Goal: Use online tool/utility: Utilize a website feature to perform a specific function

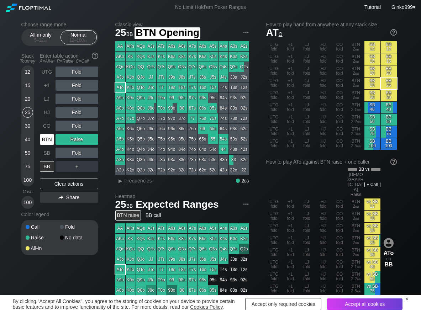
drag, startPoint x: 48, startPoint y: 140, endPoint x: 59, endPoint y: 140, distance: 11.1
click at [48, 140] on div "BTN" at bounding box center [47, 139] width 14 height 11
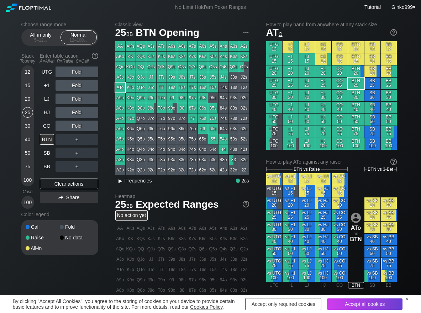
click at [127, 182] on span "Frequencies" at bounding box center [138, 181] width 27 height 6
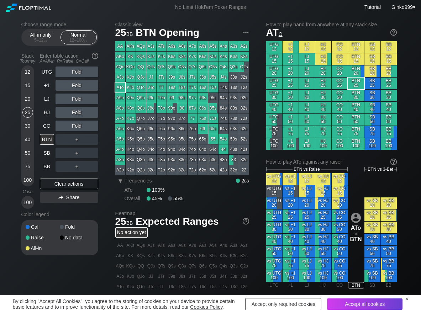
scroll to position [36, 0]
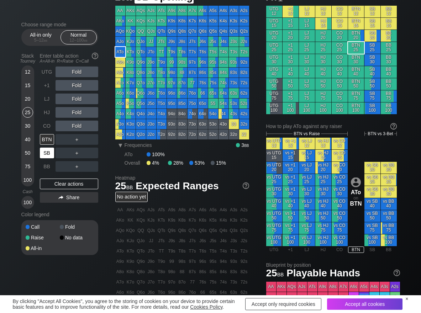
click at [51, 157] on div "SB" at bounding box center [47, 153] width 14 height 11
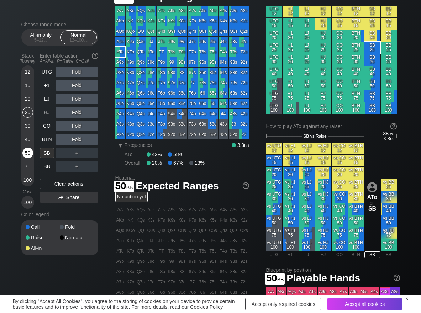
click at [30, 154] on div "50" at bounding box center [27, 153] width 11 height 11
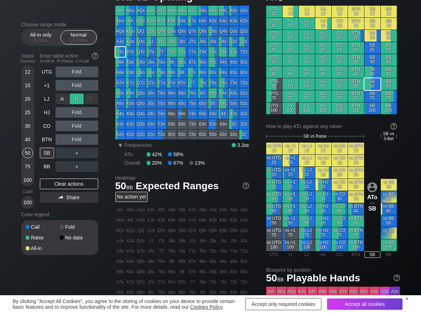
click at [74, 100] on div "R ✕" at bounding box center [77, 99] width 14 height 11
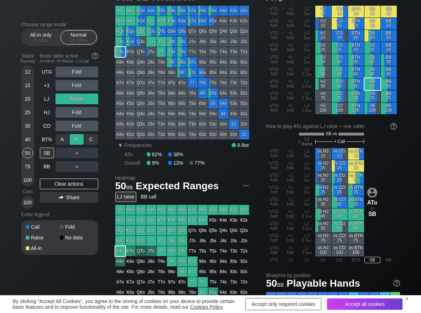
click at [79, 138] on div "R ✕" at bounding box center [77, 139] width 14 height 11
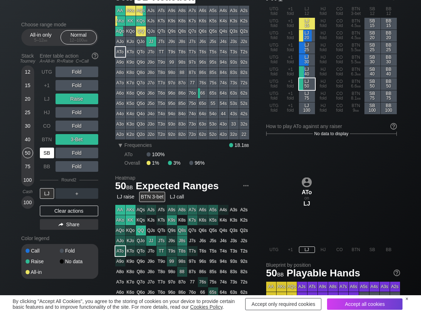
click at [48, 152] on div "SB" at bounding box center [47, 153] width 14 height 11
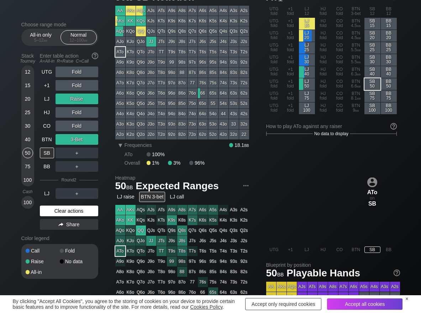
click at [51, 210] on div "Clear actions" at bounding box center [69, 211] width 58 height 11
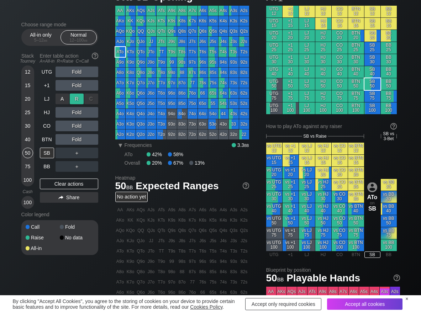
click at [71, 102] on div "R ✕" at bounding box center [77, 99] width 14 height 11
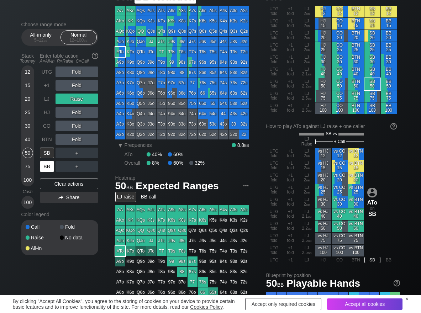
click at [47, 170] on div "BB" at bounding box center [47, 166] width 14 height 11
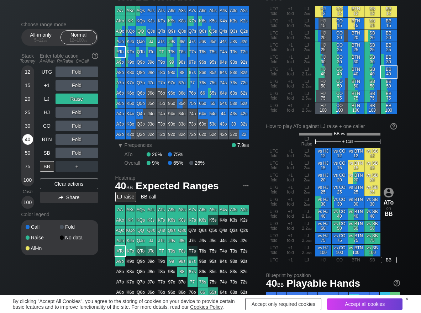
click at [26, 139] on div "40" at bounding box center [27, 139] width 11 height 11
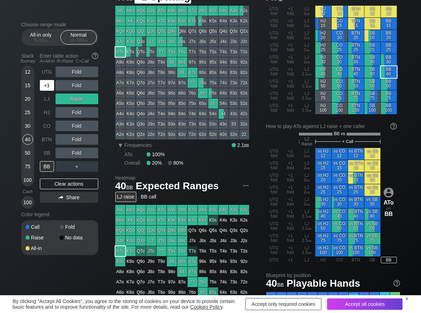
click at [49, 85] on div "+1" at bounding box center [47, 85] width 14 height 11
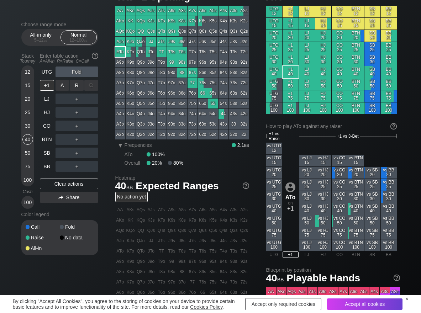
click at [78, 87] on div "R ✕" at bounding box center [77, 85] width 14 height 11
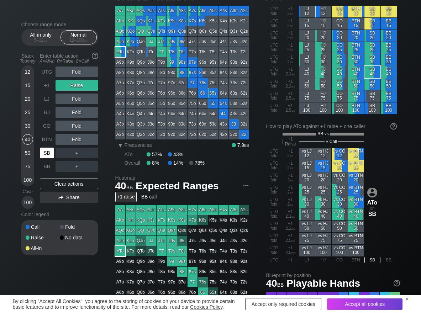
click at [45, 152] on div "SB" at bounding box center [47, 153] width 14 height 11
drag, startPoint x: 76, startPoint y: 155, endPoint x: 83, endPoint y: 173, distance: 19.0
click at [78, 155] on div "R ✕" at bounding box center [77, 153] width 14 height 11
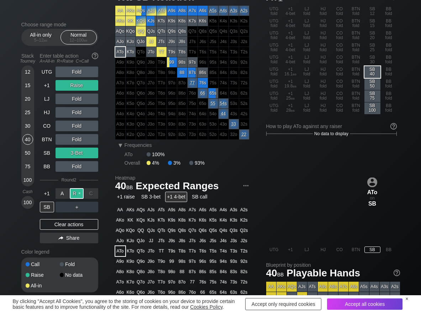
click at [75, 194] on div "R ✕" at bounding box center [77, 193] width 14 height 11
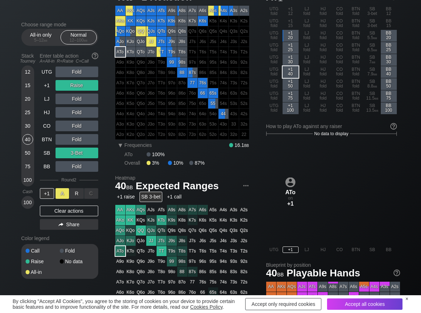
click at [65, 196] on div "A ✕" at bounding box center [63, 193] width 14 height 11
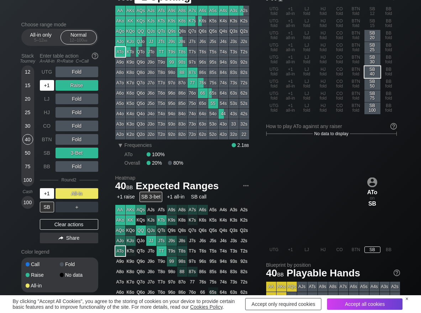
click at [43, 81] on div "+1" at bounding box center [47, 85] width 14 height 11
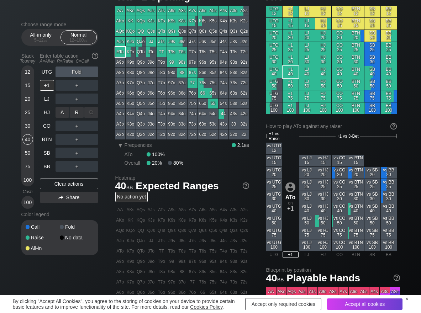
click at [77, 112] on div "R ✕" at bounding box center [77, 112] width 14 height 11
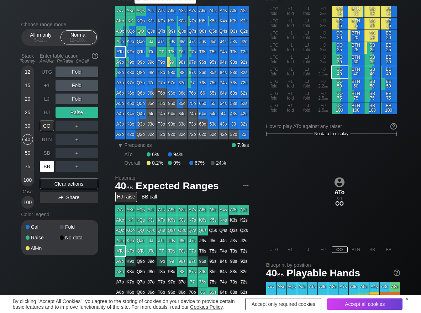
click at [46, 170] on div "BB" at bounding box center [47, 166] width 14 height 11
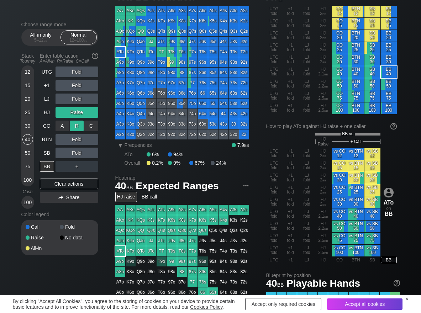
click at [73, 123] on div "R ✕" at bounding box center [77, 126] width 14 height 11
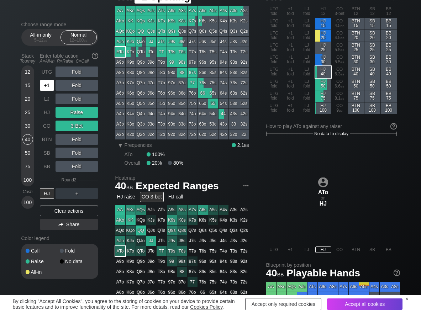
drag, startPoint x: 52, startPoint y: 84, endPoint x: 72, endPoint y: 86, distance: 19.6
click at [53, 85] on div "+1" at bounding box center [47, 85] width 14 height 11
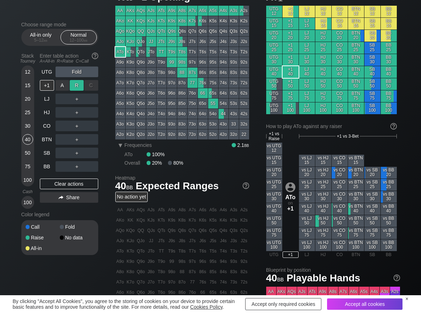
click at [77, 85] on div "R ✕" at bounding box center [77, 85] width 14 height 11
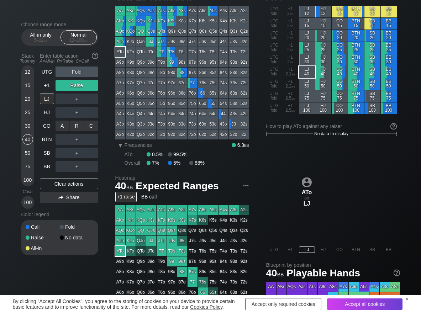
click at [95, 129] on div "C ✕" at bounding box center [91, 126] width 14 height 11
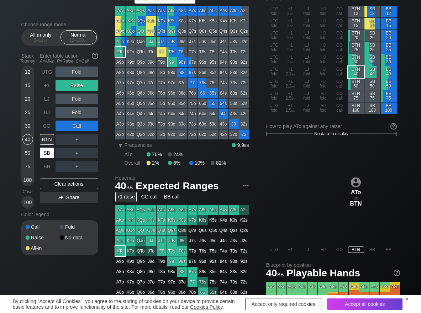
click at [43, 157] on div "SB" at bounding box center [47, 153] width 14 height 11
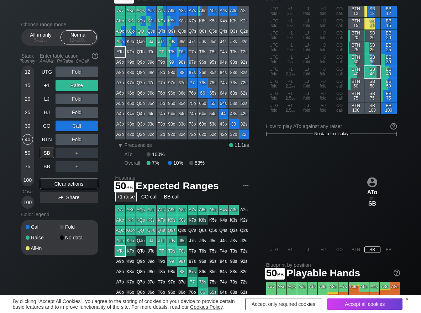
drag, startPoint x: 28, startPoint y: 152, endPoint x: 1, endPoint y: 158, distance: 28.2
click at [28, 153] on div "50" at bounding box center [27, 153] width 11 height 11
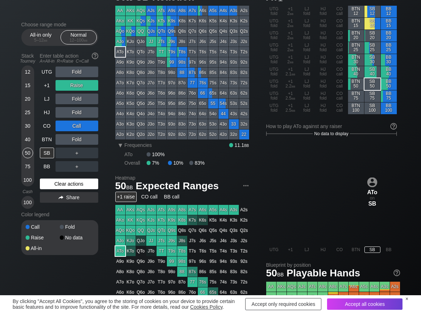
click at [64, 183] on div "Clear actions" at bounding box center [69, 184] width 58 height 11
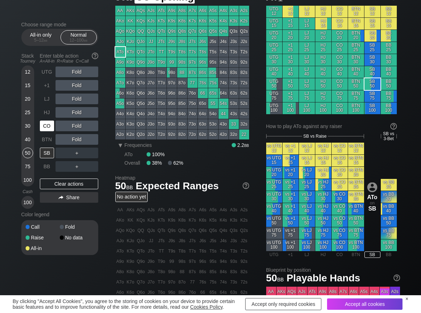
click at [42, 126] on div "CO" at bounding box center [47, 126] width 14 height 11
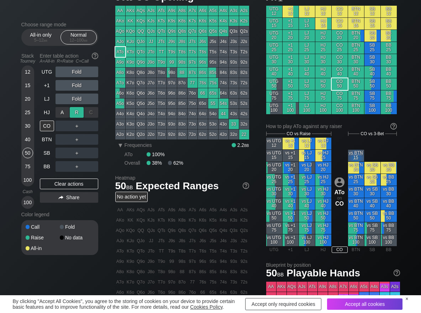
click at [78, 115] on div "R ✕" at bounding box center [77, 112] width 14 height 11
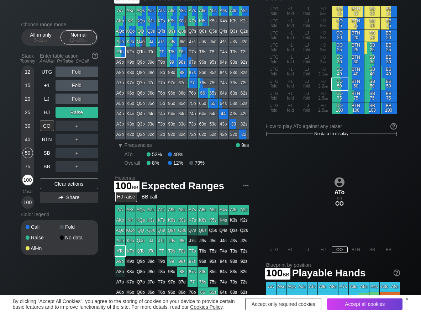
click at [32, 180] on div "100" at bounding box center [27, 180] width 11 height 11
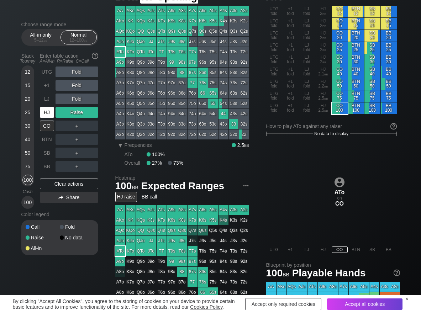
click at [46, 114] on div "HJ" at bounding box center [47, 112] width 14 height 11
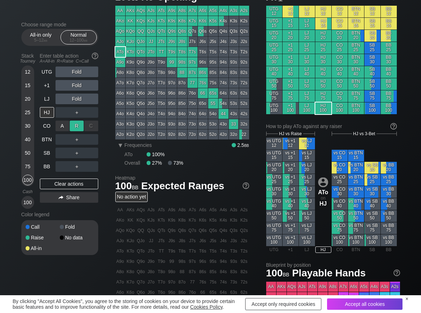
drag, startPoint x: 75, startPoint y: 123, endPoint x: 75, endPoint y: 128, distance: 5.4
click at [75, 124] on div "R ✕" at bounding box center [77, 126] width 14 height 11
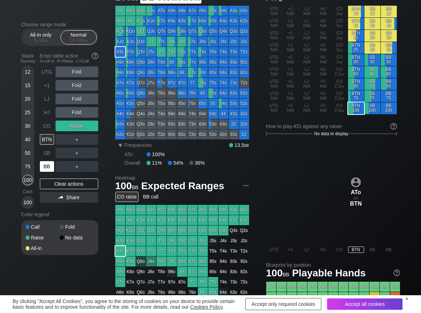
click at [51, 163] on div "BB" at bounding box center [47, 166] width 14 height 11
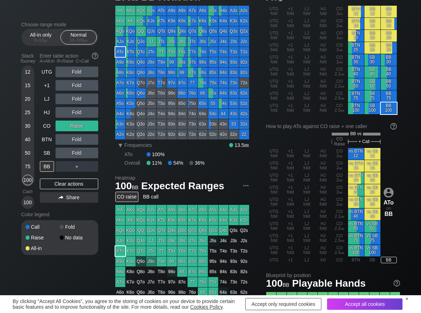
click at [101, 140] on div "Choose range mode All-in only 5 – 12 bb Normal 12 – 100 bb Stack Tourney Enter …" at bounding box center [65, 143] width 88 height 243
click at [96, 139] on div "C ✕" at bounding box center [91, 139] width 14 height 11
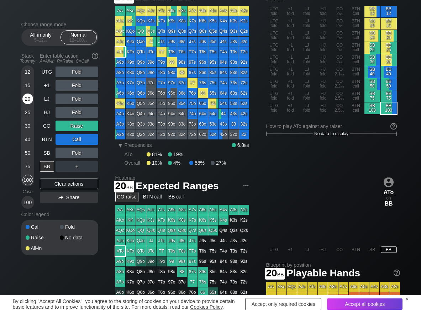
click at [27, 98] on div "20" at bounding box center [27, 99] width 11 height 11
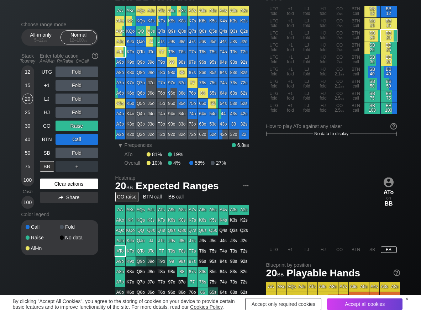
click at [50, 182] on div "Clear actions" at bounding box center [69, 184] width 58 height 11
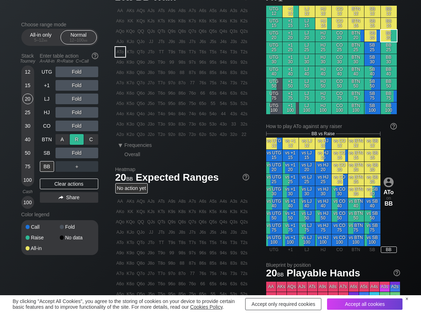
click at [76, 140] on div "R ✕" at bounding box center [77, 139] width 14 height 11
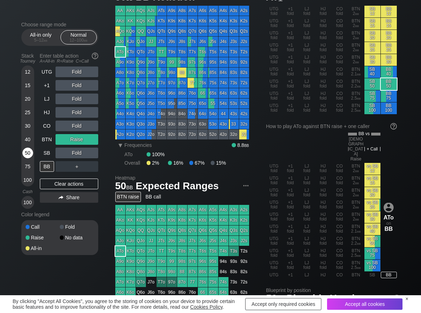
click at [26, 149] on div "50" at bounding box center [27, 153] width 11 height 11
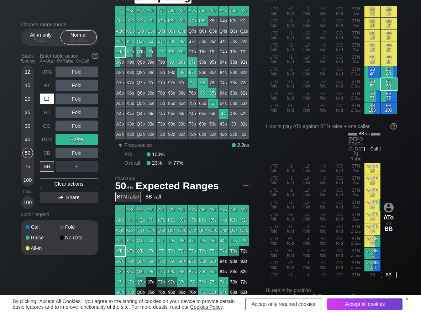
click at [41, 99] on div "LJ" at bounding box center [47, 99] width 14 height 11
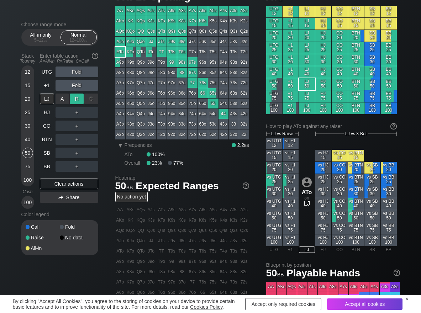
drag, startPoint x: 80, startPoint y: 98, endPoint x: 59, endPoint y: 150, distance: 56.0
click at [79, 102] on div "R ✕" at bounding box center [77, 99] width 14 height 11
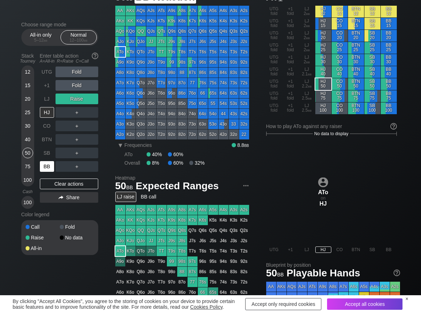
click at [51, 167] on div "BB" at bounding box center [47, 166] width 14 height 11
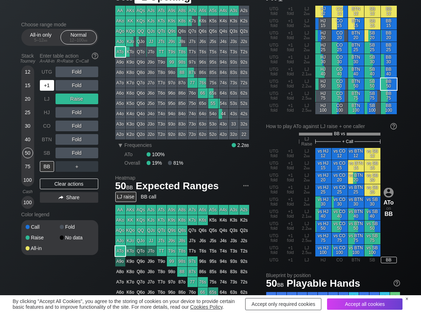
click at [48, 83] on div "+1" at bounding box center [47, 85] width 14 height 11
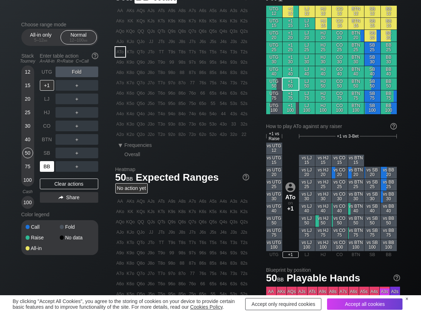
click at [50, 170] on div "BB" at bounding box center [47, 166] width 14 height 11
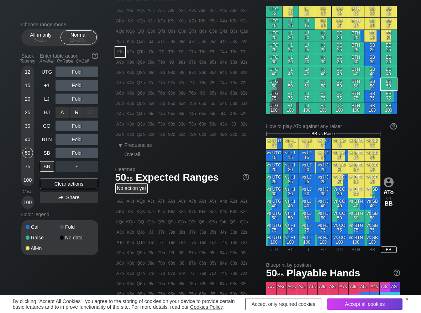
click at [78, 115] on div "R ✕" at bounding box center [77, 112] width 14 height 11
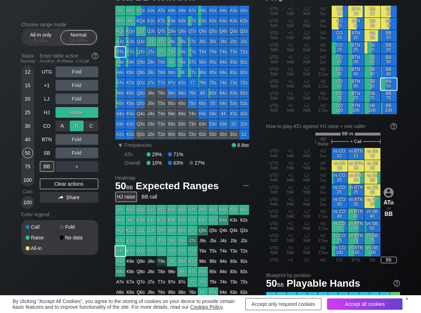
click at [80, 128] on div "R ✕" at bounding box center [77, 126] width 14 height 11
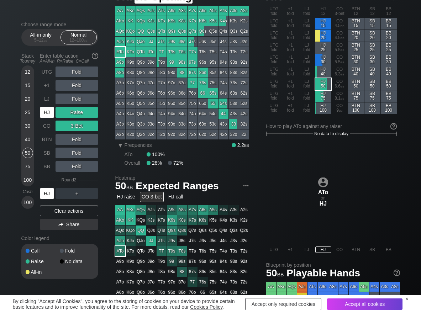
click at [47, 113] on div "HJ" at bounding box center [47, 112] width 14 height 11
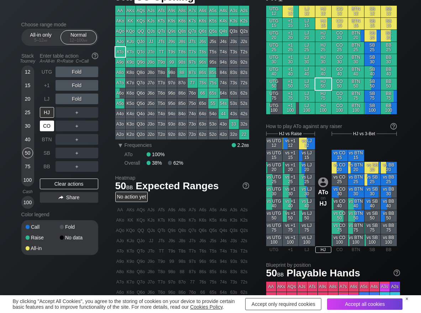
click at [40, 128] on div "CO" at bounding box center [47, 126] width 14 height 11
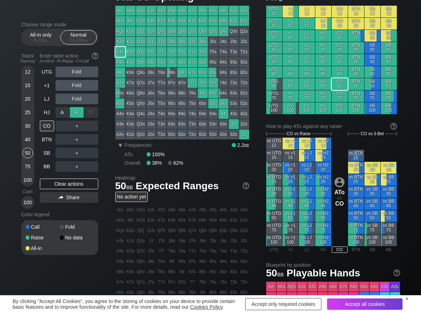
click at [74, 114] on div "R ✕" at bounding box center [77, 112] width 14 height 11
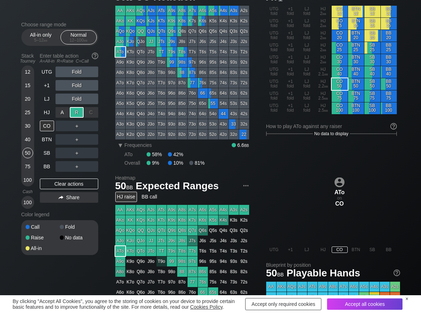
drag, startPoint x: 81, startPoint y: 113, endPoint x: 75, endPoint y: 101, distance: 13.7
click at [80, 112] on div "R ✕" at bounding box center [77, 112] width 14 height 11
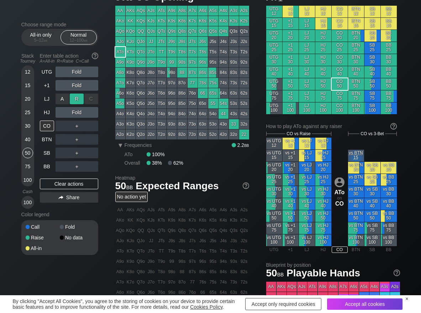
click at [76, 101] on div "R ✕" at bounding box center [77, 99] width 14 height 11
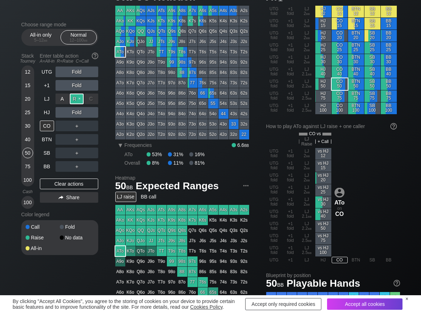
click at [76, 101] on div "R ✕" at bounding box center [77, 99] width 14 height 11
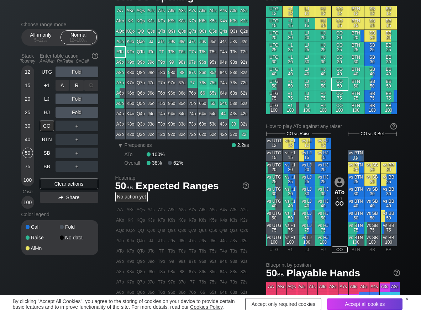
click at [80, 88] on div "R ✕" at bounding box center [77, 85] width 14 height 11
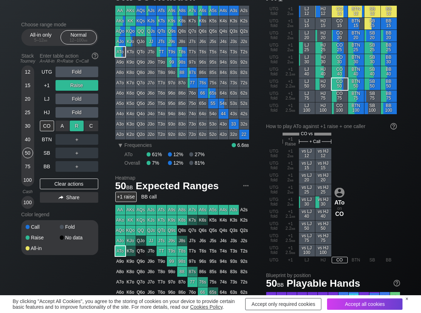
click at [73, 129] on div "R ✕" at bounding box center [77, 126] width 14 height 11
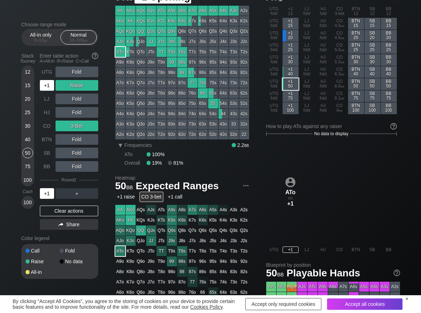
click at [46, 83] on div "+1" at bounding box center [47, 85] width 14 height 11
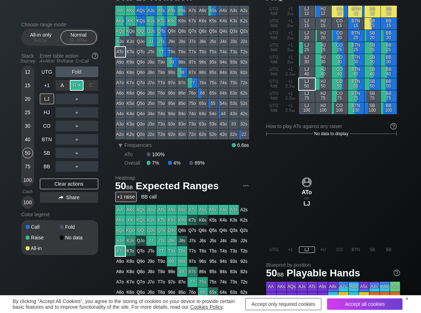
click at [76, 86] on div "R ✕" at bounding box center [77, 85] width 14 height 11
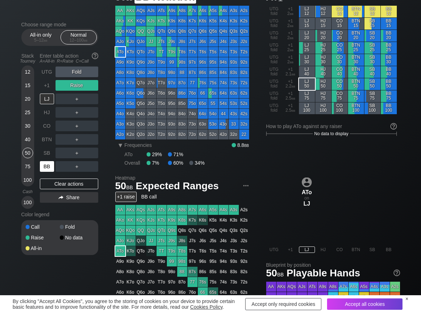
click at [47, 166] on div "BB" at bounding box center [47, 166] width 14 height 11
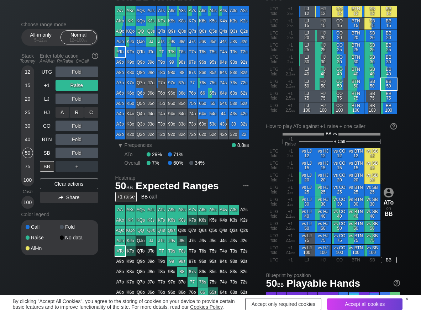
click at [83, 115] on div "R ✕" at bounding box center [77, 112] width 14 height 11
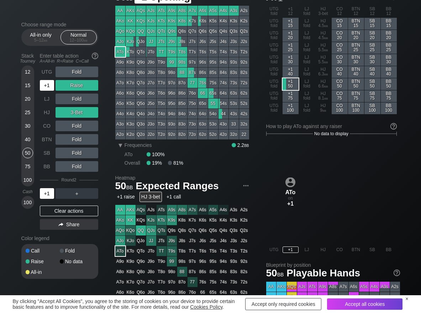
click at [51, 87] on div "+1" at bounding box center [47, 85] width 14 height 11
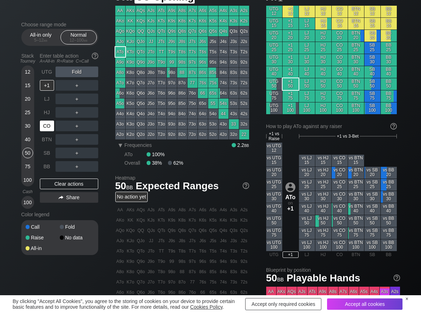
click at [48, 130] on div "CO" at bounding box center [47, 126] width 14 height 11
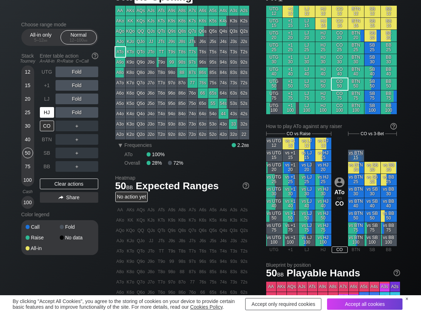
click at [47, 114] on div "HJ" at bounding box center [47, 112] width 14 height 11
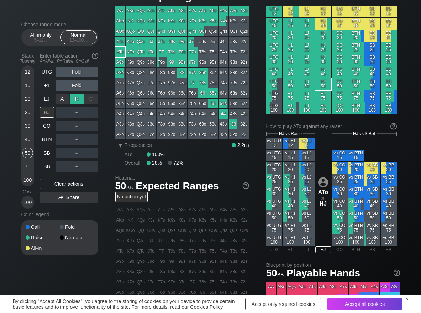
click at [78, 103] on div "R ✕" at bounding box center [77, 99] width 14 height 11
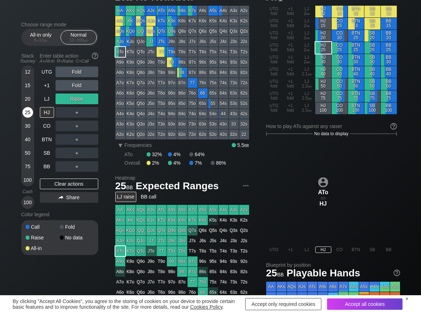
click at [23, 113] on div "25" at bounding box center [27, 112] width 11 height 11
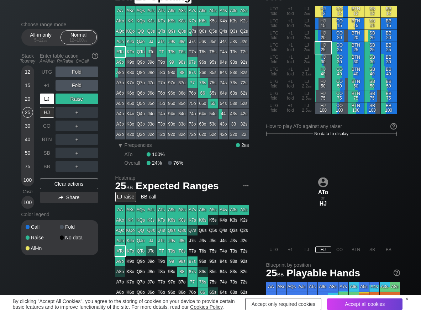
click at [44, 98] on div "LJ" at bounding box center [47, 99] width 14 height 11
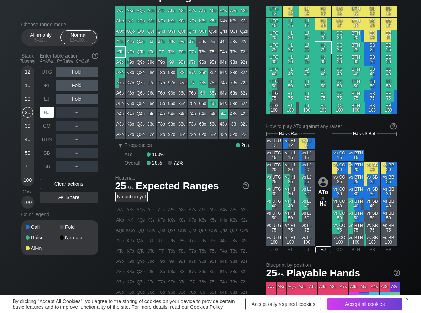
click at [46, 109] on div "HJ" at bounding box center [47, 112] width 14 height 11
click at [75, 84] on div "R ✕" at bounding box center [77, 85] width 14 height 11
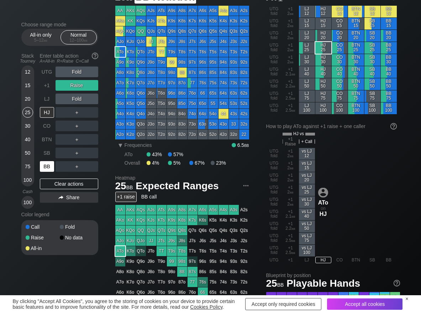
click at [48, 161] on div "BB" at bounding box center [47, 166] width 14 height 11
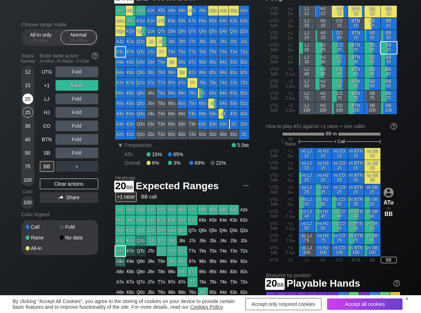
click at [28, 98] on div "20" at bounding box center [27, 99] width 11 height 11
click at [99, 140] on div "Choose range mode All-in only 5 – 12 bb Normal 12 – 100 bb Stack Tourney Enter …" at bounding box center [65, 143] width 88 height 243
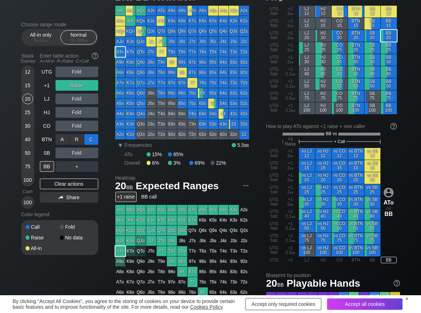
click at [94, 142] on div "C ✕" at bounding box center [91, 139] width 14 height 11
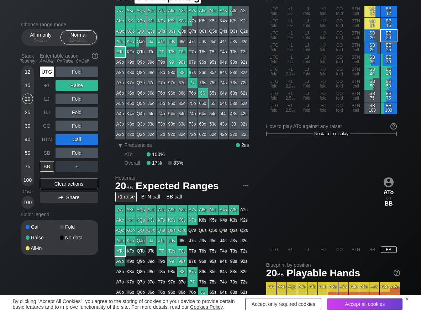
click at [45, 72] on div "UTG" at bounding box center [47, 72] width 14 height 11
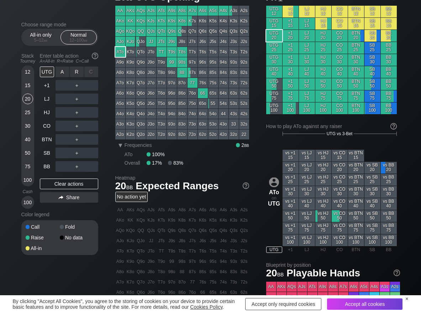
click at [78, 70] on div "R ✕" at bounding box center [77, 72] width 14 height 11
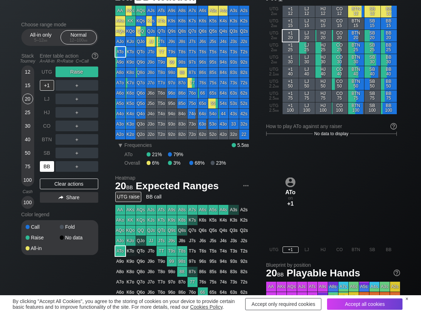
click at [48, 166] on div "BB" at bounding box center [47, 166] width 14 height 11
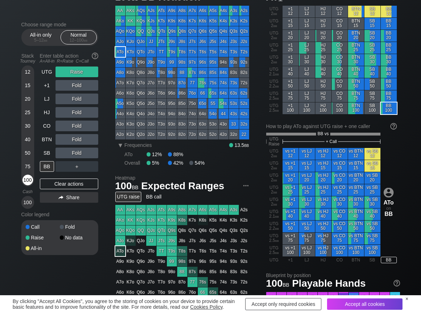
click at [28, 181] on div "100" at bounding box center [27, 180] width 11 height 11
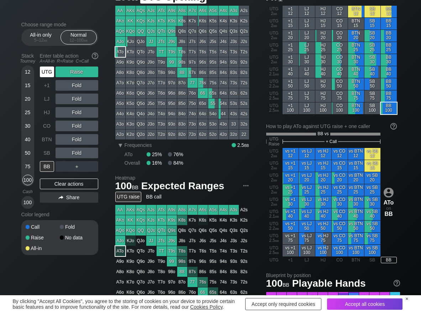
click at [51, 69] on div "UTG" at bounding box center [47, 72] width 14 height 11
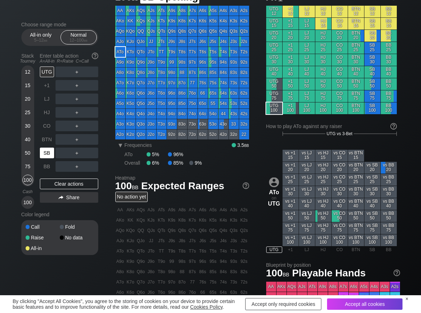
click at [42, 153] on div "SB" at bounding box center [47, 153] width 14 height 11
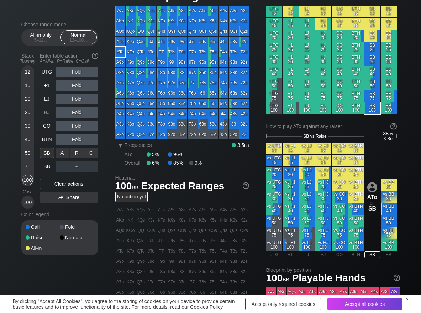
click at [89, 152] on div "C ✕" at bounding box center [91, 153] width 14 height 11
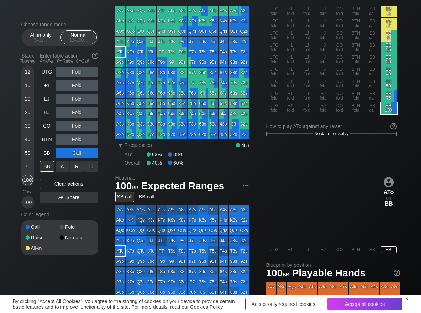
click at [72, 168] on div "R ✕" at bounding box center [77, 166] width 14 height 11
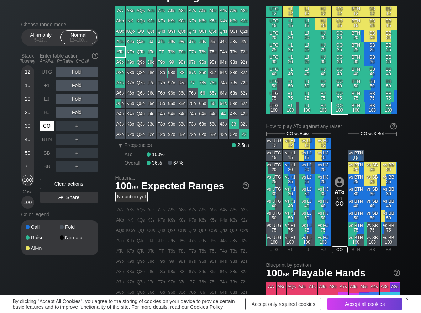
click at [49, 122] on div "CO" at bounding box center [47, 126] width 14 height 11
click at [71, 126] on div "R ✕" at bounding box center [77, 126] width 14 height 11
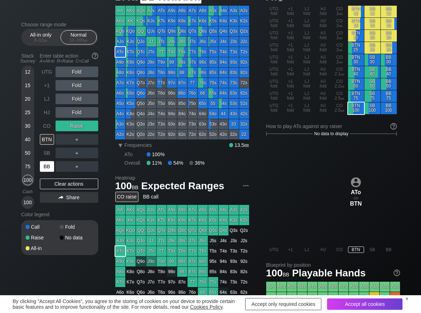
click at [47, 169] on div "BB" at bounding box center [47, 166] width 14 height 11
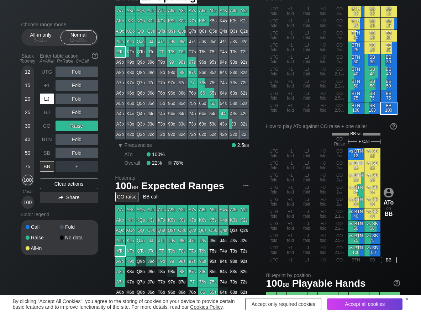
click at [48, 99] on div "LJ" at bounding box center [47, 99] width 14 height 11
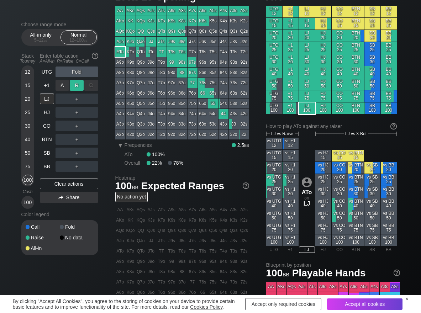
click at [74, 86] on div "R ✕" at bounding box center [77, 85] width 14 height 11
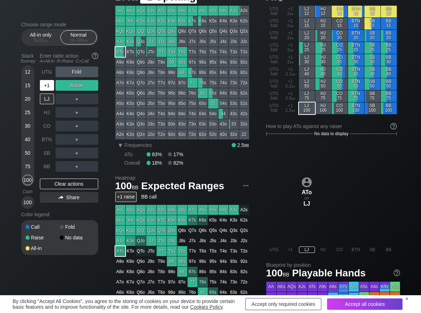
drag, startPoint x: 50, startPoint y: 88, endPoint x: 56, endPoint y: 91, distance: 6.2
click at [51, 88] on div "+1" at bounding box center [47, 85] width 14 height 11
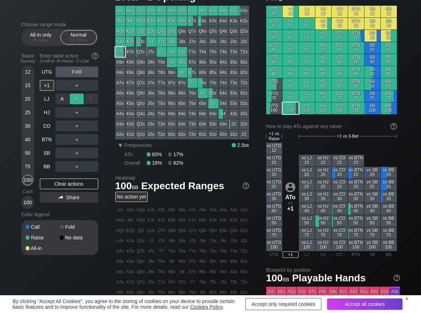
click at [74, 97] on div "R ✕" at bounding box center [77, 99] width 14 height 11
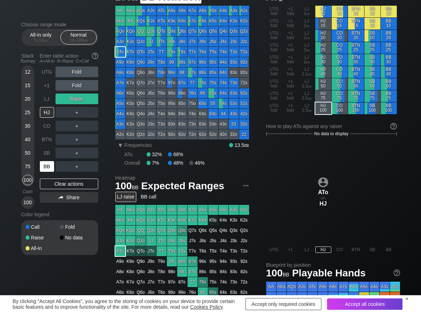
click at [46, 167] on div "BB" at bounding box center [47, 166] width 14 height 11
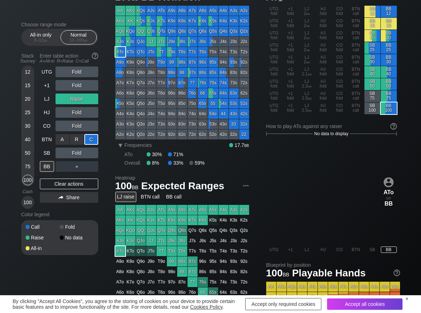
click at [96, 142] on div "C ✕" at bounding box center [91, 139] width 14 height 11
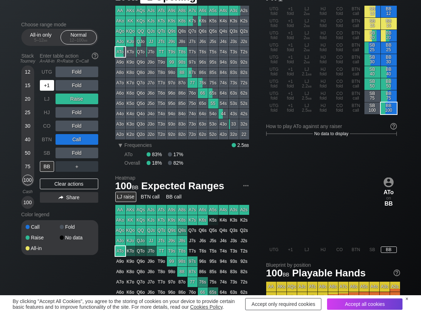
click at [48, 86] on div "+1" at bounding box center [47, 85] width 14 height 11
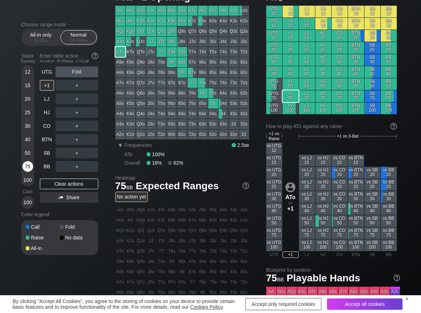
click at [32, 170] on div "75" at bounding box center [27, 166] width 11 height 11
click at [77, 72] on div "R ✕" at bounding box center [77, 72] width 14 height 11
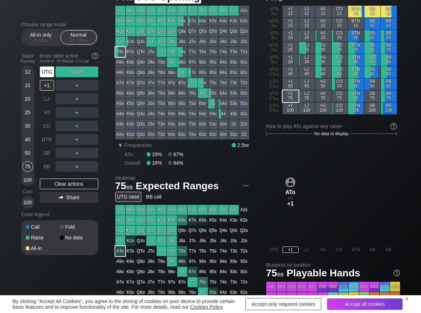
click at [44, 73] on div "UTG" at bounding box center [47, 72] width 14 height 11
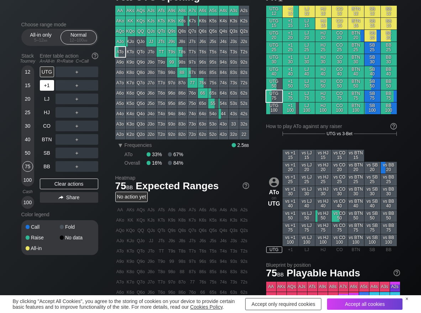
click at [45, 85] on div "+1" at bounding box center [47, 85] width 14 height 11
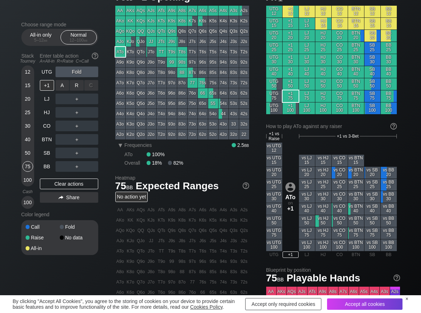
click at [77, 86] on div "R ✕" at bounding box center [77, 85] width 14 height 11
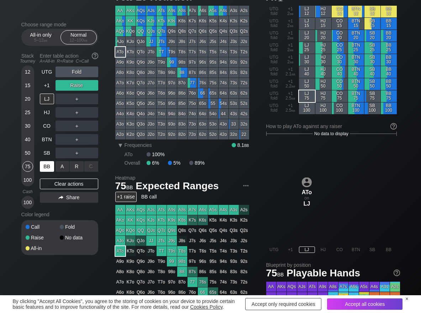
click at [53, 170] on div "BB" at bounding box center [47, 166] width 14 height 11
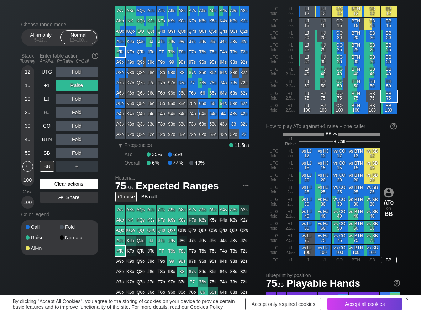
click at [61, 186] on div "Clear actions" at bounding box center [69, 184] width 58 height 11
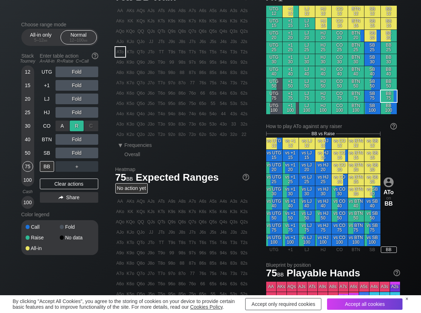
click at [77, 126] on div "R ✕" at bounding box center [77, 126] width 14 height 11
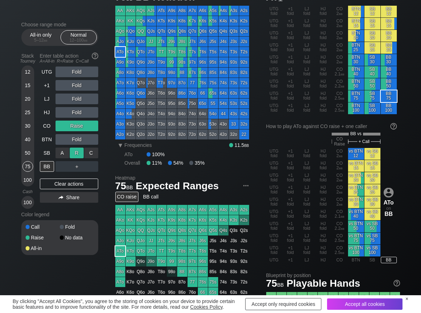
click at [74, 154] on div "R ✕" at bounding box center [77, 153] width 14 height 11
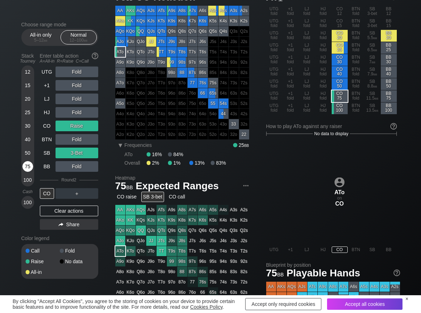
click at [31, 166] on div "75" at bounding box center [27, 166] width 11 height 11
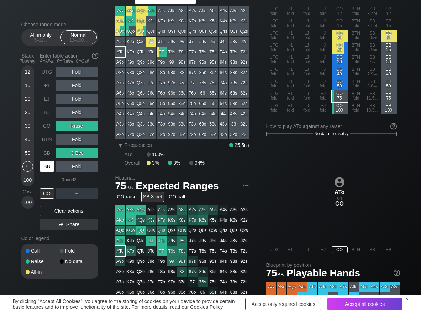
click at [47, 167] on div "BB" at bounding box center [47, 166] width 14 height 11
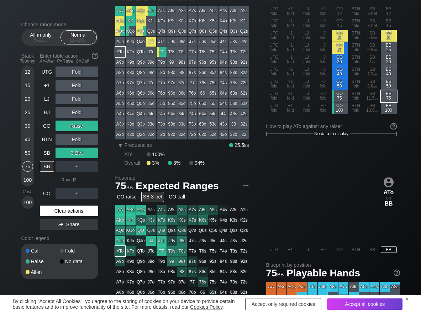
click at [63, 209] on div "Clear actions" at bounding box center [69, 211] width 58 height 11
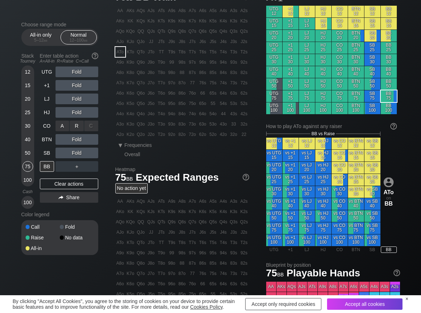
click at [75, 124] on div "R ✕" at bounding box center [77, 126] width 14 height 11
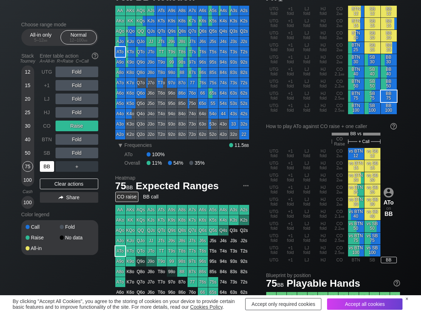
click at [45, 168] on div "BB" at bounding box center [47, 166] width 14 height 11
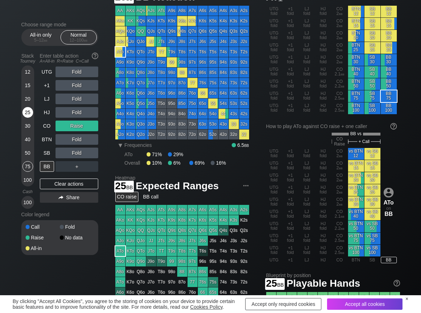
click at [27, 111] on div "25" at bounding box center [27, 112] width 11 height 11
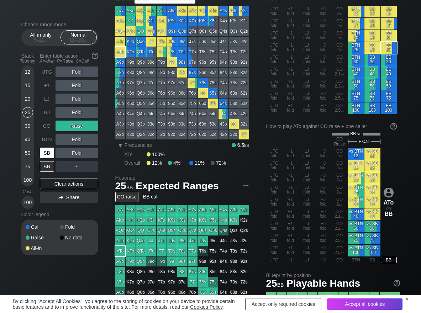
click at [49, 152] on div "SB" at bounding box center [47, 153] width 14 height 11
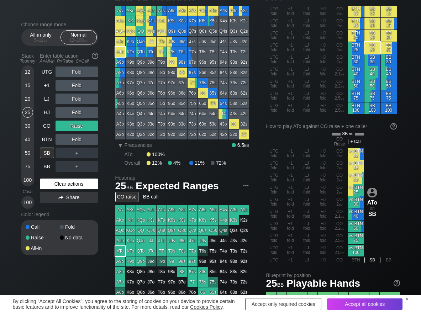
click at [49, 182] on div "Clear actions" at bounding box center [69, 184] width 58 height 11
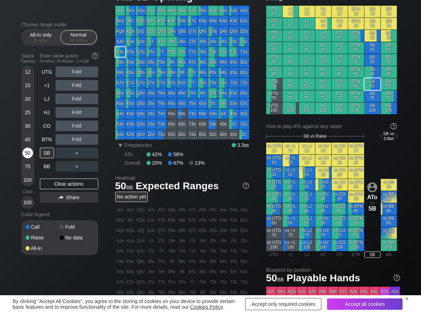
click at [26, 150] on div "50" at bounding box center [27, 153] width 11 height 11
click at [75, 127] on div "R ✕" at bounding box center [77, 126] width 14 height 11
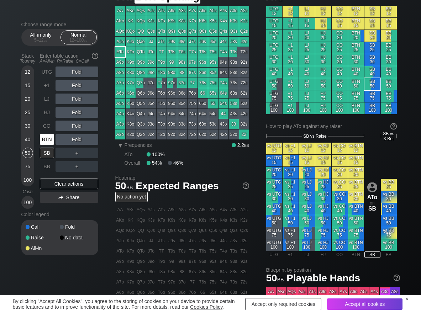
click at [46, 140] on div "BTN" at bounding box center [47, 139] width 14 height 11
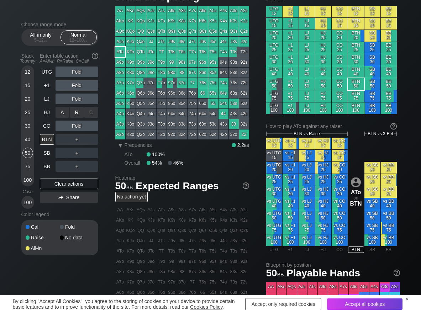
click at [75, 116] on div "R ✕" at bounding box center [77, 112] width 14 height 11
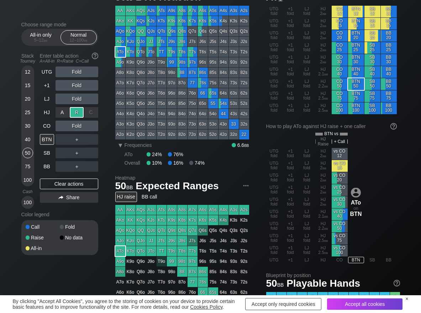
click at [75, 116] on div "R ✕" at bounding box center [77, 112] width 14 height 11
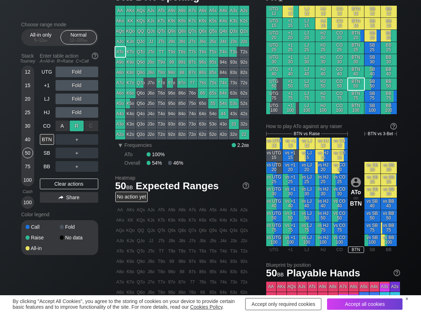
click at [77, 126] on div "R ✕" at bounding box center [77, 126] width 14 height 11
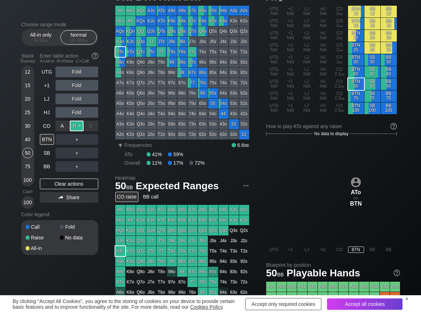
click at [77, 126] on div "R ✕" at bounding box center [77, 126] width 14 height 11
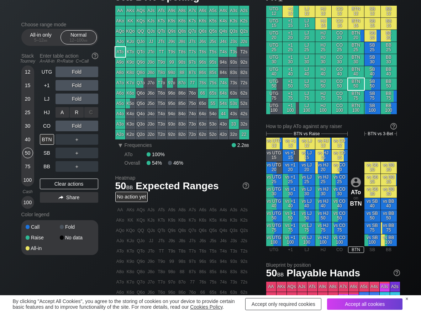
click at [76, 116] on div "R ✕" at bounding box center [77, 112] width 14 height 11
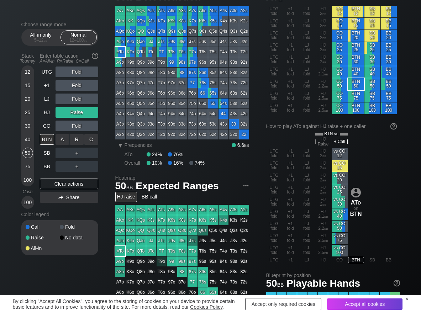
click at [91, 141] on div "C ✕" at bounding box center [91, 139] width 14 height 11
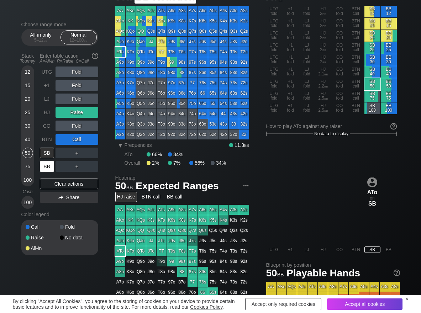
click at [44, 171] on div "BB" at bounding box center [47, 166] width 14 height 11
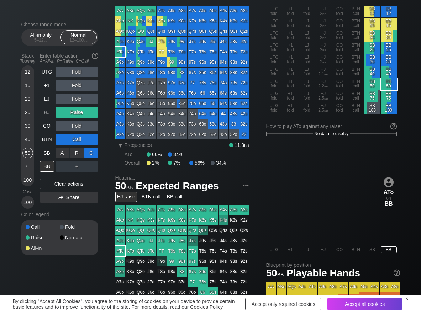
click at [89, 154] on div "C ✕" at bounding box center [91, 153] width 14 height 11
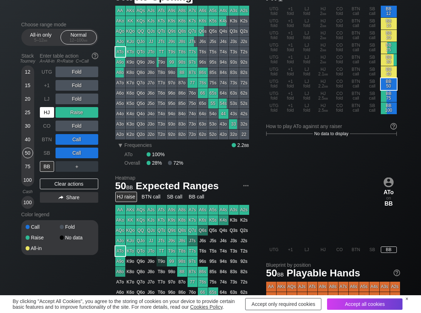
click at [43, 116] on div "HJ" at bounding box center [47, 112] width 14 height 11
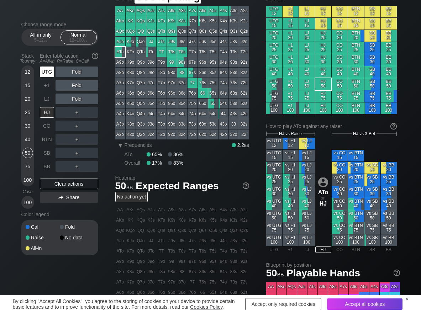
click at [48, 72] on div "UTG" at bounding box center [47, 72] width 14 height 11
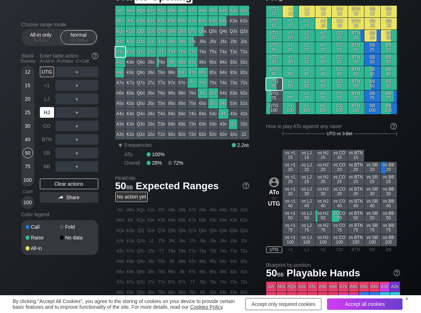
drag, startPoint x: 47, startPoint y: 112, endPoint x: 74, endPoint y: 103, distance: 28.6
click at [48, 112] on div "HJ" at bounding box center [47, 112] width 14 height 11
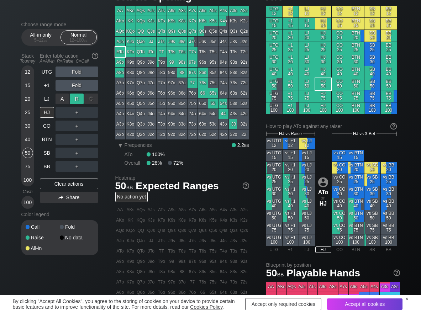
click at [80, 100] on div "R ✕" at bounding box center [77, 99] width 14 height 11
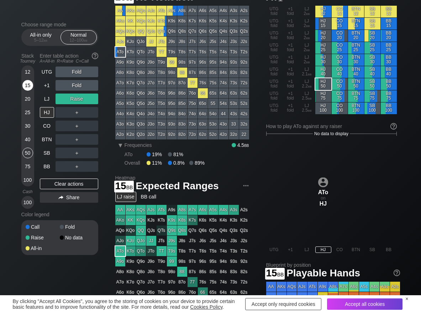
click at [26, 90] on div "15" at bounding box center [27, 85] width 11 height 11
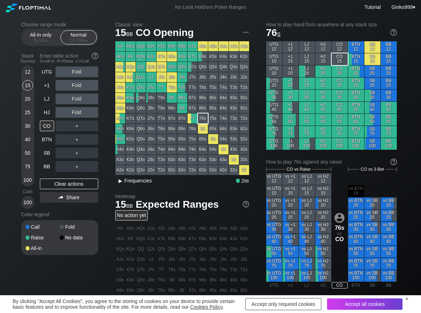
click at [136, 180] on span "Frequencies" at bounding box center [138, 181] width 27 height 6
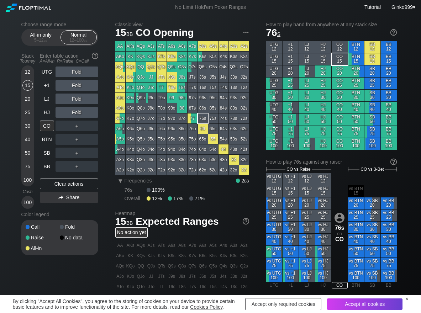
scroll to position [36, 0]
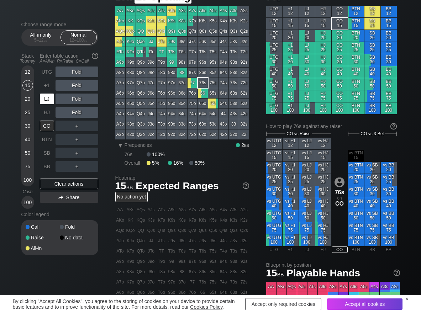
click at [45, 98] on div "LJ" at bounding box center [47, 99] width 14 height 11
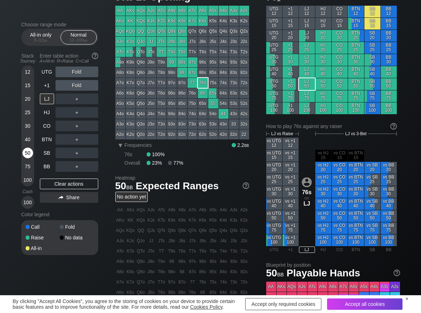
click at [27, 154] on div "50" at bounding box center [27, 153] width 11 height 11
click at [79, 100] on div "R ✕" at bounding box center [77, 99] width 14 height 11
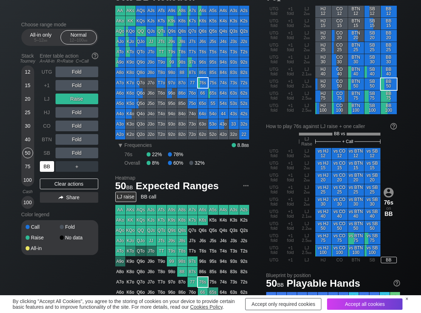
click at [51, 167] on div "BB" at bounding box center [47, 166] width 14 height 11
click at [93, 116] on div "C ✕" at bounding box center [91, 112] width 14 height 11
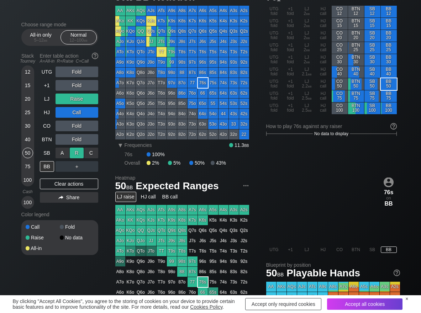
click at [75, 151] on div "R ✕" at bounding box center [77, 153] width 14 height 11
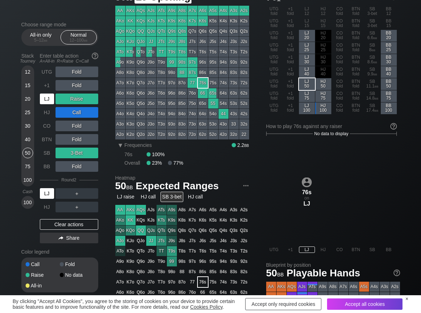
drag, startPoint x: 44, startPoint y: 101, endPoint x: 53, endPoint y: 100, distance: 9.3
click at [44, 101] on div "LJ" at bounding box center [47, 99] width 14 height 11
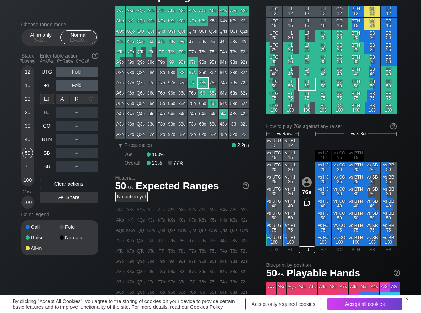
click at [79, 99] on div "R ✕" at bounding box center [77, 99] width 14 height 11
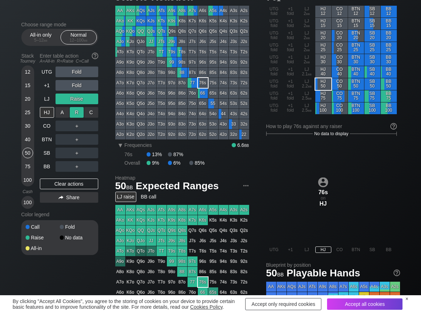
click at [77, 116] on div "R ✕" at bounding box center [77, 112] width 14 height 11
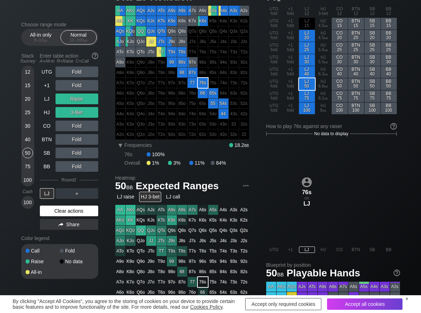
click at [49, 209] on div "Clear actions" at bounding box center [69, 211] width 58 height 11
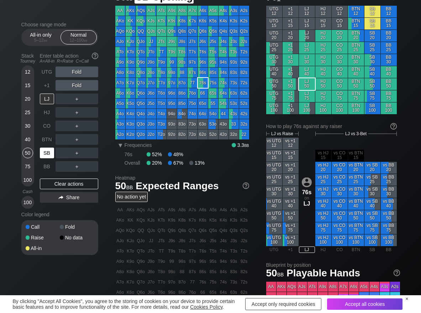
click at [46, 155] on div "SB" at bounding box center [47, 153] width 14 height 11
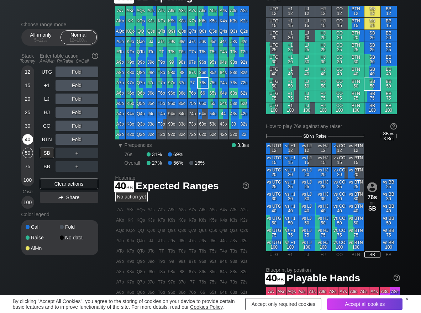
click at [25, 140] on div "40" at bounding box center [27, 139] width 11 height 11
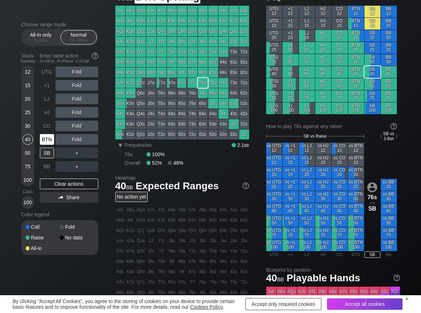
click at [50, 138] on div "BTN" at bounding box center [47, 139] width 14 height 11
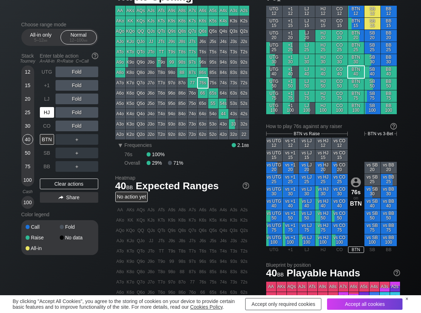
click at [47, 112] on div "HJ" at bounding box center [47, 112] width 14 height 11
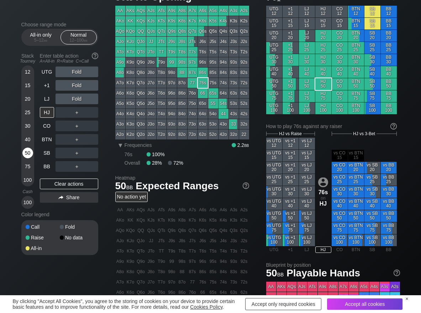
click at [29, 156] on div "50" at bounding box center [27, 153] width 11 height 11
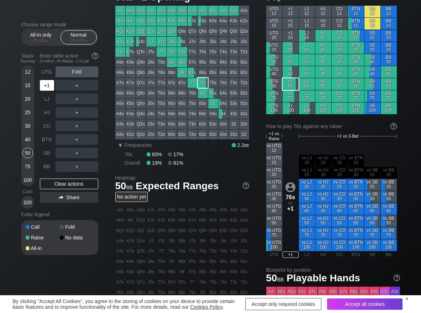
click at [54, 84] on div "+1" at bounding box center [48, 86] width 16 height 14
click at [72, 113] on div "R ✕" at bounding box center [77, 112] width 14 height 11
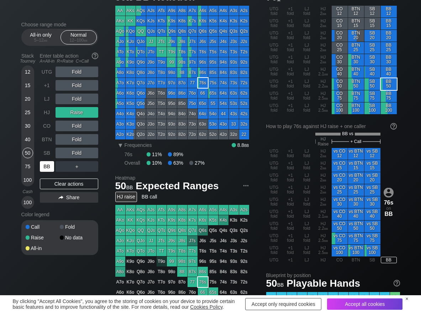
click at [48, 167] on div "BB" at bounding box center [47, 166] width 14 height 11
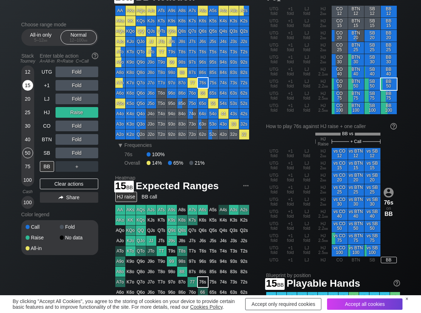
click at [27, 89] on div "15" at bounding box center [27, 85] width 11 height 11
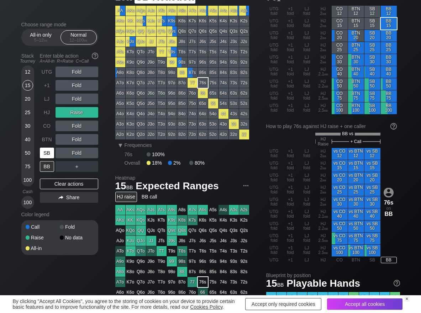
click at [50, 154] on div "SB" at bounding box center [47, 153] width 14 height 11
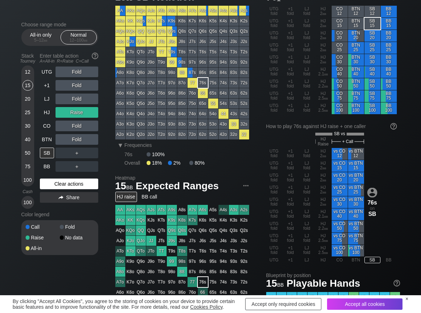
click at [56, 185] on div "Clear actions" at bounding box center [69, 184] width 58 height 11
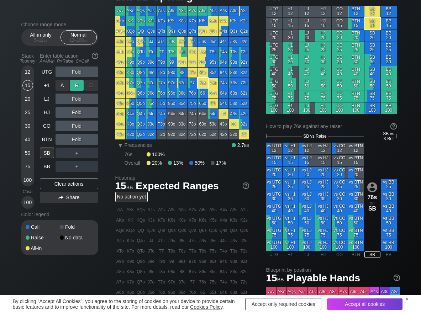
click at [78, 86] on div "R ✕" at bounding box center [77, 85] width 14 height 11
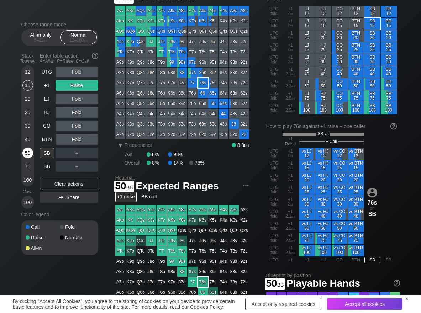
click at [31, 151] on div "50" at bounding box center [27, 153] width 11 height 11
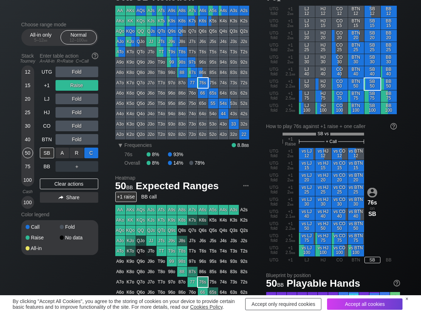
click at [88, 151] on div "C ✕" at bounding box center [91, 153] width 14 height 11
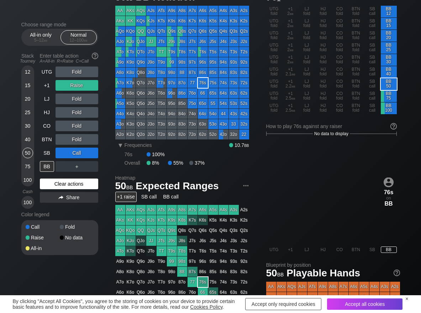
click at [47, 187] on div "Clear actions" at bounding box center [69, 184] width 58 height 11
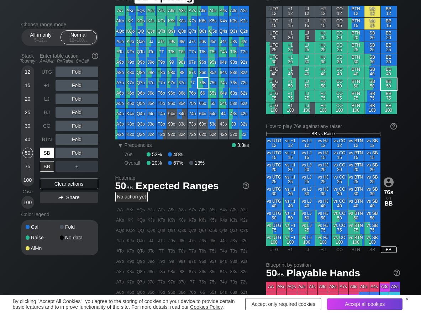
click at [45, 156] on div "SB" at bounding box center [47, 153] width 14 height 11
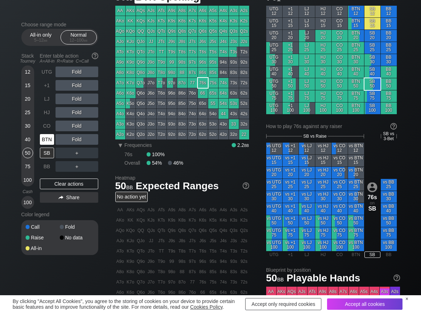
click at [47, 139] on div "BTN" at bounding box center [47, 139] width 14 height 11
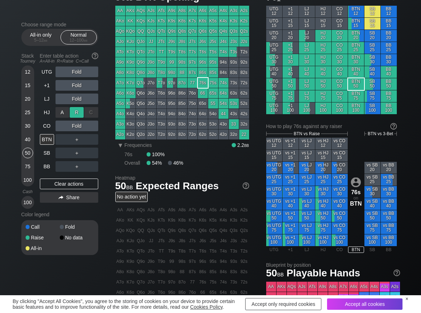
click at [73, 114] on div "R ✕" at bounding box center [77, 112] width 14 height 11
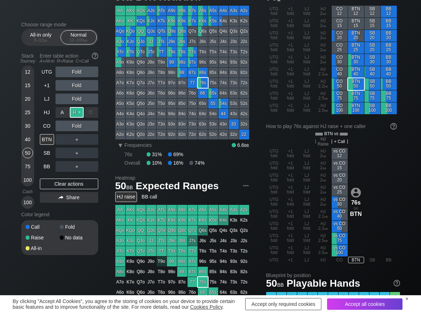
click at [73, 114] on div "R ✕" at bounding box center [77, 112] width 14 height 11
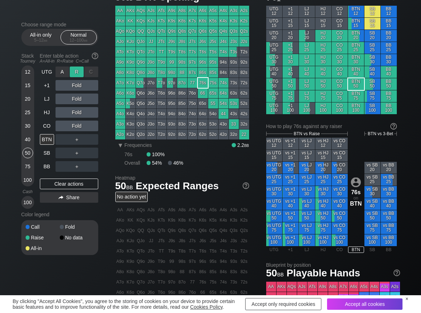
click at [82, 75] on div "R ✕" at bounding box center [77, 72] width 14 height 11
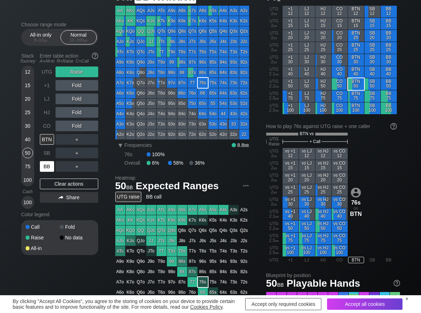
click at [48, 165] on div "BB" at bounding box center [47, 166] width 14 height 11
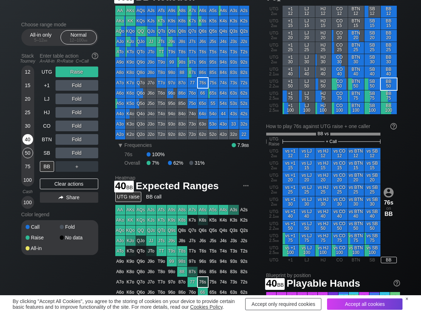
click at [26, 140] on div "40" at bounding box center [27, 139] width 11 height 11
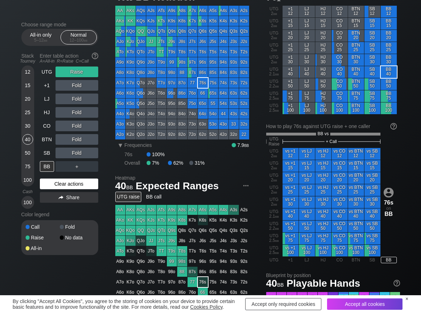
click at [44, 184] on div "Clear actions" at bounding box center [69, 184] width 58 height 11
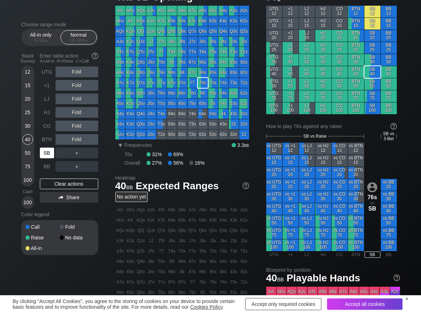
click at [44, 151] on div "SB" at bounding box center [47, 153] width 14 height 11
click at [78, 142] on div "R ✕" at bounding box center [77, 139] width 14 height 11
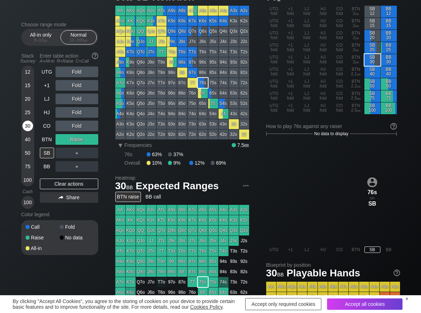
click at [28, 122] on div "30" at bounding box center [27, 126] width 11 height 11
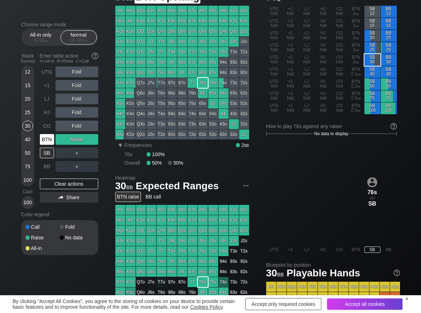
click at [53, 141] on div "BTN" at bounding box center [47, 139] width 14 height 11
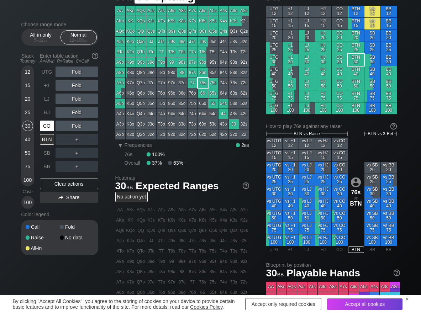
click at [49, 126] on div "CO" at bounding box center [47, 126] width 14 height 11
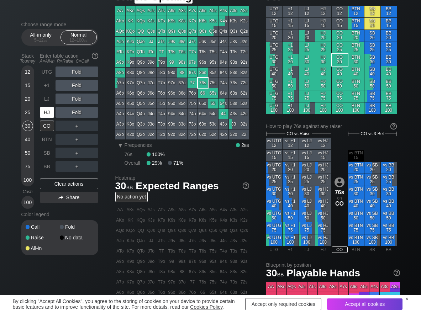
click at [48, 114] on div "HJ" at bounding box center [47, 112] width 14 height 11
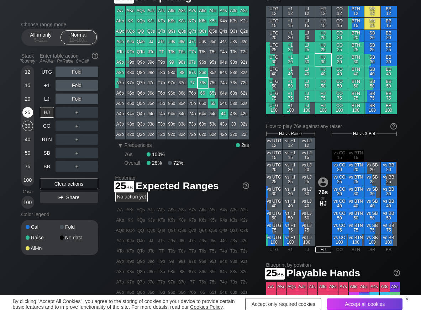
click at [31, 112] on div "25" at bounding box center [27, 112] width 11 height 11
click at [77, 115] on div "R ✕" at bounding box center [77, 112] width 14 height 11
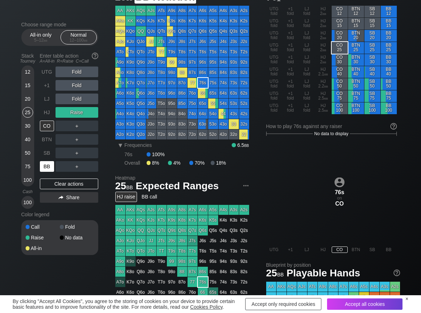
click at [47, 166] on div "BB" at bounding box center [47, 166] width 14 height 11
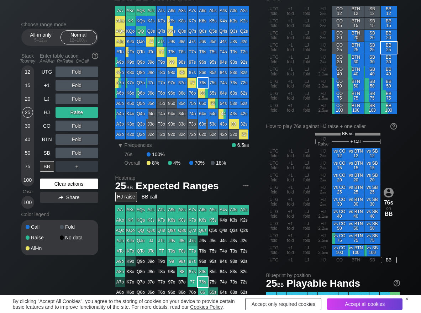
click at [42, 188] on div "Clear actions" at bounding box center [69, 184] width 58 height 11
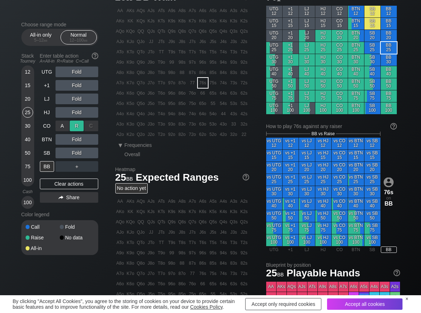
click at [74, 127] on div "R ✕" at bounding box center [77, 126] width 14 height 11
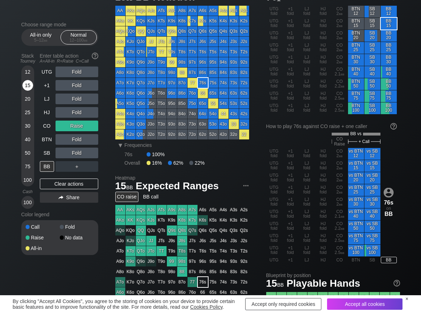
click at [29, 86] on div "15" at bounding box center [27, 85] width 11 height 11
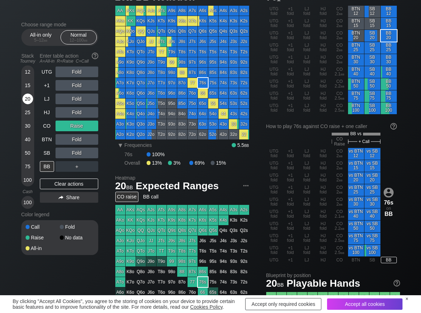
click at [29, 101] on div "20" at bounding box center [27, 99] width 11 height 11
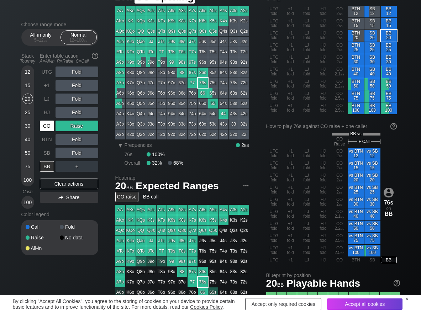
click at [50, 131] on div "CO" at bounding box center [47, 126] width 14 height 11
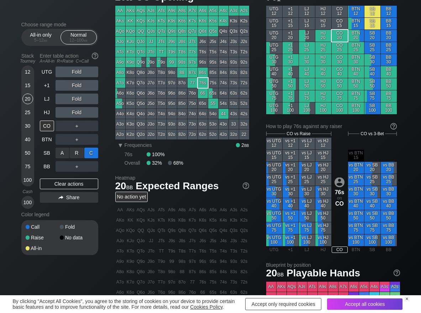
click at [88, 153] on div "C ✕" at bounding box center [91, 153] width 14 height 11
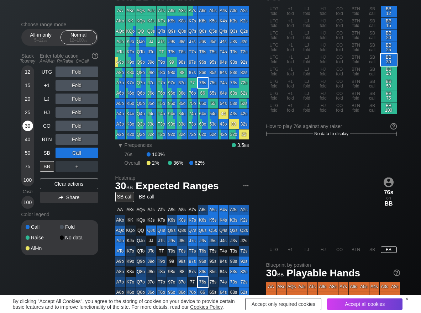
click at [27, 126] on div "30" at bounding box center [27, 126] width 11 height 11
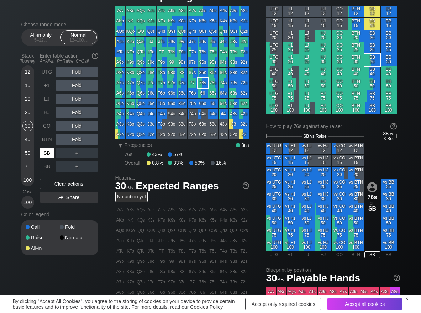
click at [47, 153] on div "SB" at bounding box center [47, 153] width 14 height 11
click at [46, 154] on div "SB" at bounding box center [47, 153] width 14 height 11
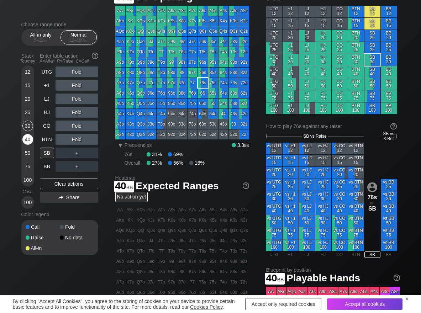
click at [31, 138] on div "40" at bounding box center [27, 139] width 11 height 11
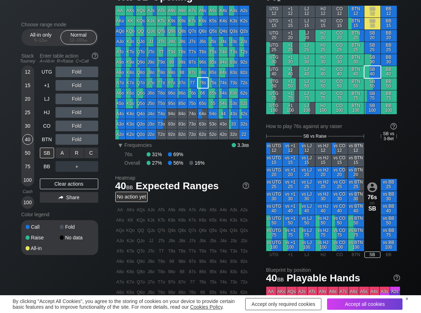
click at [96, 151] on div "C ✕" at bounding box center [91, 153] width 14 height 11
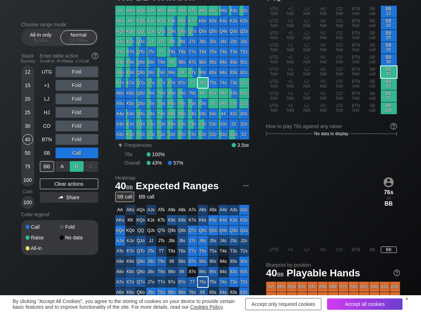
click at [79, 168] on div "R ✕" at bounding box center [77, 166] width 14 height 11
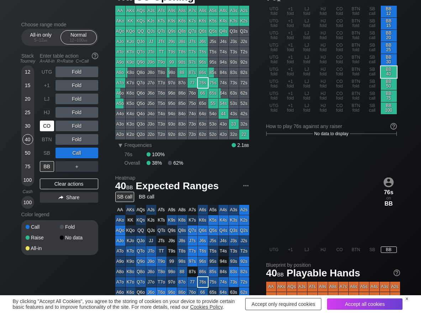
click at [46, 129] on div "CO" at bounding box center [47, 126] width 14 height 11
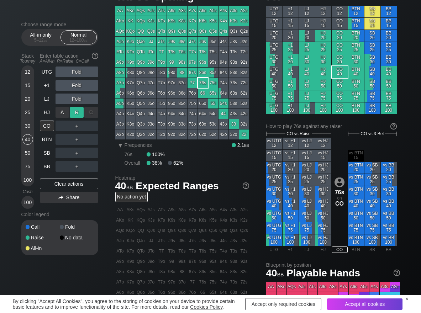
click at [82, 113] on div "R ✕" at bounding box center [77, 112] width 14 height 11
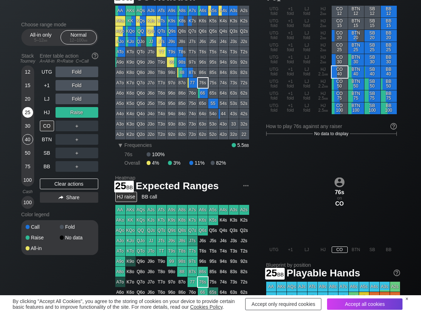
click at [23, 113] on div "25" at bounding box center [27, 112] width 11 height 11
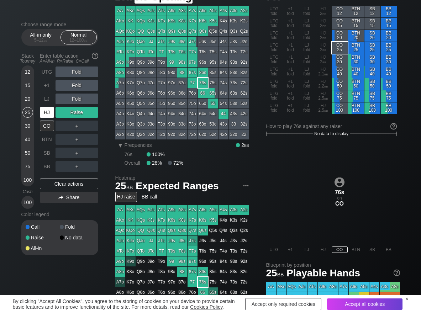
click at [45, 107] on div "HJ" at bounding box center [48, 113] width 16 height 14
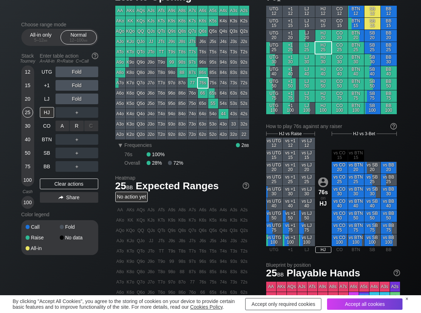
click at [77, 124] on div "R ✕" at bounding box center [77, 126] width 14 height 11
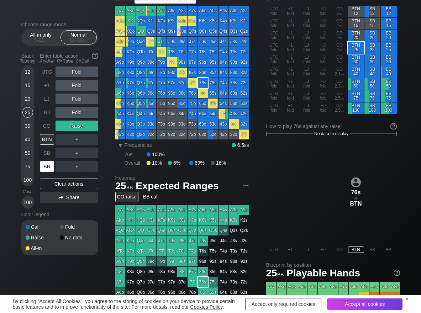
click at [50, 167] on div "BB" at bounding box center [47, 166] width 14 height 11
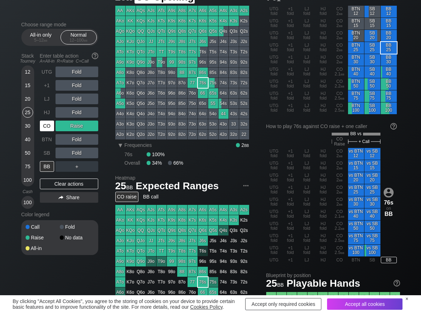
click at [49, 125] on div "CO" at bounding box center [47, 126] width 14 height 11
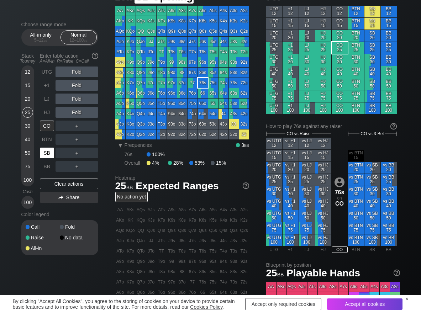
drag, startPoint x: 49, startPoint y: 151, endPoint x: 82, endPoint y: 116, distance: 48.3
click at [58, 146] on div "UTG Fold +1 Fold LJ Fold HJ Fold CO ＋ BTN ＋ SB ＋ BB ＋" at bounding box center [69, 119] width 58 height 105
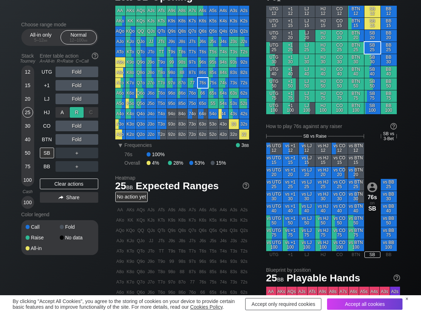
click at [77, 112] on div "R ✕" at bounding box center [77, 112] width 14 height 11
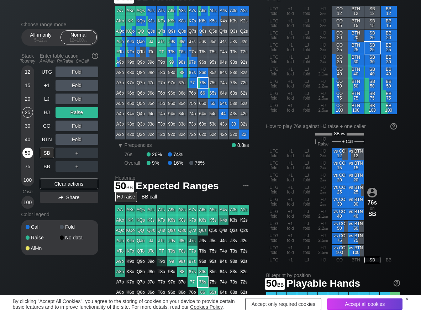
click at [27, 156] on div "50" at bounding box center [27, 153] width 11 height 11
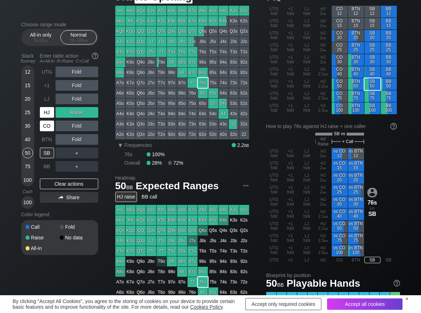
drag, startPoint x: 42, startPoint y: 113, endPoint x: 44, endPoint y: 121, distance: 8.4
click at [43, 116] on div "HJ" at bounding box center [47, 112] width 14 height 11
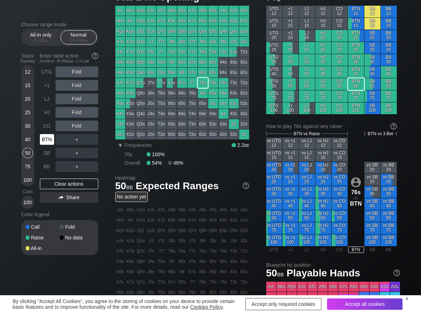
click at [48, 142] on div "BTN" at bounding box center [47, 139] width 14 height 11
click at [81, 137] on div "R ✕" at bounding box center [77, 139] width 14 height 11
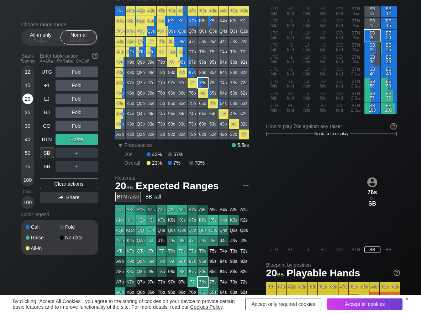
click at [26, 98] on div "20" at bounding box center [27, 99] width 11 height 11
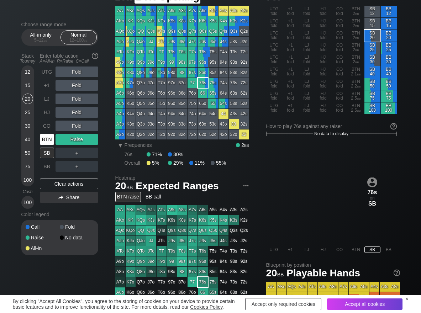
click at [49, 142] on div "BTN" at bounding box center [47, 139] width 14 height 11
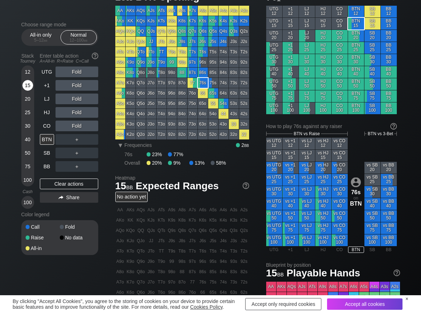
click at [27, 87] on div "15" at bounding box center [27, 85] width 11 height 11
click at [56, 140] on div "A ✕" at bounding box center [63, 139] width 14 height 11
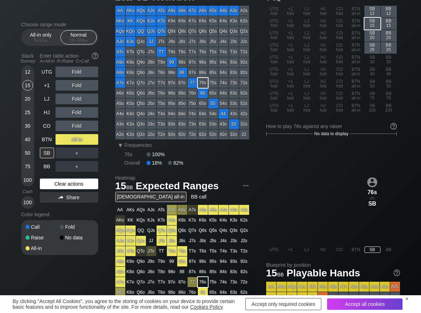
click at [54, 186] on div "Clear actions" at bounding box center [69, 184] width 58 height 11
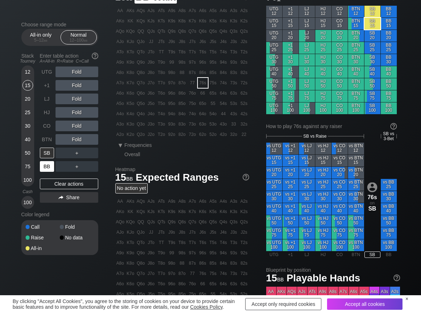
click at [48, 168] on div "BB" at bounding box center [47, 166] width 14 height 11
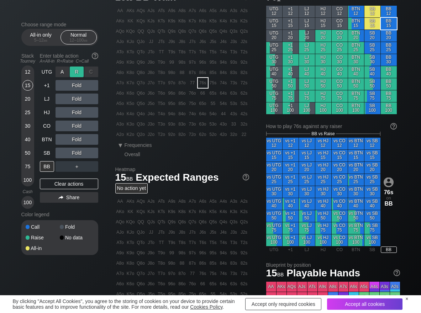
click at [79, 73] on div "R ✕" at bounding box center [77, 72] width 14 height 11
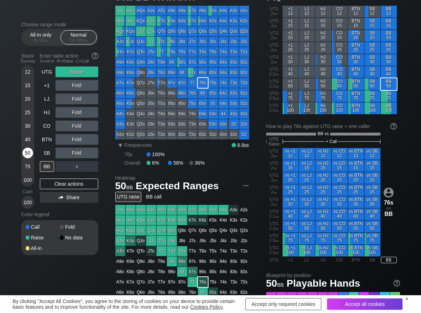
click at [28, 156] on div "50" at bounding box center [27, 153] width 11 height 11
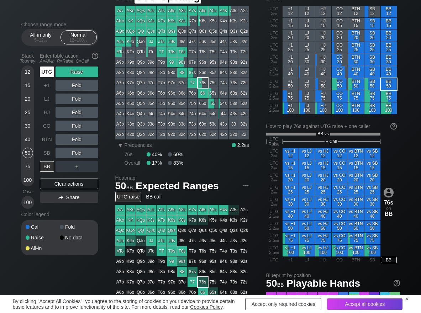
click at [52, 72] on div "UTG" at bounding box center [47, 72] width 14 height 11
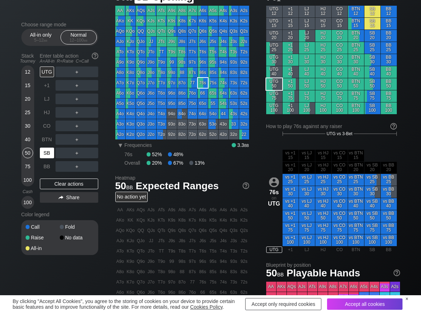
click at [45, 152] on div "SB" at bounding box center [47, 153] width 14 height 11
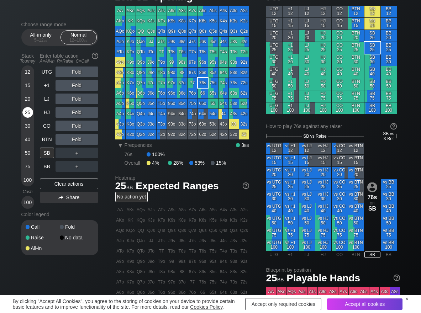
click at [26, 109] on div "25" at bounding box center [27, 112] width 11 height 11
click at [93, 153] on div "C ✕" at bounding box center [91, 153] width 14 height 11
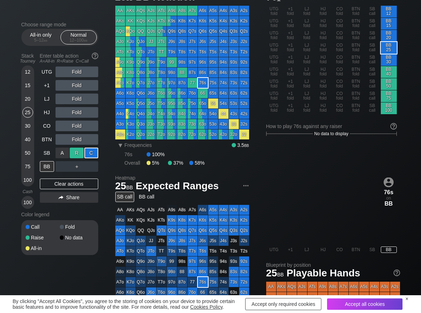
click at [75, 155] on div "R ✕" at bounding box center [77, 153] width 14 height 11
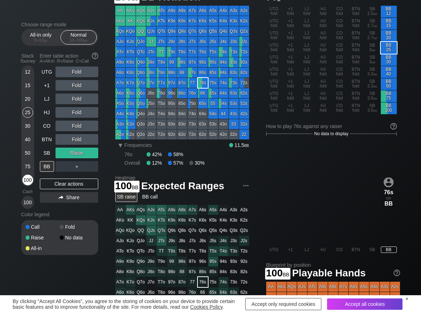
click at [27, 179] on div "100" at bounding box center [27, 180] width 11 height 11
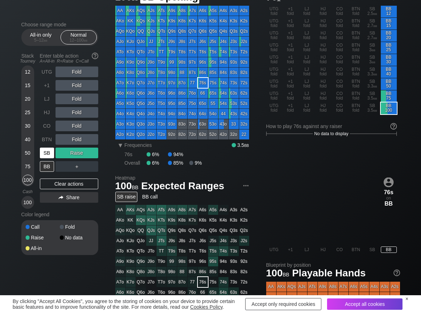
click at [48, 155] on div "SB" at bounding box center [47, 153] width 14 height 11
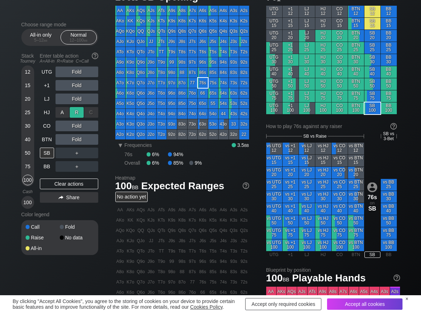
click at [79, 112] on div "R ✕" at bounding box center [77, 112] width 14 height 11
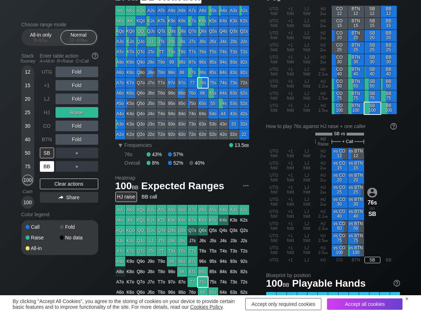
click at [47, 168] on div "BB" at bounding box center [47, 166] width 14 height 11
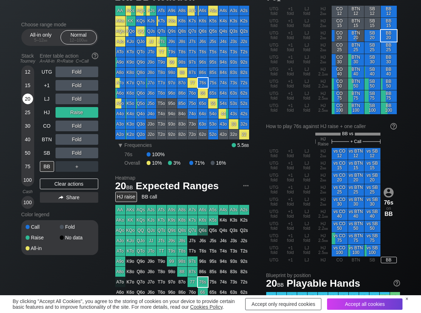
click at [28, 99] on div "20" at bounding box center [27, 99] width 11 height 11
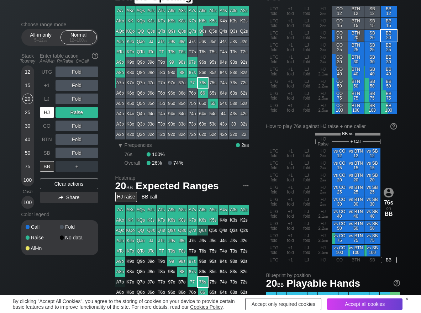
click at [47, 118] on div "HJ" at bounding box center [48, 113] width 16 height 14
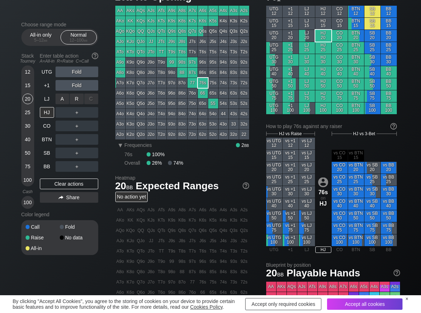
click at [79, 96] on div "R ✕" at bounding box center [77, 99] width 14 height 11
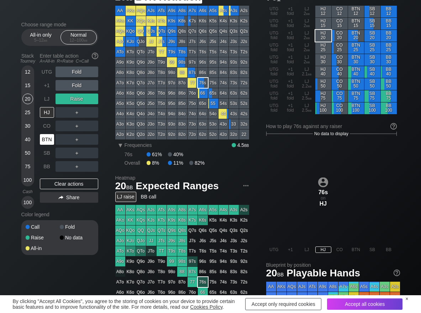
click at [49, 142] on div "BTN" at bounding box center [47, 139] width 14 height 11
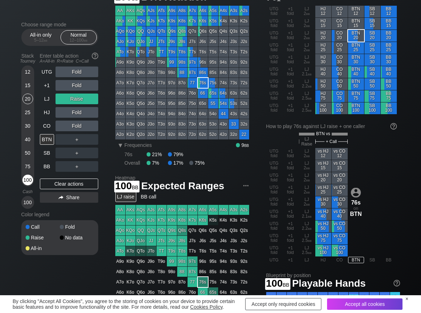
click at [30, 179] on div "100" at bounding box center [27, 180] width 11 height 11
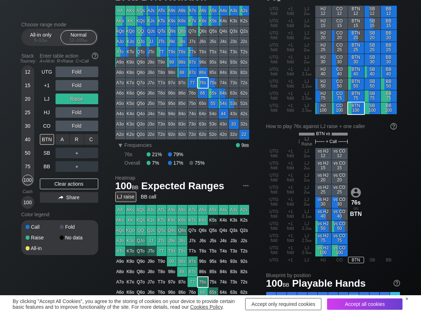
click at [77, 141] on div "R ✕" at bounding box center [77, 139] width 14 height 11
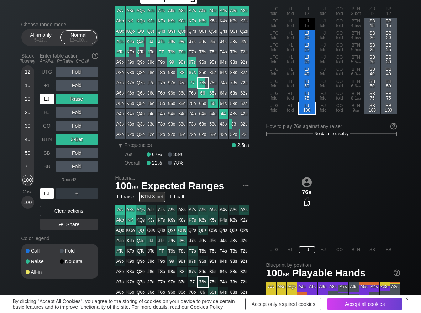
click at [45, 99] on div "LJ" at bounding box center [47, 99] width 14 height 11
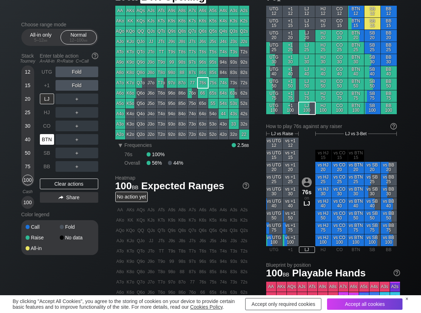
click at [53, 143] on div "BTN" at bounding box center [47, 139] width 14 height 11
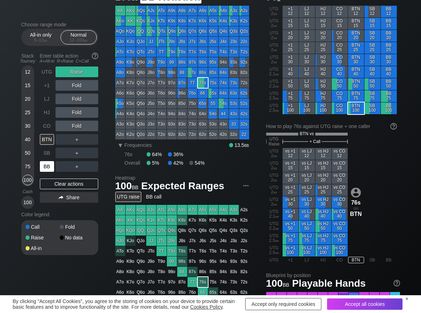
click at [49, 169] on div "BB" at bounding box center [47, 166] width 14 height 11
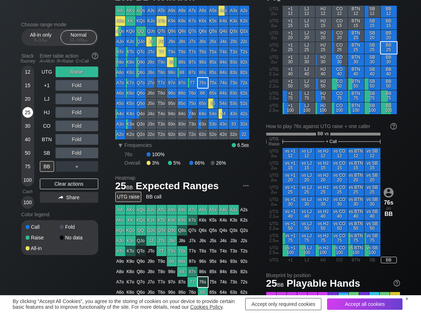
click at [27, 111] on div "25" at bounding box center [27, 112] width 11 height 11
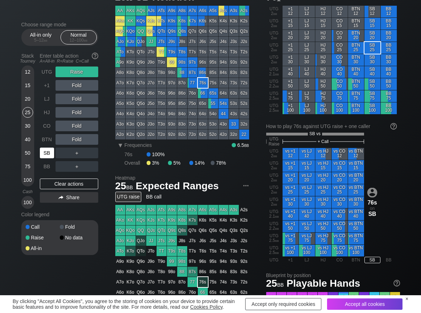
click at [43, 156] on div "SB" at bounding box center [47, 153] width 14 height 11
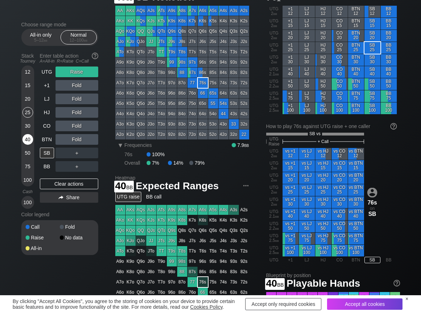
click at [26, 139] on div "40" at bounding box center [27, 139] width 11 height 11
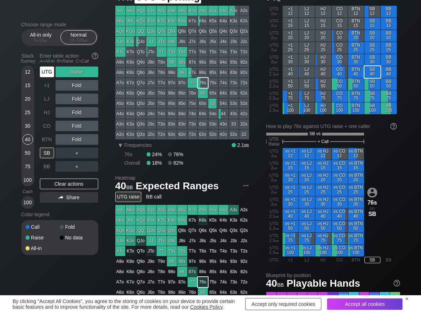
click at [48, 75] on div "UTG" at bounding box center [47, 72] width 14 height 11
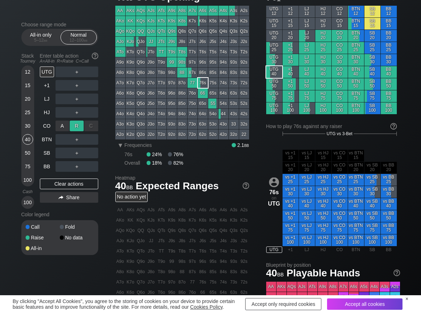
click at [74, 124] on div "R ✕" at bounding box center [77, 126] width 14 height 11
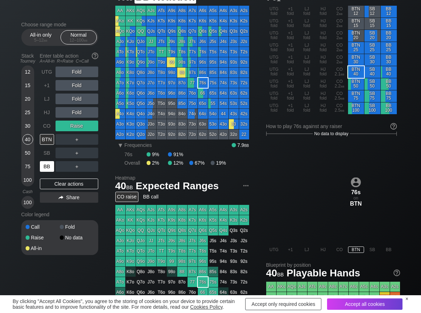
click at [46, 170] on div "BB" at bounding box center [47, 166] width 14 height 11
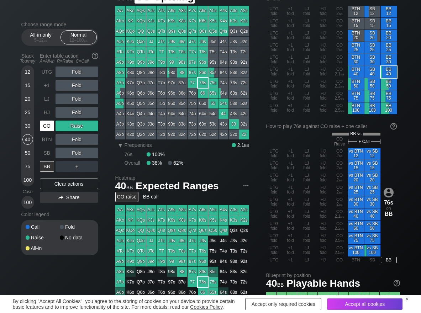
click at [43, 124] on div "CO" at bounding box center [47, 126] width 14 height 11
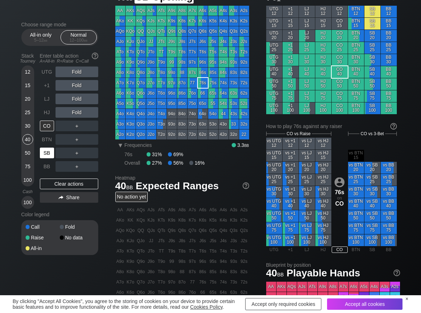
click at [46, 154] on div "SB" at bounding box center [47, 153] width 14 height 11
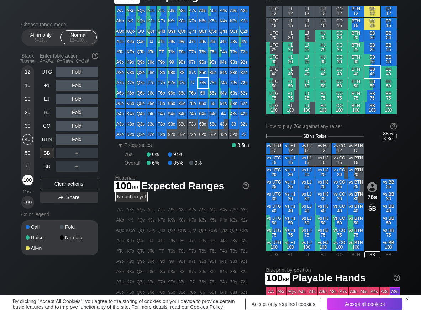
click at [28, 177] on div "100" at bounding box center [27, 180] width 11 height 11
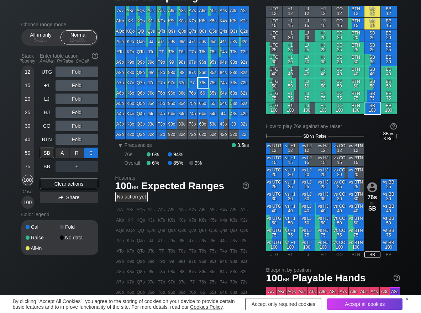
click at [90, 156] on div "C ✕" at bounding box center [91, 153] width 14 height 11
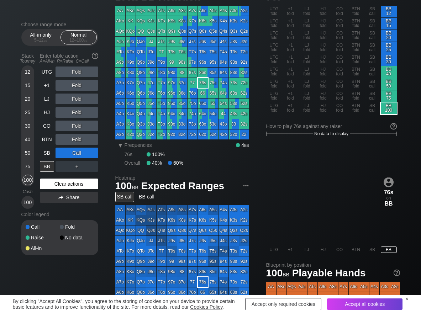
click at [79, 188] on div "Clear actions" at bounding box center [69, 184] width 58 height 11
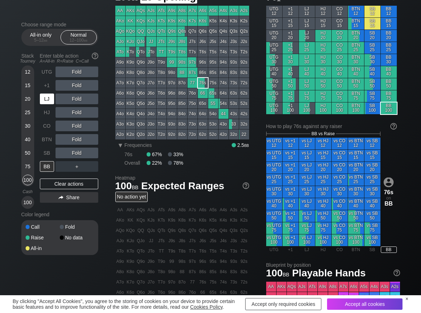
click at [47, 103] on div "LJ" at bounding box center [47, 99] width 14 height 11
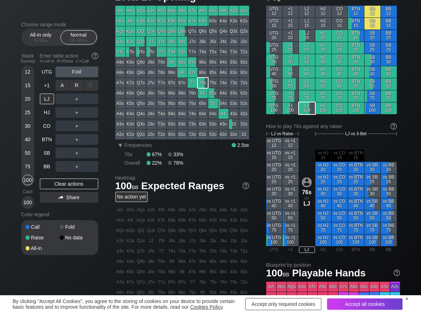
click at [77, 85] on div "R ✕" at bounding box center [77, 85] width 14 height 11
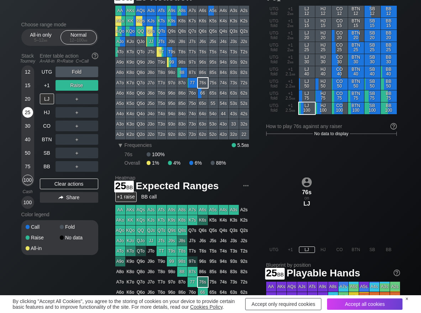
click at [24, 116] on div "25" at bounding box center [27, 112] width 11 height 11
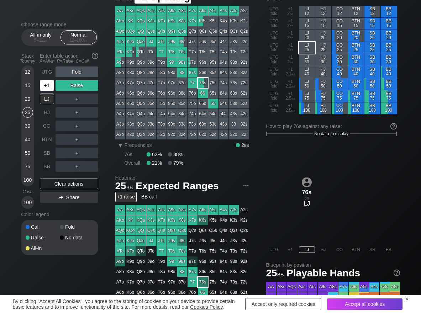
click at [49, 82] on div "+1" at bounding box center [47, 85] width 14 height 11
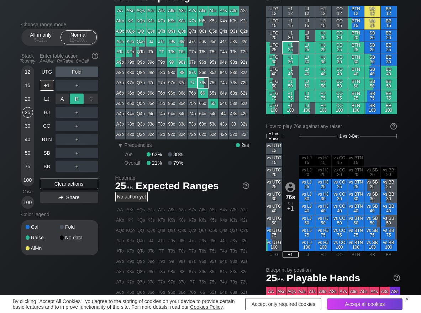
click at [76, 96] on div "R ✕" at bounding box center [77, 99] width 14 height 11
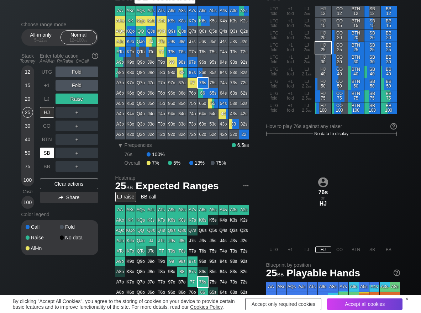
click at [46, 157] on div "SB" at bounding box center [47, 153] width 14 height 11
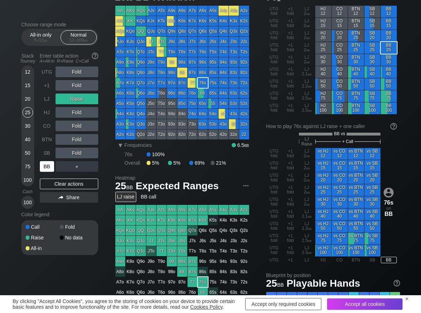
click at [46, 165] on div "BB" at bounding box center [47, 166] width 14 height 11
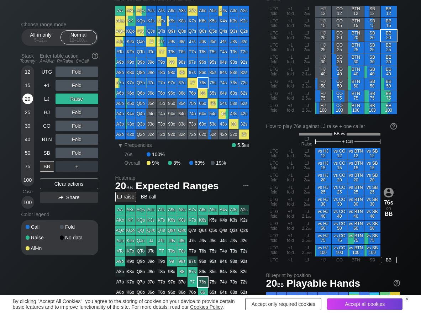
click at [23, 100] on div "20" at bounding box center [27, 99] width 11 height 11
click at [59, 168] on div "A ✕" at bounding box center [63, 166] width 14 height 11
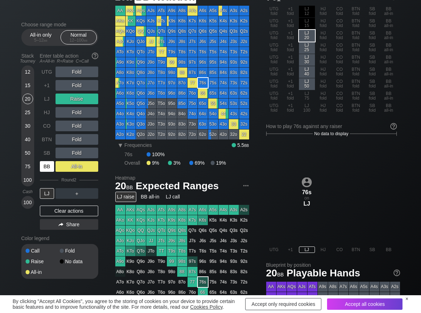
click at [50, 166] on div "BB" at bounding box center [47, 166] width 14 height 11
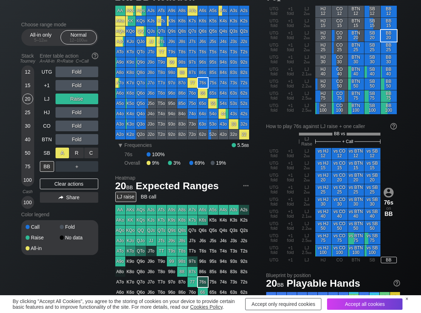
click at [64, 152] on div "A ✕" at bounding box center [63, 153] width 14 height 11
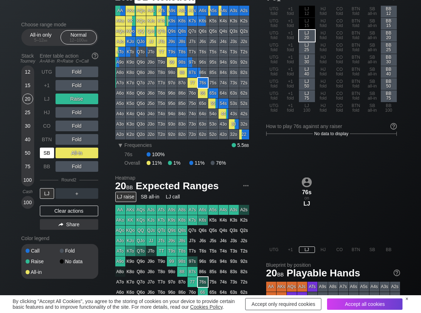
click at [52, 152] on div "SB" at bounding box center [47, 153] width 14 height 11
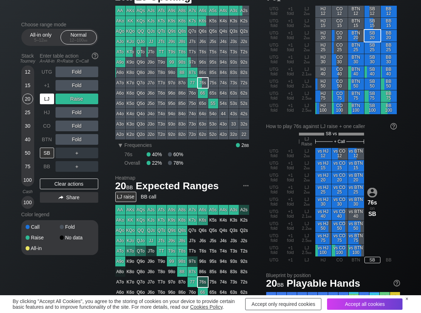
click at [44, 102] on div "LJ" at bounding box center [47, 99] width 14 height 11
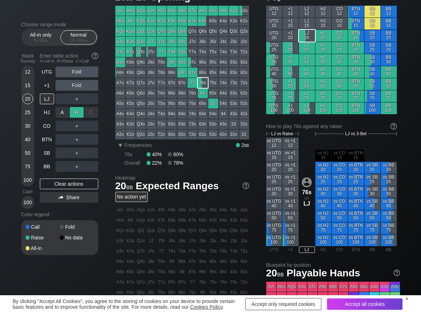
click at [74, 113] on div "R ✕" at bounding box center [77, 112] width 14 height 11
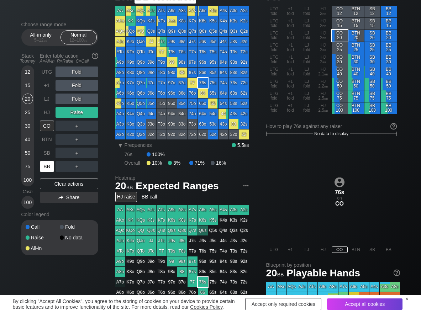
click at [48, 167] on div "BB" at bounding box center [47, 166] width 14 height 11
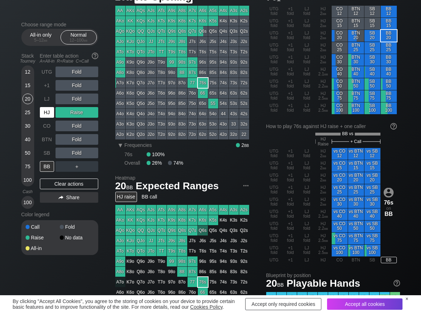
click at [43, 113] on div "HJ" at bounding box center [47, 112] width 14 height 11
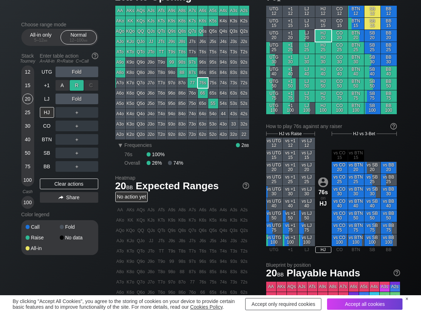
click at [76, 86] on div "R ✕" at bounding box center [77, 85] width 14 height 11
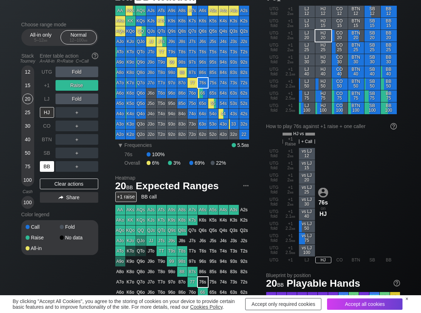
click at [44, 165] on div "BB" at bounding box center [47, 166] width 14 height 11
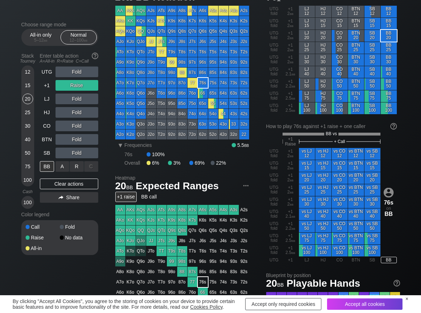
click at [58, 167] on div "A ✕" at bounding box center [63, 166] width 14 height 11
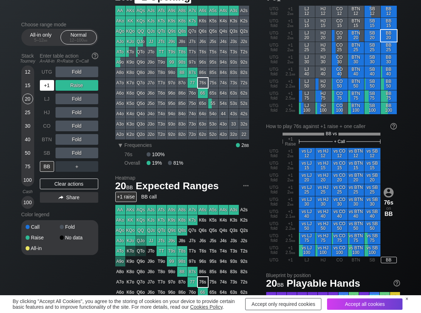
click at [49, 87] on div "+1" at bounding box center [47, 85] width 14 height 11
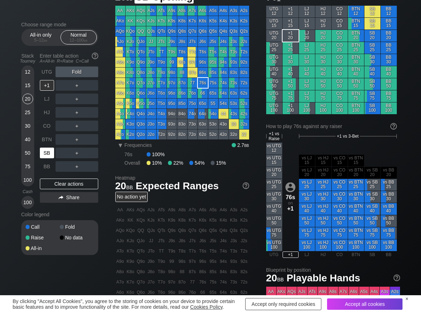
click at [47, 153] on div "SB" at bounding box center [47, 153] width 14 height 11
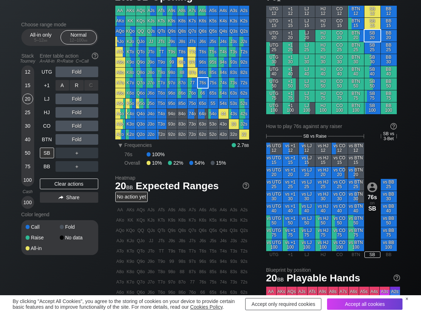
click at [78, 89] on div "R ✕" at bounding box center [77, 85] width 14 height 11
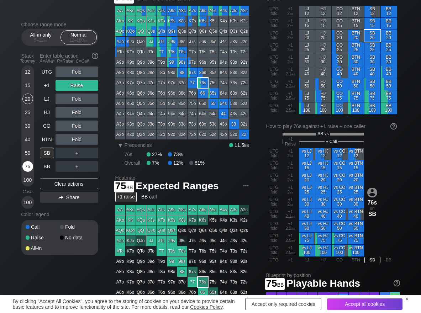
click at [29, 165] on div "75" at bounding box center [27, 166] width 11 height 11
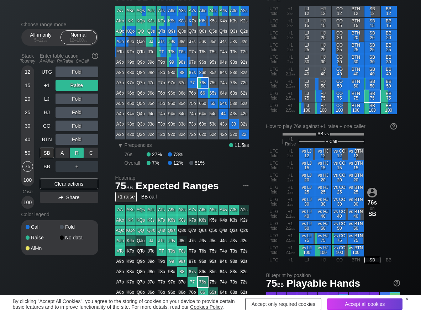
click at [76, 154] on div "R ✕" at bounding box center [77, 153] width 14 height 11
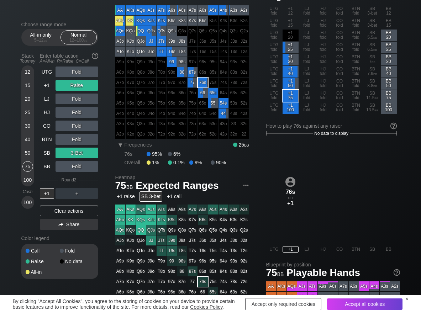
scroll to position [36, 0]
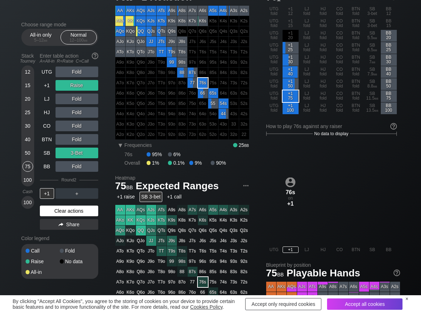
click at [63, 213] on div "Clear actions" at bounding box center [69, 211] width 58 height 11
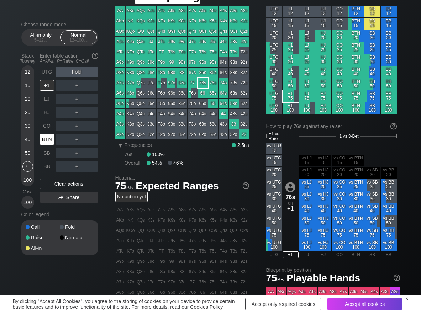
click at [45, 138] on div "BTN" at bounding box center [47, 139] width 14 height 11
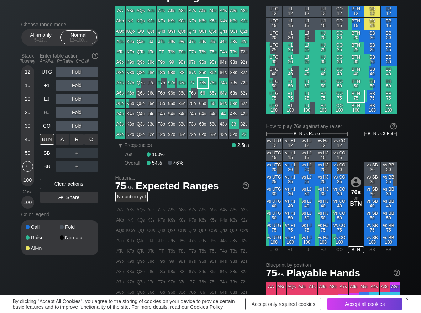
click at [73, 140] on div "R ✕" at bounding box center [77, 139] width 14 height 11
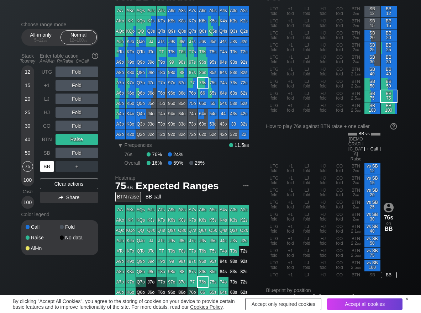
click at [51, 170] on div "BB" at bounding box center [47, 166] width 14 height 11
click at [75, 170] on div "R ✕" at bounding box center [77, 166] width 14 height 11
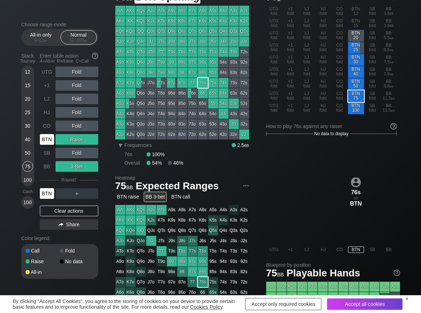
click at [44, 139] on div "BTN" at bounding box center [47, 139] width 14 height 11
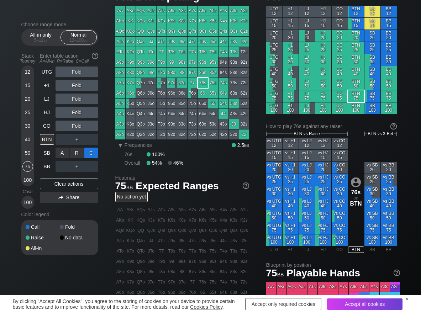
click at [90, 152] on div "C ✕" at bounding box center [91, 153] width 14 height 11
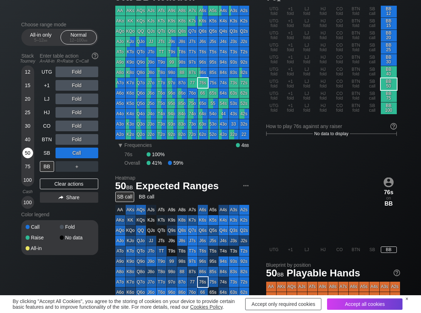
click at [23, 152] on div "50" at bounding box center [27, 153] width 11 height 11
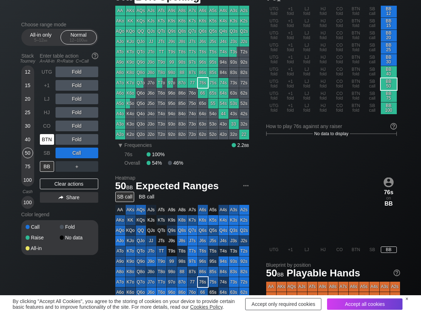
click at [42, 140] on div "BTN" at bounding box center [47, 139] width 14 height 11
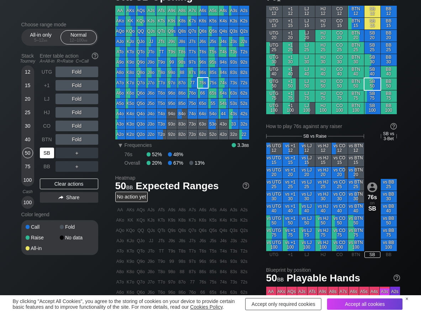
click at [42, 153] on div "SB" at bounding box center [47, 153] width 14 height 11
click at [77, 140] on div "R ✕" at bounding box center [77, 139] width 14 height 11
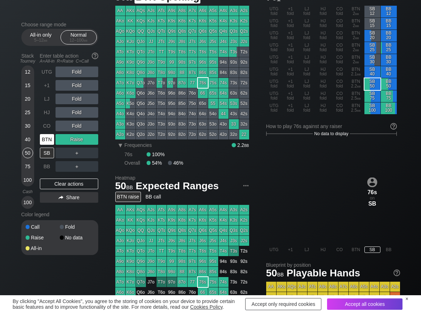
click at [44, 138] on div "BTN" at bounding box center [47, 139] width 14 height 11
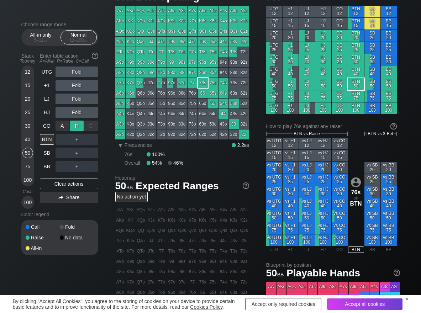
click at [73, 125] on div "R ✕" at bounding box center [77, 126] width 14 height 11
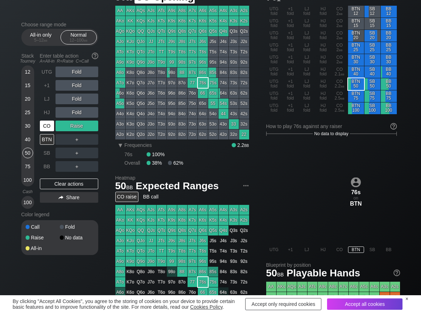
click at [53, 126] on div "CO" at bounding box center [47, 126] width 14 height 11
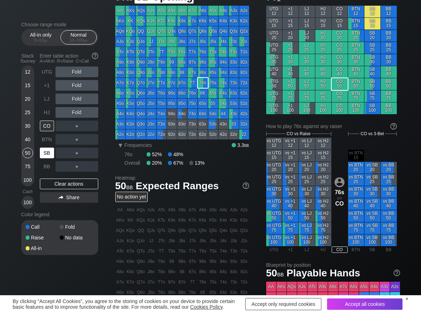
click at [46, 151] on div "SB" at bounding box center [47, 153] width 14 height 11
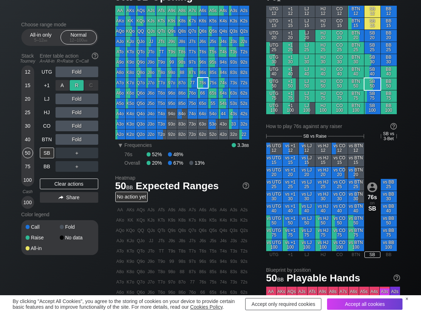
click at [79, 88] on div "R ✕" at bounding box center [77, 85] width 14 height 11
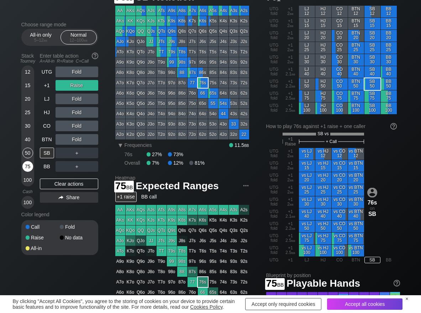
click at [27, 167] on div "75" at bounding box center [27, 166] width 11 height 11
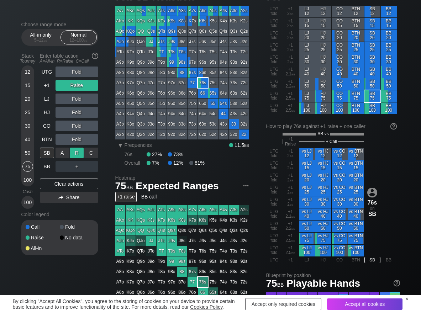
click at [75, 151] on div "R ✕" at bounding box center [77, 153] width 14 height 11
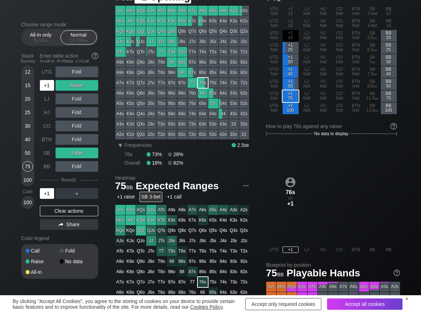
click at [52, 84] on div "+1" at bounding box center [47, 85] width 14 height 11
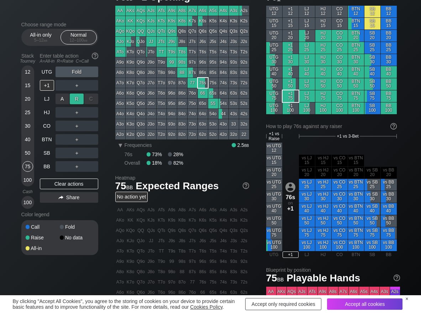
click at [72, 98] on div "R ✕" at bounding box center [77, 99] width 14 height 11
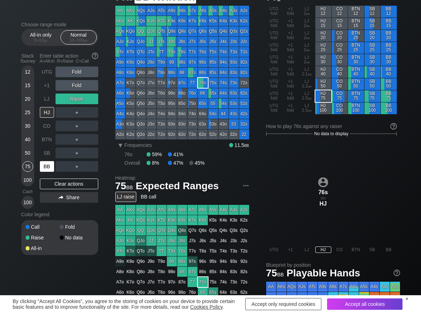
click at [46, 166] on div "BB" at bounding box center [47, 166] width 14 height 11
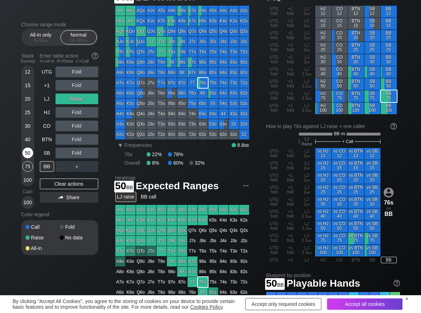
click at [25, 153] on div "50" at bounding box center [27, 153] width 11 height 11
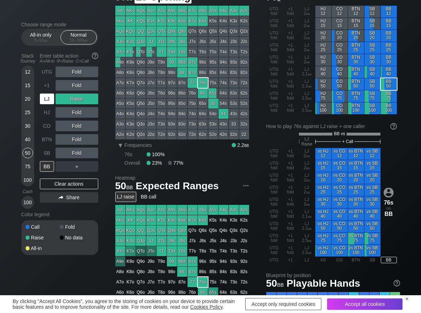
click at [42, 94] on div "LJ" at bounding box center [47, 99] width 14 height 11
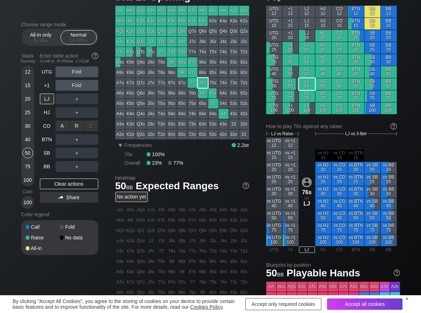
click at [73, 129] on div "R ✕" at bounding box center [77, 126] width 14 height 11
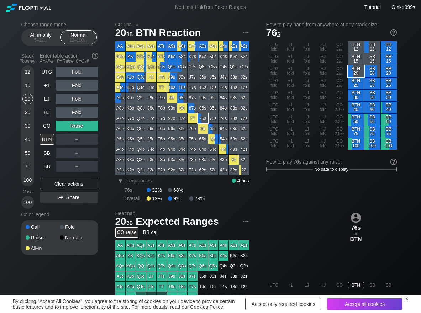
scroll to position [36, 0]
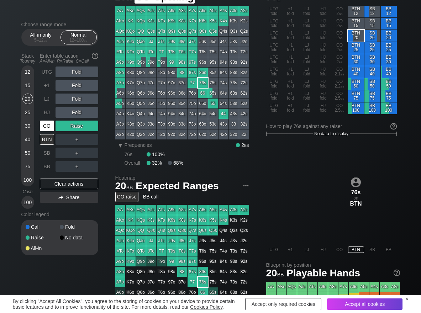
click at [51, 126] on div "CO" at bounding box center [47, 126] width 14 height 11
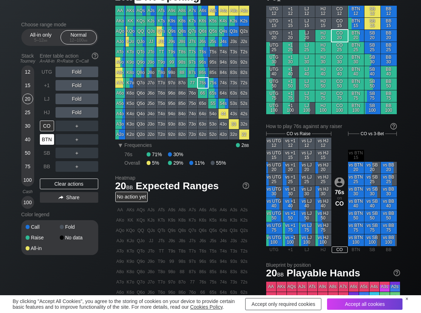
click at [48, 140] on div "BTN" at bounding box center [47, 139] width 14 height 11
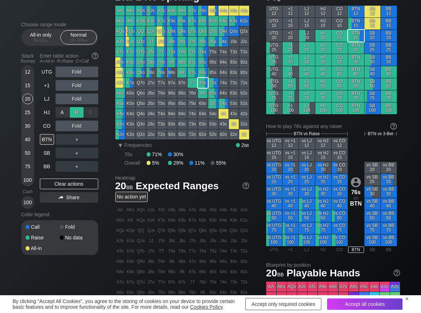
click at [79, 110] on div "R ✕" at bounding box center [77, 112] width 14 height 11
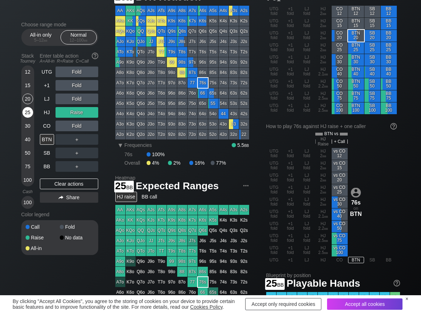
click at [25, 112] on div "25" at bounding box center [27, 112] width 11 height 11
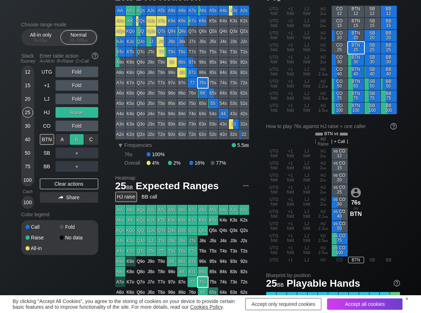
click at [76, 139] on div "R ✕" at bounding box center [77, 139] width 14 height 11
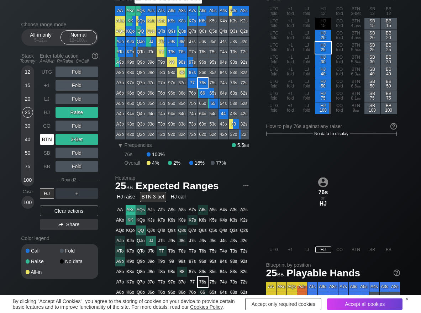
click at [42, 139] on div "BTN" at bounding box center [47, 139] width 14 height 11
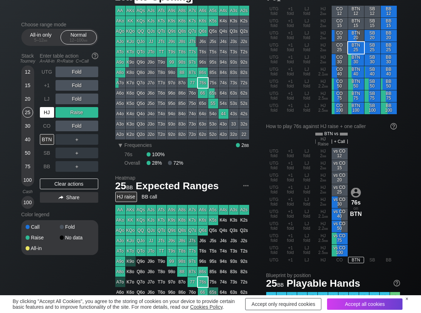
click at [49, 111] on div "HJ" at bounding box center [47, 112] width 14 height 11
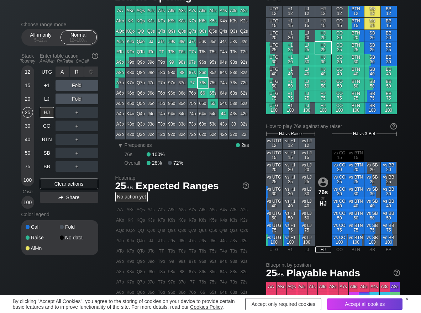
click at [80, 76] on div "R ✕" at bounding box center [77, 72] width 14 height 11
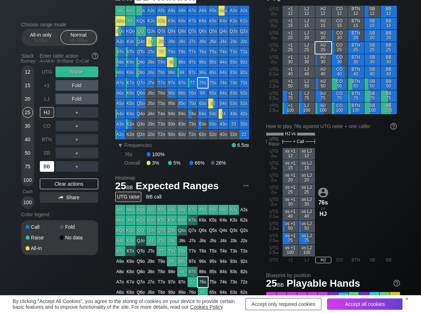
click at [44, 168] on div "BB" at bounding box center [47, 166] width 14 height 11
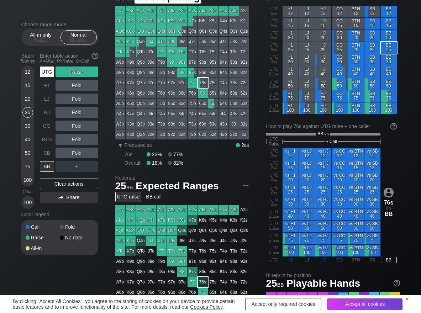
click at [42, 74] on div "UTG" at bounding box center [47, 72] width 14 height 11
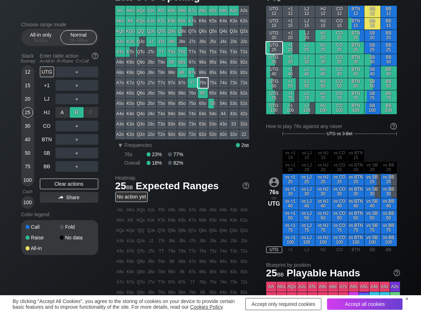
click at [72, 115] on div "R ✕" at bounding box center [77, 112] width 14 height 11
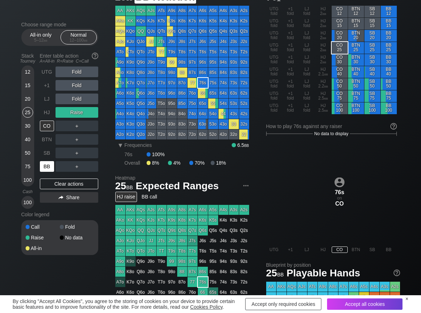
click at [47, 165] on div "BB" at bounding box center [47, 166] width 14 height 11
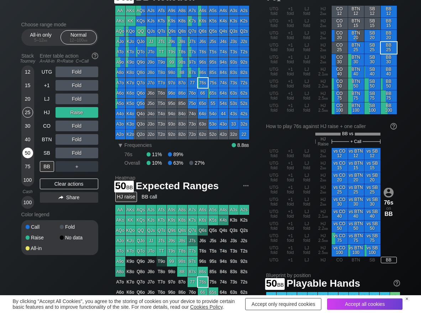
click at [29, 154] on div "50" at bounding box center [27, 153] width 11 height 11
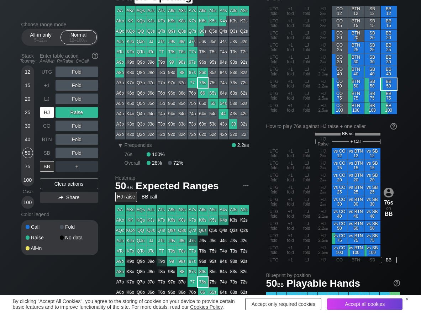
drag, startPoint x: 42, startPoint y: 109, endPoint x: 47, endPoint y: 110, distance: 4.8
click at [43, 109] on div "HJ" at bounding box center [47, 112] width 14 height 11
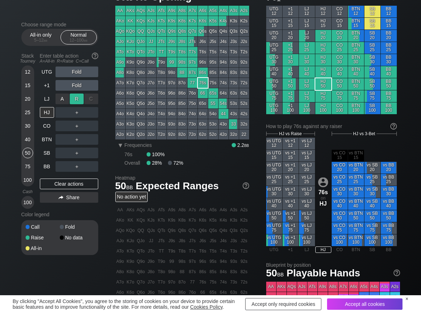
click at [77, 100] on div "R ✕" at bounding box center [77, 99] width 14 height 11
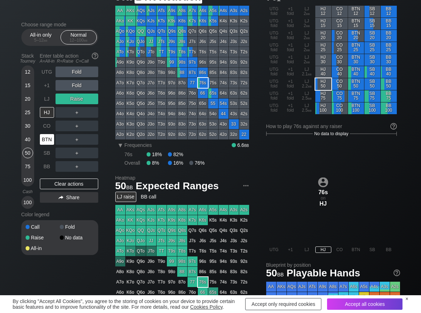
click at [43, 142] on div "BTN" at bounding box center [47, 139] width 14 height 11
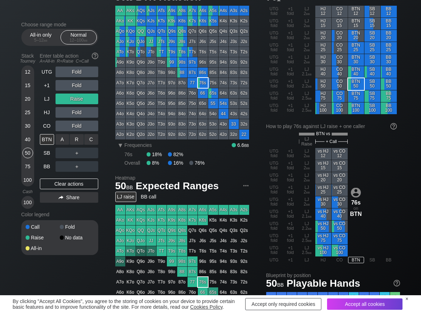
click at [96, 141] on div "C ✕" at bounding box center [91, 139] width 14 height 11
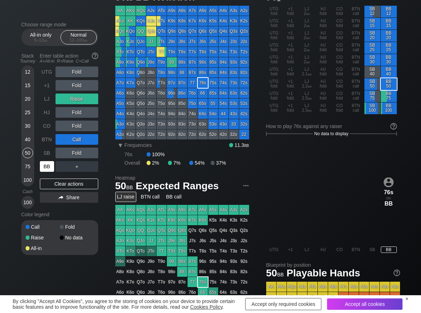
click at [49, 165] on div "BB" at bounding box center [47, 166] width 14 height 11
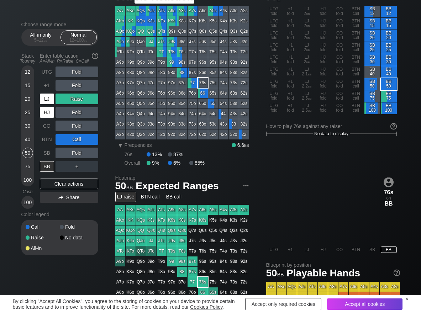
click at [47, 101] on div "LJ" at bounding box center [47, 99] width 14 height 11
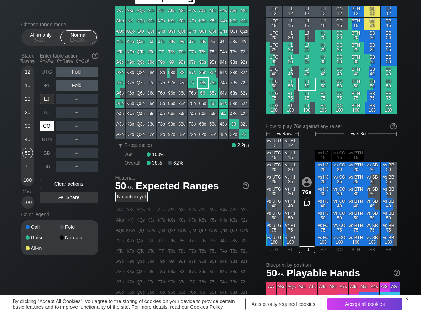
click at [43, 127] on div "CO" at bounding box center [47, 126] width 14 height 11
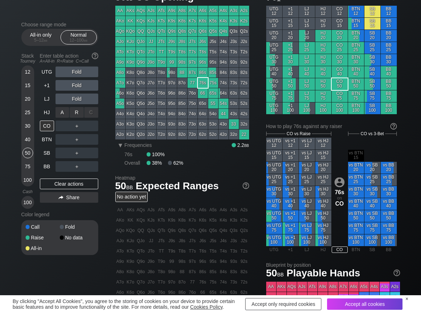
click at [75, 115] on div "R ✕" at bounding box center [77, 112] width 14 height 11
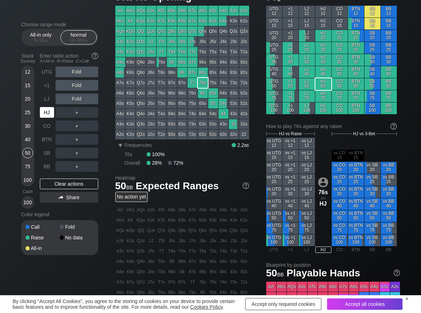
click at [47, 112] on div "HJ" at bounding box center [47, 112] width 14 height 11
click at [80, 99] on div "R ✕" at bounding box center [77, 99] width 14 height 11
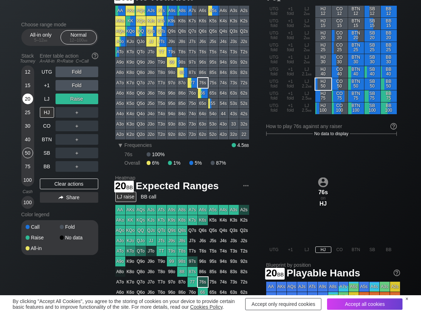
click at [31, 100] on div "20" at bounding box center [27, 99] width 11 height 11
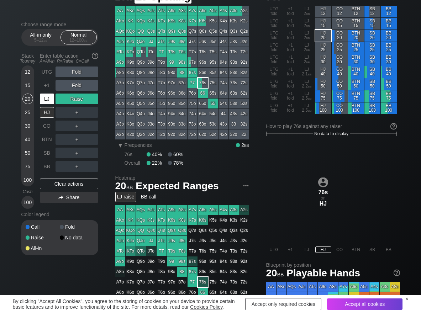
click at [48, 97] on div "LJ" at bounding box center [47, 99] width 14 height 11
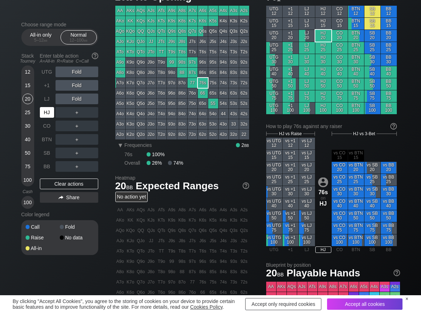
click at [52, 108] on div "HJ" at bounding box center [47, 112] width 14 height 11
click at [70, 114] on div "R ✕" at bounding box center [77, 112] width 14 height 11
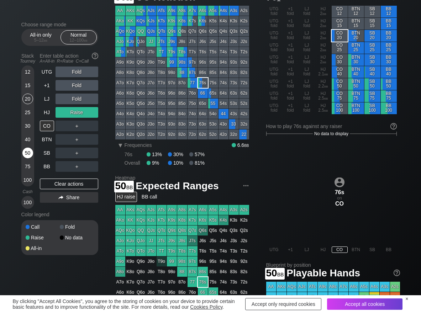
click at [26, 153] on div "50" at bounding box center [27, 153] width 11 height 11
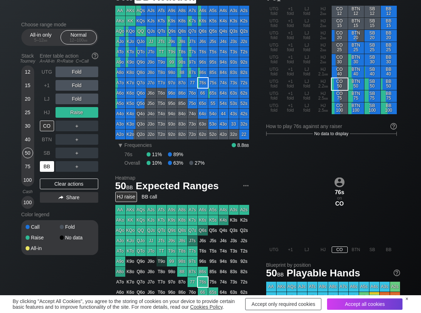
click at [44, 163] on div "BB" at bounding box center [47, 166] width 14 height 11
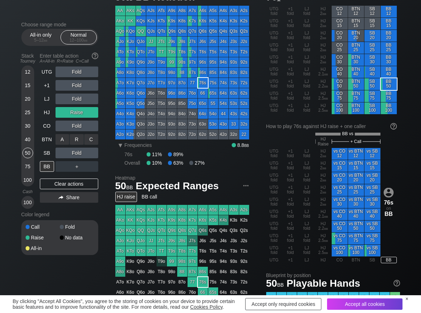
click at [79, 137] on div "R ✕" at bounding box center [77, 139] width 14 height 11
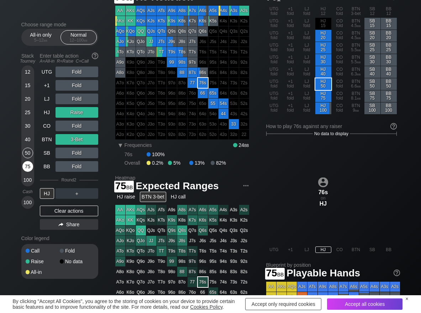
click at [30, 167] on div "75" at bounding box center [27, 166] width 11 height 11
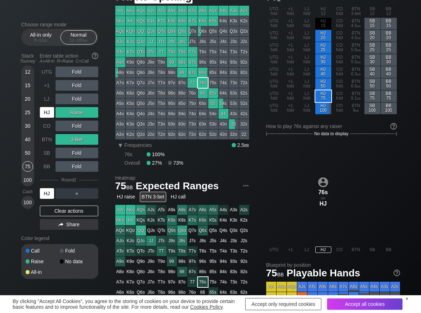
click at [49, 110] on div "HJ" at bounding box center [47, 112] width 14 height 11
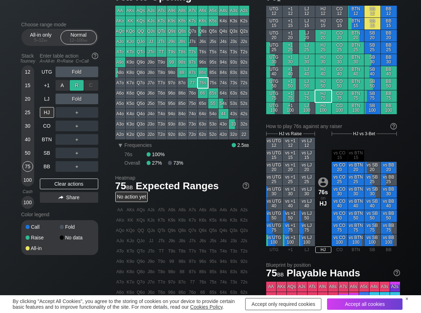
click at [77, 88] on div "R ✕" at bounding box center [77, 85] width 14 height 11
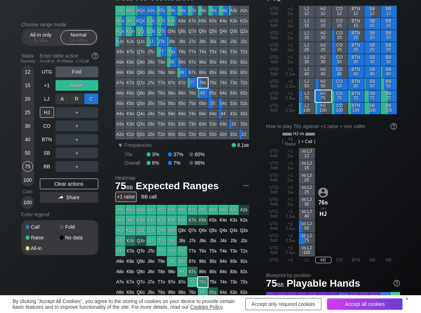
click at [92, 96] on div "C ✕" at bounding box center [91, 99] width 14 height 11
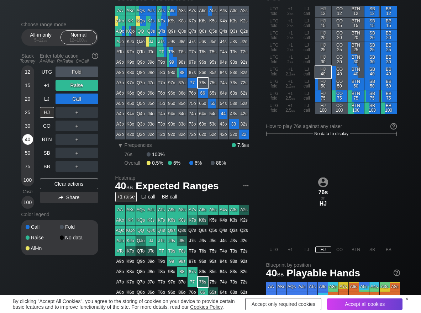
click at [26, 140] on div "40" at bounding box center [27, 139] width 11 height 11
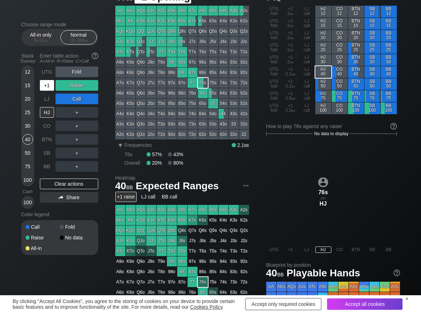
click at [49, 88] on div "+1" at bounding box center [47, 85] width 14 height 11
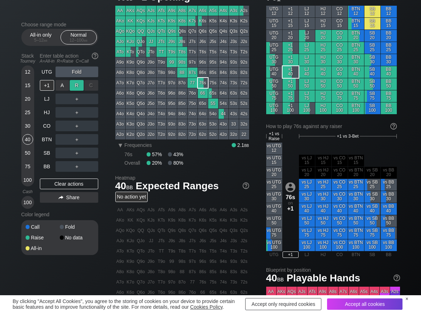
click at [72, 84] on div "R ✕" at bounding box center [77, 85] width 14 height 11
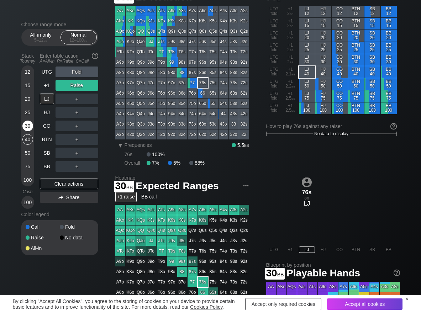
click at [26, 130] on div "30" at bounding box center [27, 126] width 11 height 11
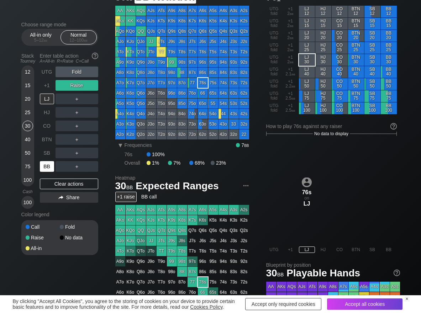
click at [47, 166] on div "BB" at bounding box center [47, 166] width 14 height 11
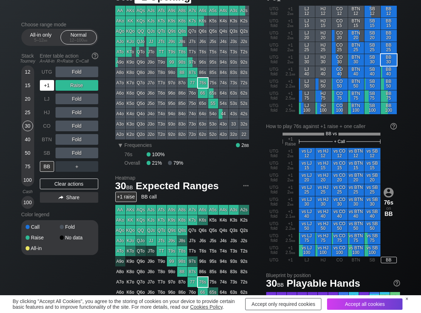
click at [45, 89] on div "+1" at bounding box center [47, 85] width 14 height 11
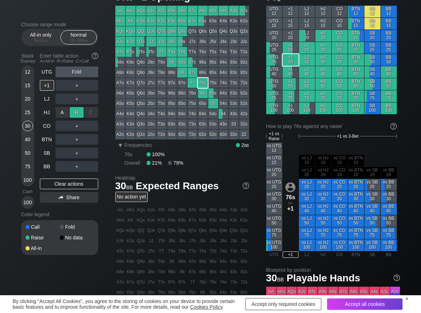
click at [72, 112] on div "R ✕" at bounding box center [77, 112] width 14 height 11
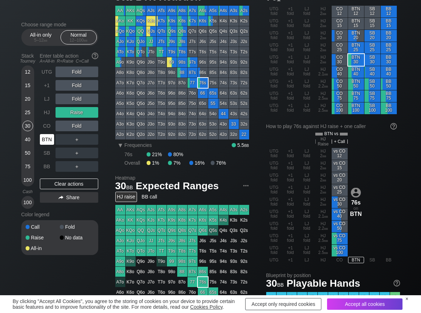
click at [42, 139] on div "BTN" at bounding box center [47, 139] width 14 height 11
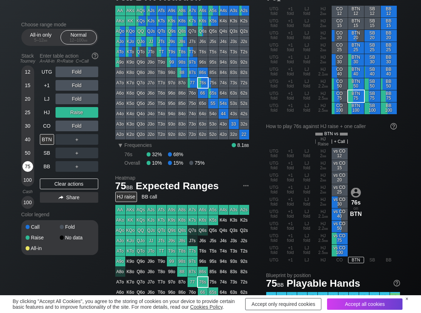
click at [32, 167] on div "75" at bounding box center [27, 166] width 11 height 11
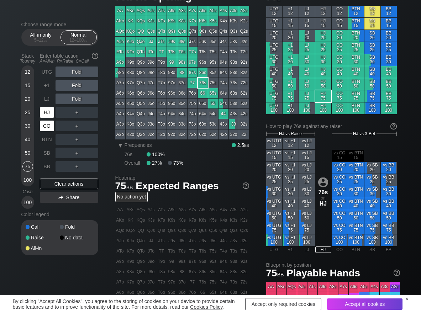
drag, startPoint x: 43, startPoint y: 114, endPoint x: 44, endPoint y: 124, distance: 10.0
click at [43, 115] on div "HJ" at bounding box center [47, 112] width 14 height 11
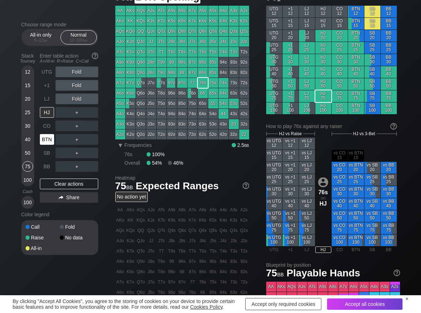
click at [48, 141] on div "BTN" at bounding box center [47, 139] width 14 height 11
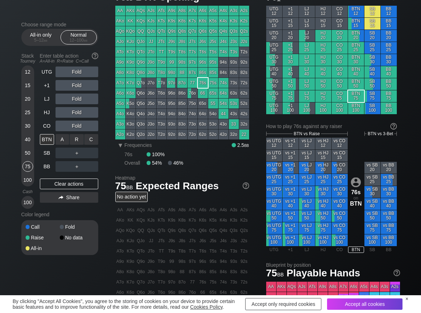
click at [77, 136] on div "R ✕" at bounding box center [77, 139] width 14 height 11
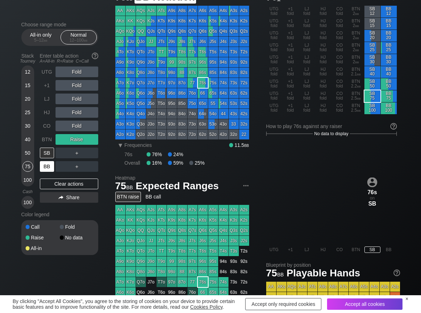
click at [50, 169] on div "BB" at bounding box center [47, 166] width 14 height 11
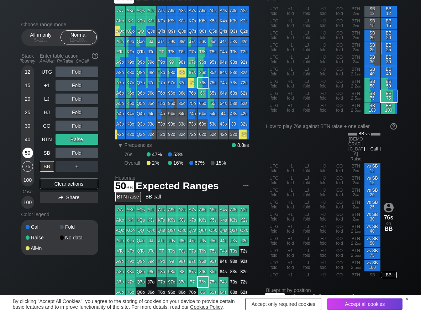
click at [31, 154] on div "50" at bounding box center [27, 153] width 11 height 11
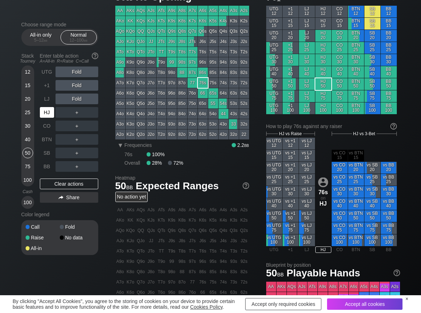
click at [43, 109] on div "HJ" at bounding box center [47, 112] width 14 height 11
click at [77, 111] on div "R ✕" at bounding box center [77, 112] width 14 height 11
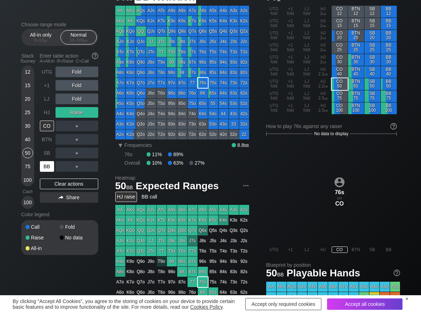
click at [52, 168] on div "BB" at bounding box center [47, 166] width 14 height 11
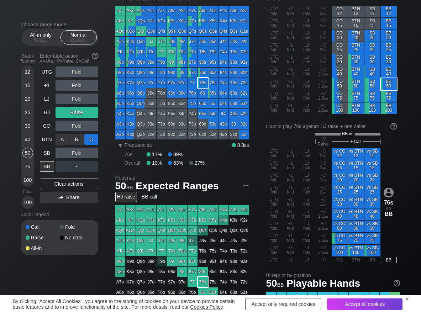
click at [85, 138] on div "C ✕" at bounding box center [91, 139] width 14 height 11
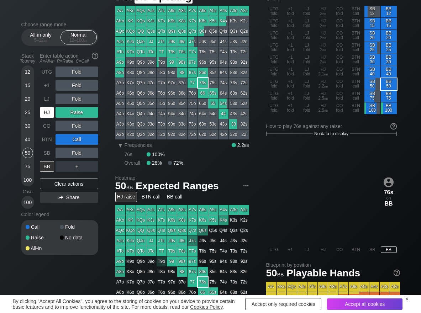
click at [46, 118] on div "HJ" at bounding box center [48, 113] width 16 height 14
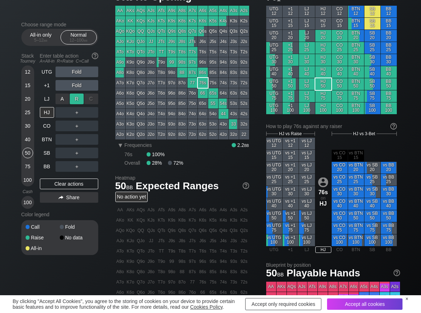
click at [72, 96] on div "R ✕" at bounding box center [77, 99] width 14 height 11
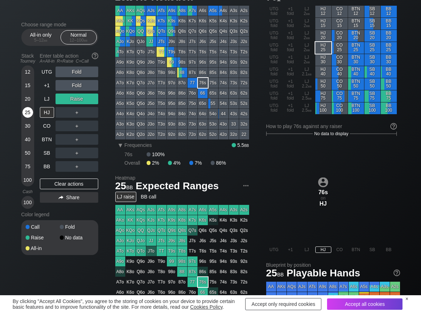
click at [31, 114] on div "25" at bounding box center [27, 112] width 11 height 11
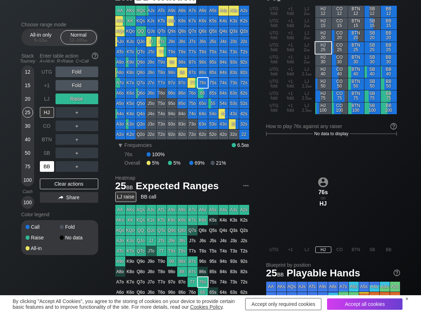
click at [49, 165] on div "BB" at bounding box center [47, 166] width 14 height 11
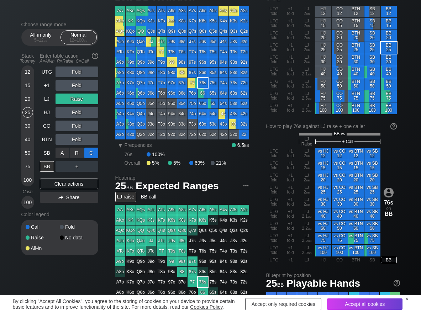
click at [91, 155] on div "C ✕" at bounding box center [91, 153] width 14 height 11
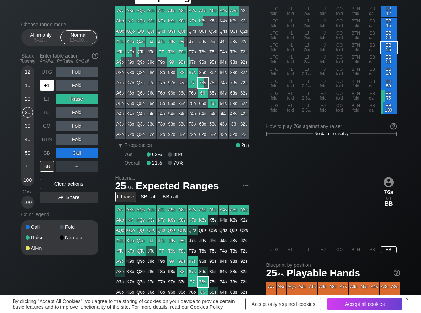
click at [47, 89] on div "+1" at bounding box center [47, 85] width 14 height 11
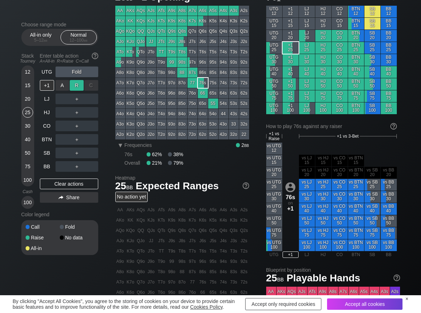
click at [72, 85] on div "R ✕" at bounding box center [77, 85] width 14 height 11
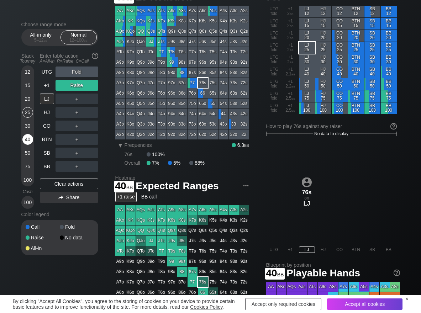
click at [26, 138] on div "40" at bounding box center [27, 139] width 11 height 11
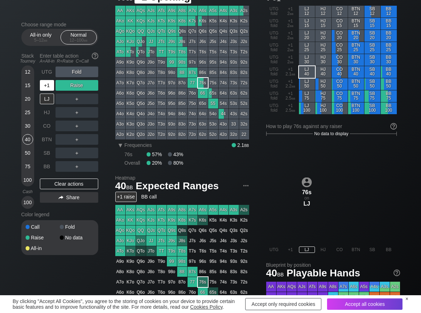
click at [47, 86] on div "+1" at bounding box center [47, 85] width 14 height 11
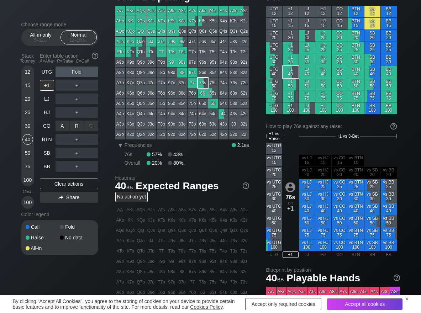
drag, startPoint x: 76, startPoint y: 124, endPoint x: 69, endPoint y: 132, distance: 10.3
click at [76, 125] on div "R ✕" at bounding box center [77, 126] width 14 height 11
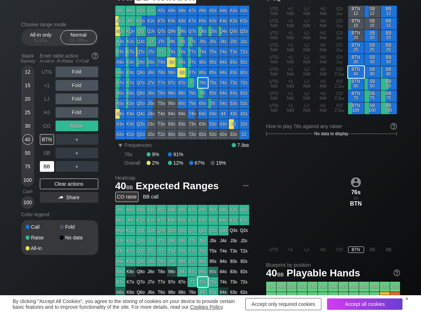
click at [44, 167] on div "BB" at bounding box center [47, 166] width 14 height 11
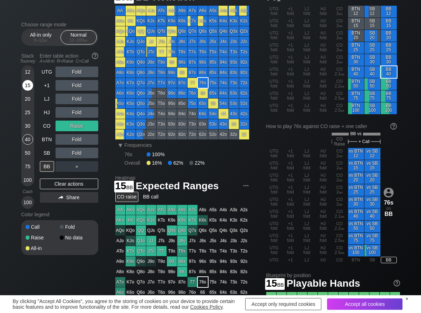
click at [27, 87] on div "15" at bounding box center [27, 85] width 11 height 11
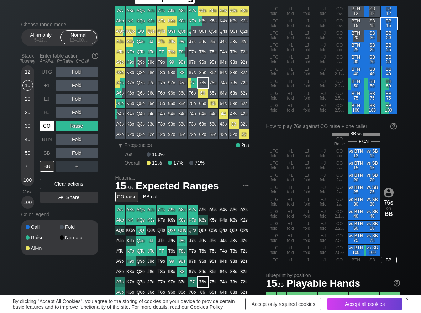
click at [46, 126] on div "CO" at bounding box center [47, 126] width 14 height 11
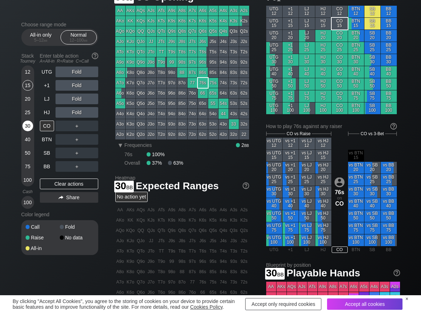
click at [31, 126] on div "30" at bounding box center [27, 126] width 11 height 11
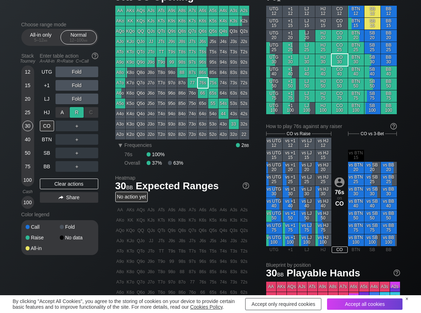
click at [74, 111] on div "R ✕" at bounding box center [77, 112] width 14 height 11
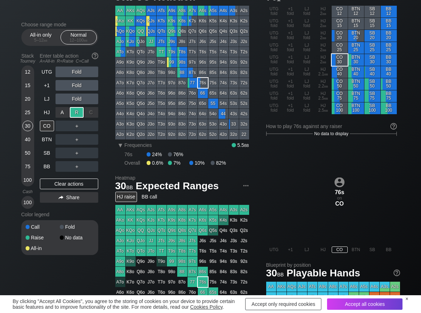
click at [74, 113] on div "R ✕" at bounding box center [77, 112] width 14 height 11
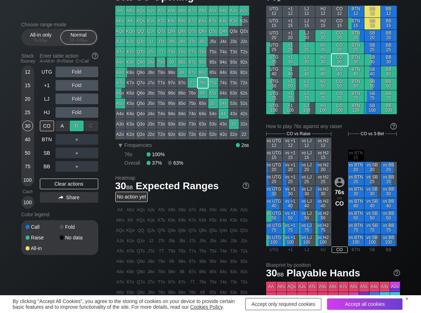
click at [74, 125] on div "R ✕" at bounding box center [77, 126] width 14 height 11
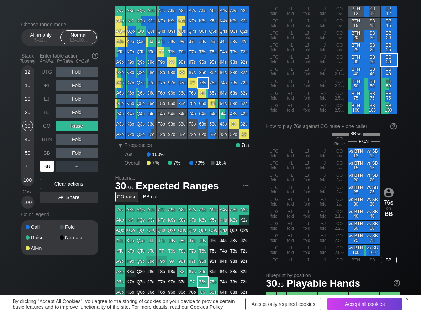
click at [50, 164] on div "BB" at bounding box center [47, 166] width 14 height 11
click at [71, 186] on div "Clear actions" at bounding box center [69, 184] width 58 height 11
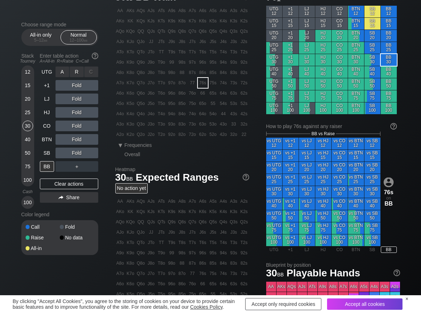
click at [80, 74] on div "R ✕" at bounding box center [77, 72] width 14 height 11
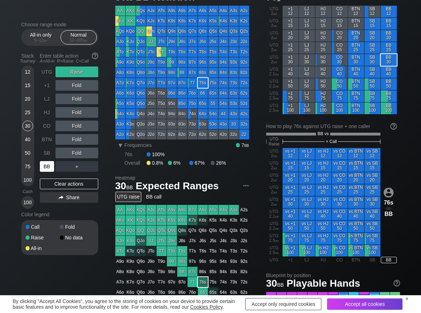
click at [46, 168] on div "BB" at bounding box center [47, 166] width 14 height 11
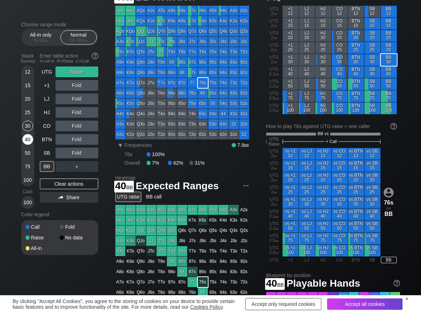
click at [27, 142] on div "40" at bounding box center [27, 139] width 11 height 11
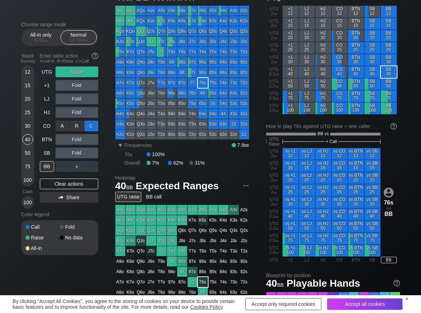
click at [91, 126] on div "C ✕" at bounding box center [91, 126] width 14 height 11
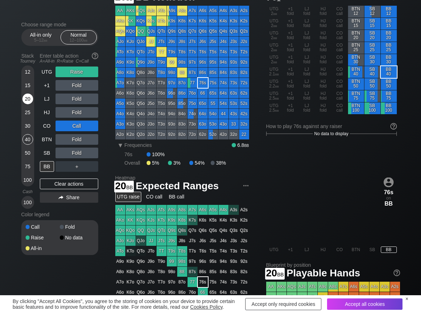
click at [27, 98] on div "20" at bounding box center [27, 99] width 11 height 11
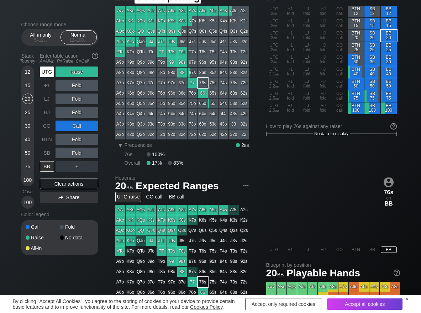
click at [47, 70] on div "UTG" at bounding box center [47, 72] width 14 height 11
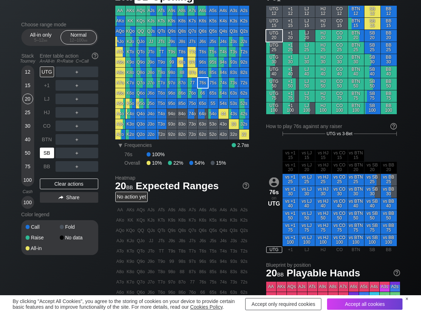
click at [47, 153] on div "SB" at bounding box center [47, 153] width 14 height 11
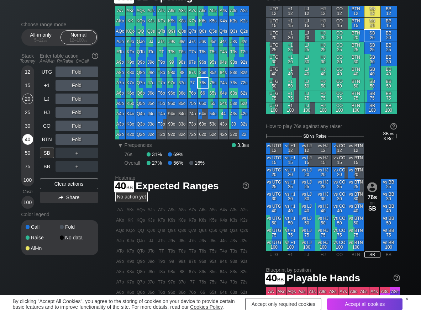
click at [27, 142] on div "40" at bounding box center [27, 139] width 11 height 11
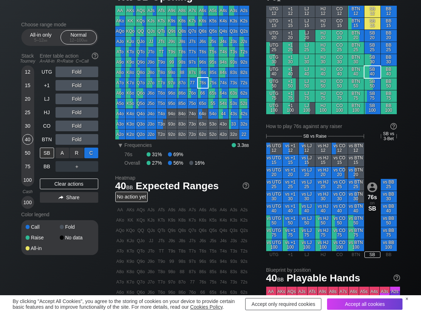
click at [94, 155] on div "C ✕" at bounding box center [91, 153] width 14 height 11
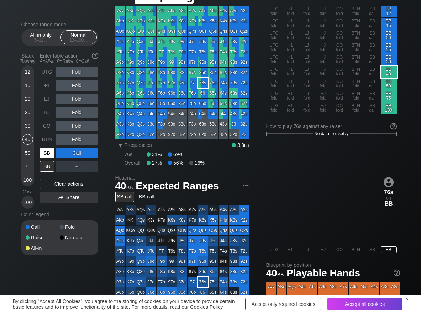
click at [48, 158] on div "SB" at bounding box center [47, 153] width 14 height 11
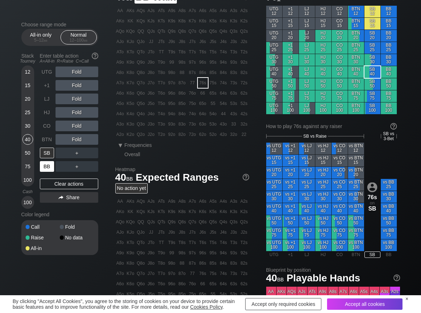
click at [48, 166] on div "BB" at bounding box center [47, 166] width 14 height 11
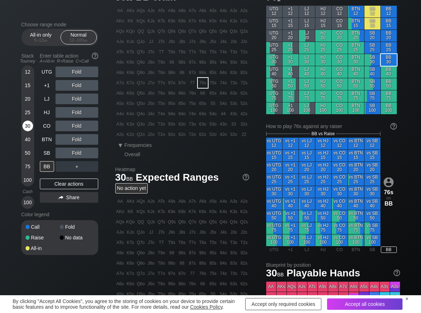
click at [22, 125] on div "30" at bounding box center [27, 126] width 11 height 11
click at [79, 150] on div "R ✕" at bounding box center [77, 153] width 14 height 11
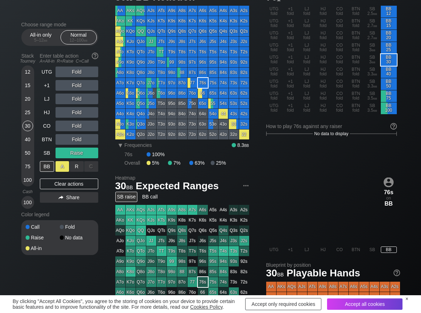
click at [63, 167] on div "A ✕" at bounding box center [63, 166] width 14 height 11
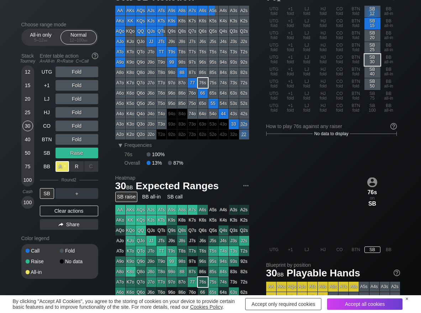
click at [63, 167] on div "A ✕" at bounding box center [63, 166] width 14 height 11
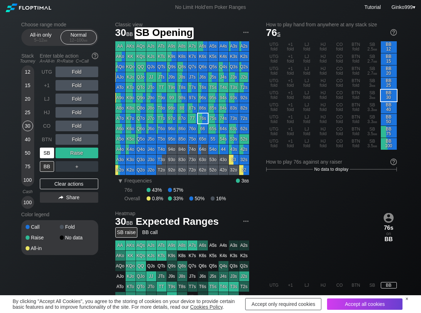
click at [48, 150] on div "SB" at bounding box center [47, 153] width 14 height 11
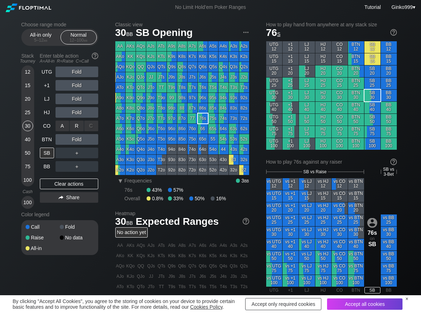
click at [74, 127] on div "R ✕" at bounding box center [77, 126] width 14 height 11
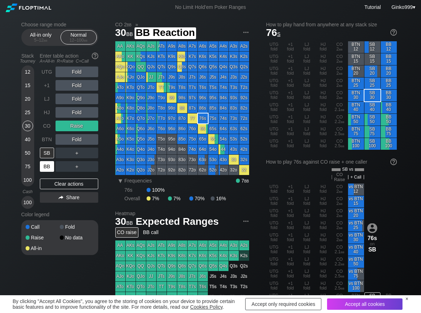
click at [44, 166] on div "BB" at bounding box center [47, 166] width 14 height 11
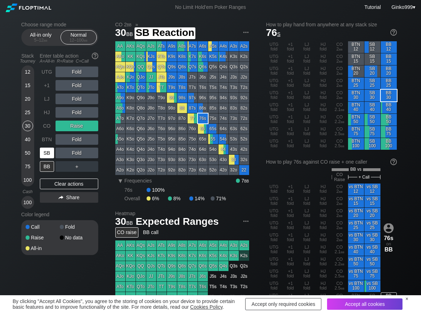
click at [52, 150] on div "SB" at bounding box center [47, 153] width 14 height 11
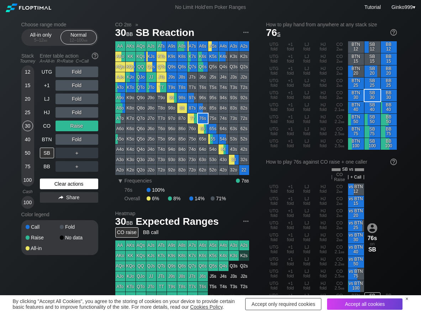
click at [54, 187] on div "Clear actions" at bounding box center [69, 184] width 58 height 11
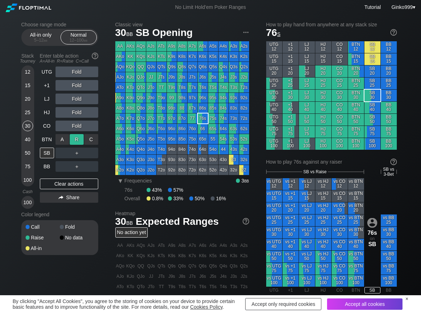
click at [79, 136] on div "R ✕" at bounding box center [77, 139] width 14 height 11
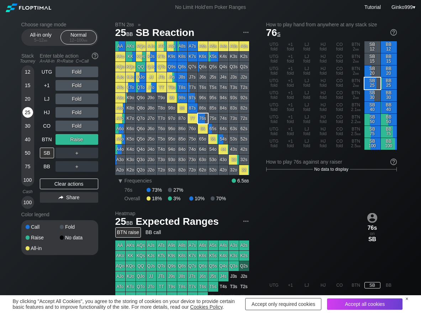
click at [30, 109] on div "25" at bounding box center [27, 112] width 11 height 11
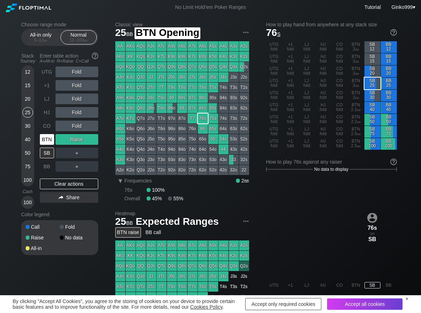
click at [46, 136] on div "BTN" at bounding box center [47, 139] width 14 height 11
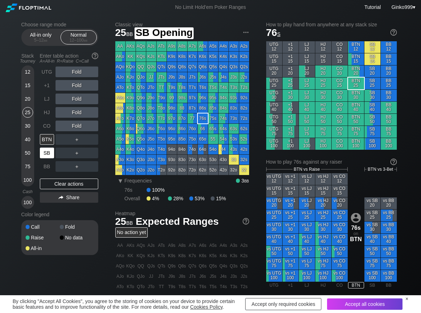
click at [45, 149] on div "SB" at bounding box center [47, 153] width 14 height 11
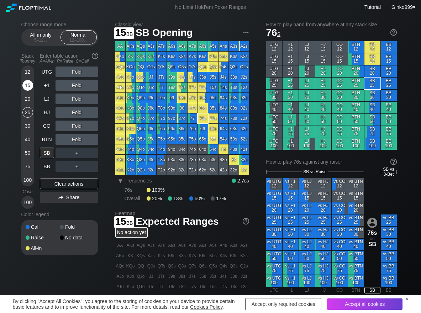
click at [28, 85] on div "15" at bounding box center [27, 85] width 11 height 11
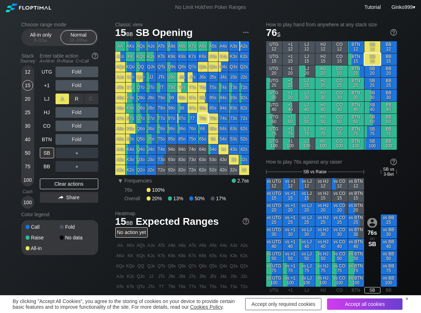
click at [61, 102] on div "A ✕" at bounding box center [63, 99] width 14 height 11
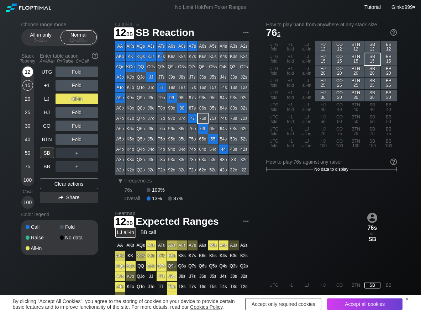
click at [29, 72] on div "12" at bounding box center [27, 72] width 11 height 11
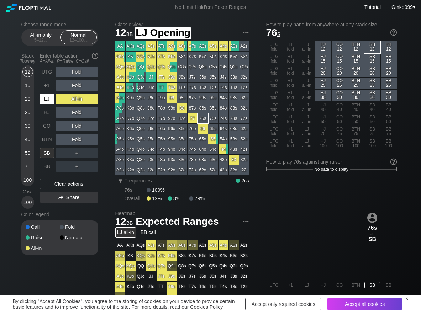
click at [44, 100] on div "LJ" at bounding box center [47, 99] width 14 height 11
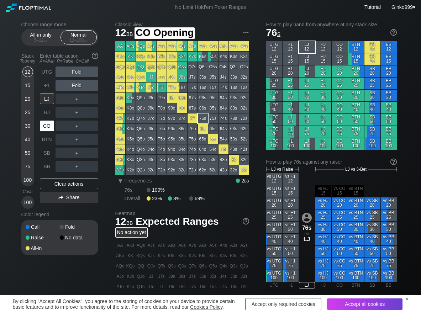
click at [48, 128] on div "CO" at bounding box center [47, 126] width 14 height 11
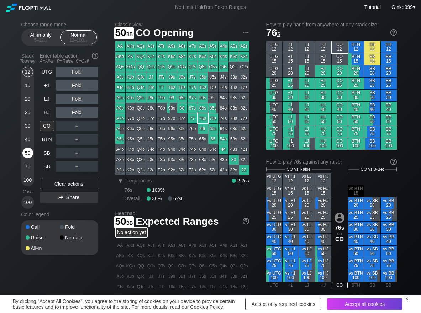
click at [26, 154] on div "50" at bounding box center [27, 153] width 11 height 11
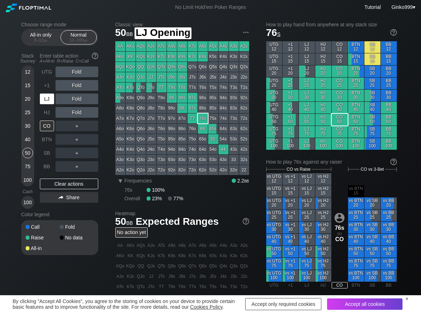
click at [42, 100] on div "LJ" at bounding box center [47, 99] width 14 height 11
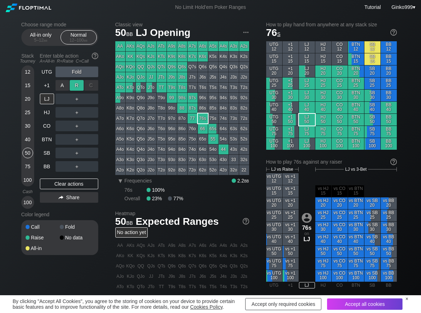
click at [75, 86] on div "R ✕" at bounding box center [77, 85] width 14 height 11
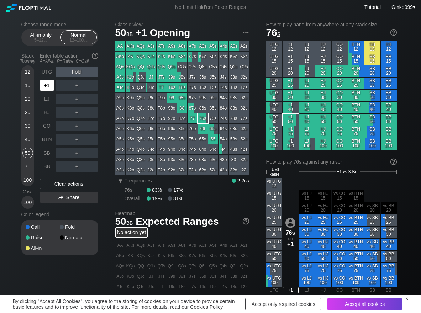
click at [47, 86] on div "+1" at bounding box center [47, 85] width 14 height 11
click at [77, 138] on div "R ✕" at bounding box center [77, 139] width 14 height 11
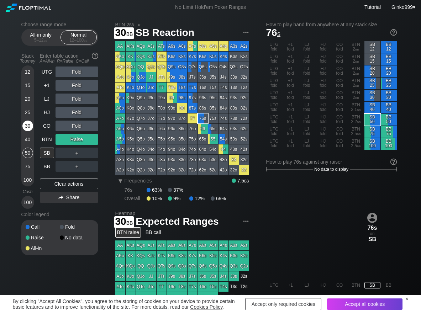
click at [30, 126] on div "30" at bounding box center [27, 126] width 11 height 11
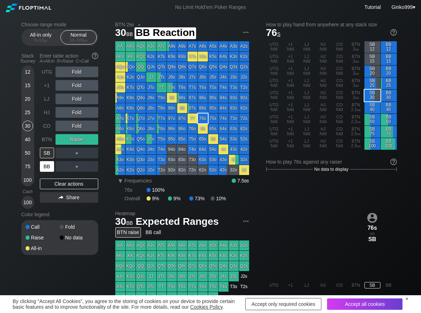
click at [47, 167] on div "BB" at bounding box center [47, 166] width 14 height 11
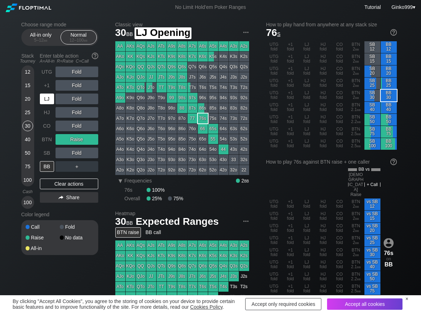
click at [46, 99] on div "LJ" at bounding box center [47, 99] width 14 height 11
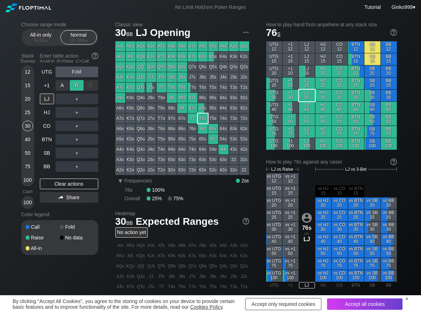
click at [80, 89] on div "R ✕" at bounding box center [77, 85] width 14 height 11
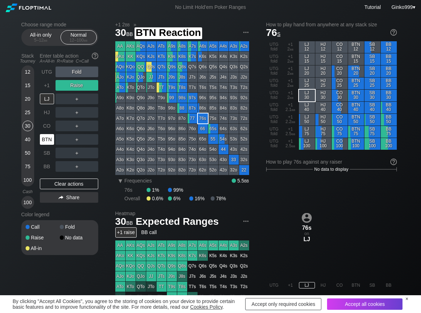
click at [50, 136] on div "BTN" at bounding box center [47, 139] width 14 height 11
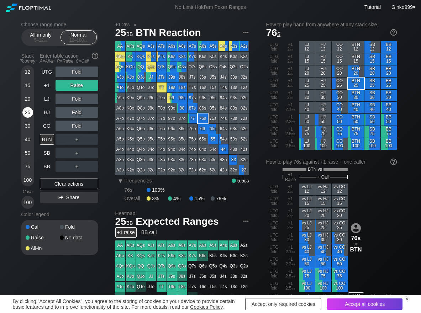
click at [25, 114] on div "25" at bounding box center [27, 112] width 11 height 11
click at [90, 137] on div "C ✕" at bounding box center [91, 139] width 14 height 11
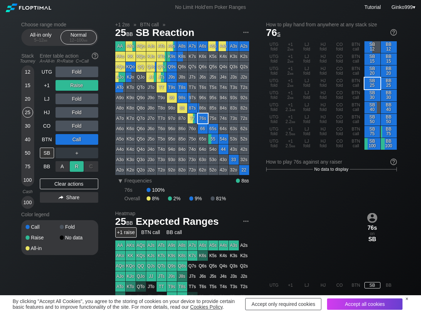
click at [79, 163] on div "R ✕" at bounding box center [77, 166] width 14 height 11
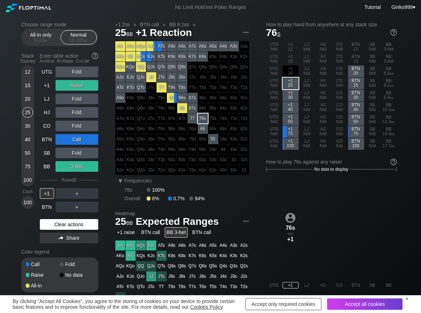
click at [68, 222] on div "Clear actions" at bounding box center [69, 224] width 58 height 11
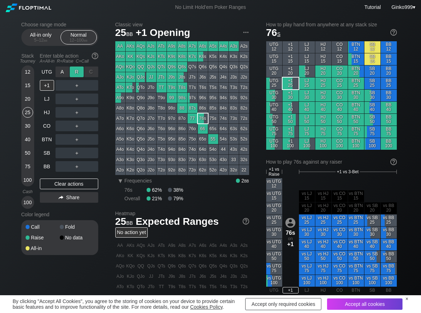
click at [79, 72] on div "R ✕" at bounding box center [77, 72] width 14 height 11
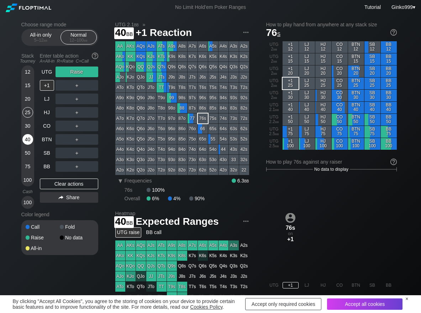
click at [26, 139] on div "40" at bounding box center [27, 139] width 11 height 11
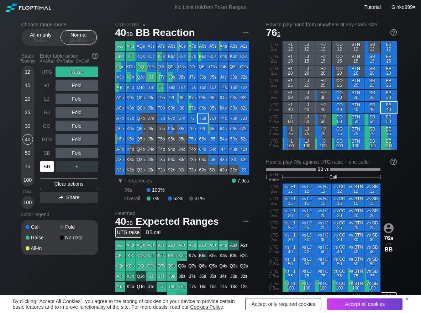
click at [44, 169] on div "BB" at bounding box center [47, 166] width 14 height 11
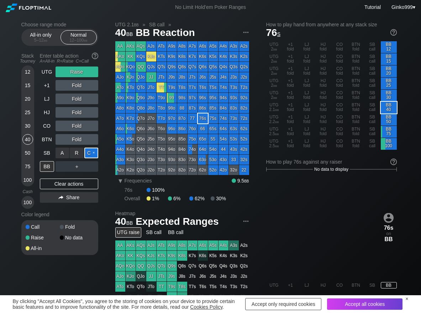
click at [93, 149] on div "C ✕" at bounding box center [91, 153] width 14 height 11
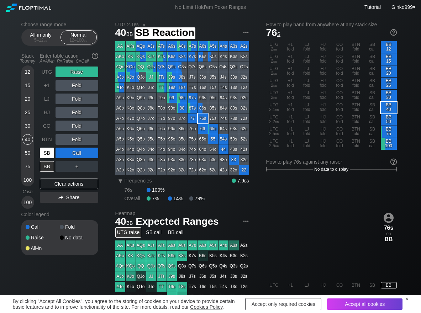
scroll to position [36, 0]
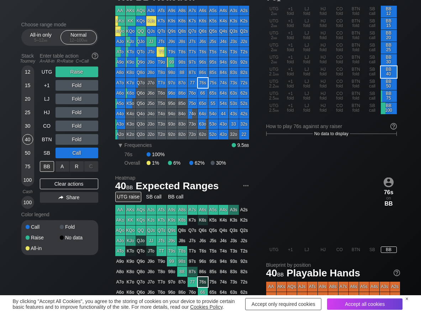
click at [57, 168] on div "A ✕" at bounding box center [63, 166] width 14 height 11
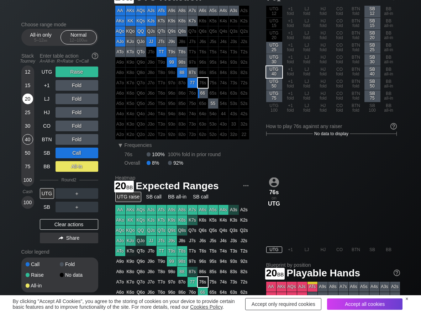
click at [28, 99] on div "20" at bounding box center [27, 99] width 11 height 11
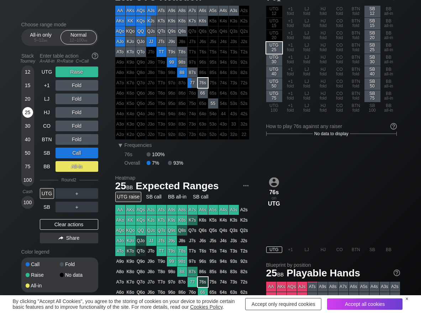
click at [27, 114] on div "25" at bounding box center [27, 112] width 11 height 11
click at [71, 226] on div "Clear actions" at bounding box center [69, 224] width 58 height 11
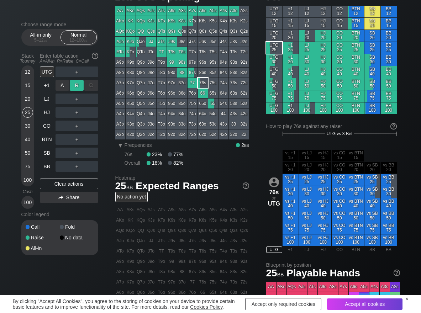
click at [75, 82] on div "R ✕" at bounding box center [77, 85] width 14 height 11
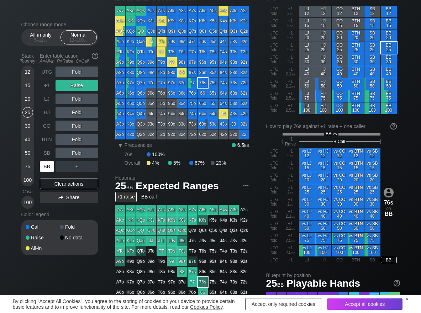
click at [46, 166] on div "BB" at bounding box center [47, 166] width 14 height 11
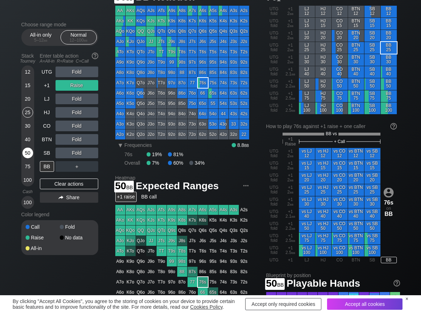
click at [23, 152] on div "50" at bounding box center [27, 153] width 11 height 11
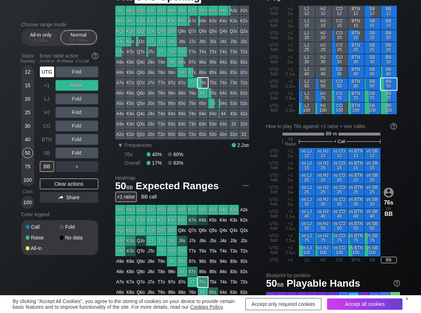
click at [42, 72] on div "UTG" at bounding box center [47, 72] width 14 height 11
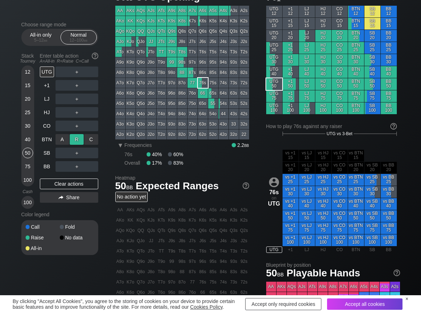
drag, startPoint x: 75, startPoint y: 140, endPoint x: 71, endPoint y: 143, distance: 4.8
click at [75, 141] on div "R ✕" at bounding box center [77, 139] width 14 height 11
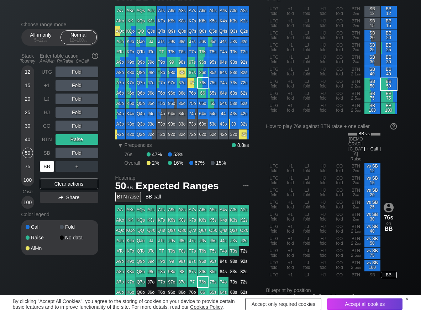
click at [47, 166] on div "BB" at bounding box center [47, 166] width 14 height 11
click at [74, 169] on div "R ✕" at bounding box center [77, 166] width 14 height 11
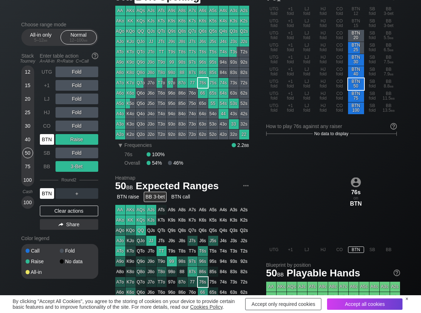
click at [48, 139] on div "BTN" at bounding box center [47, 139] width 14 height 11
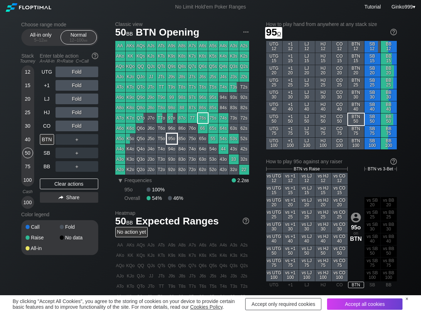
scroll to position [36, 0]
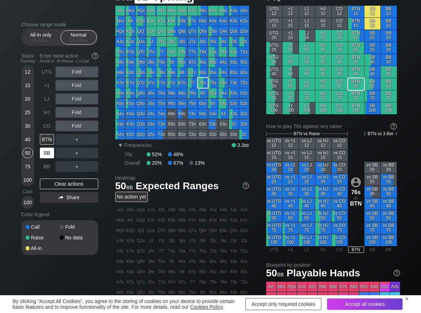
click at [48, 159] on div "SB" at bounding box center [48, 153] width 16 height 14
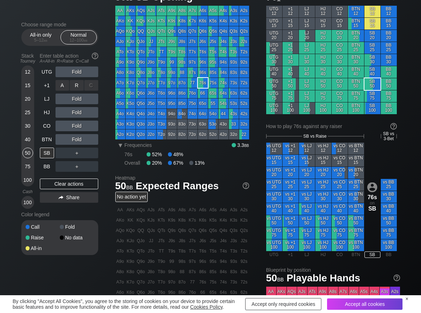
click at [79, 88] on div "R ✕" at bounding box center [77, 85] width 14 height 11
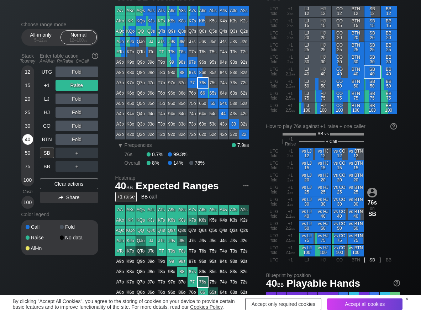
click at [26, 141] on div "40" at bounding box center [27, 139] width 11 height 11
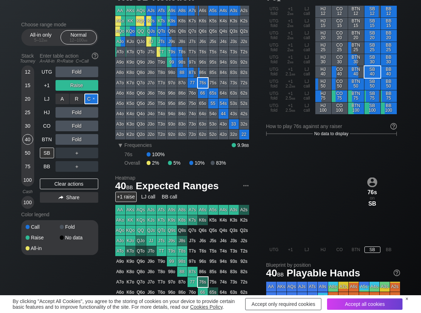
click at [91, 98] on div "C ✕" at bounding box center [91, 99] width 14 height 11
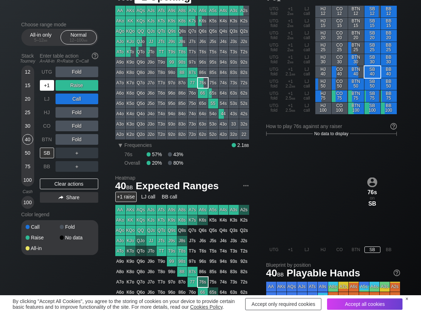
click at [48, 89] on div "+1" at bounding box center [47, 85] width 14 height 11
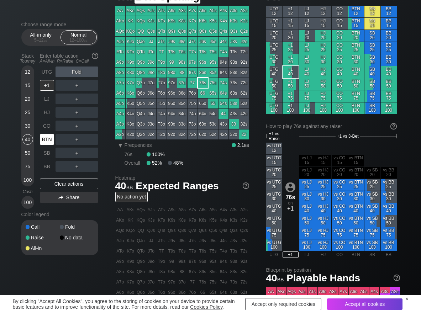
click at [42, 141] on div "BTN" at bounding box center [47, 139] width 14 height 11
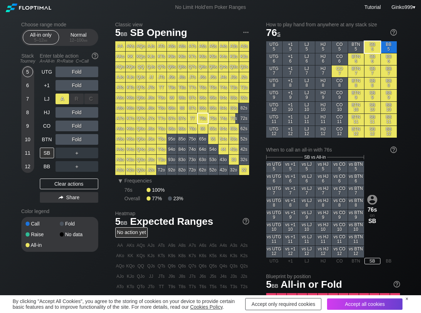
scroll to position [36, 0]
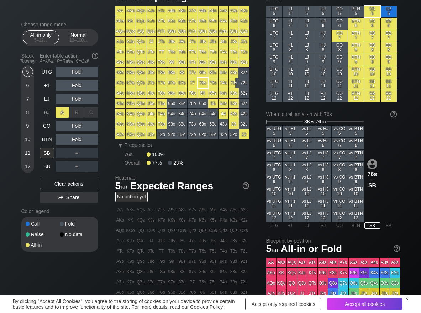
drag, startPoint x: 60, startPoint y: 110, endPoint x: 32, endPoint y: 112, distance: 27.8
click at [60, 110] on div "A ✕" at bounding box center [63, 112] width 14 height 11
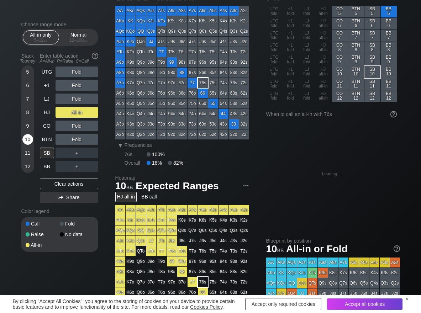
click at [28, 137] on div "10" at bounding box center [27, 139] width 11 height 11
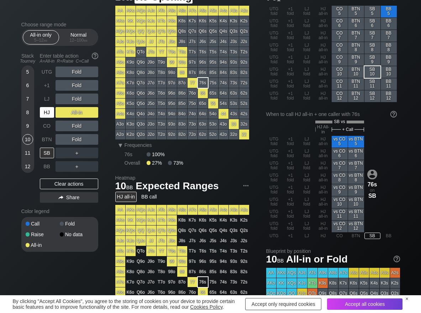
click at [45, 112] on div "HJ" at bounding box center [47, 112] width 14 height 11
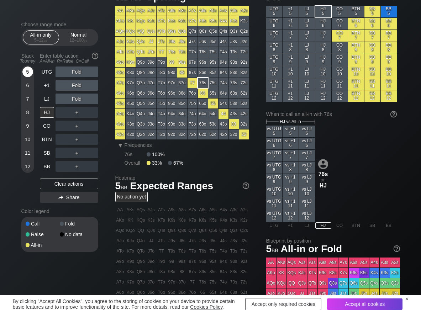
click at [26, 73] on div "5" at bounding box center [27, 72] width 11 height 11
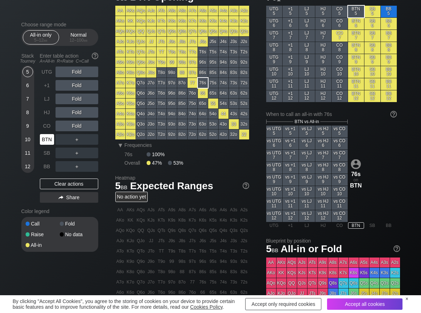
click at [46, 141] on div "BTN" at bounding box center [47, 139] width 14 height 11
